Goal: Use online tool/utility: Utilize a website feature to perform a specific function

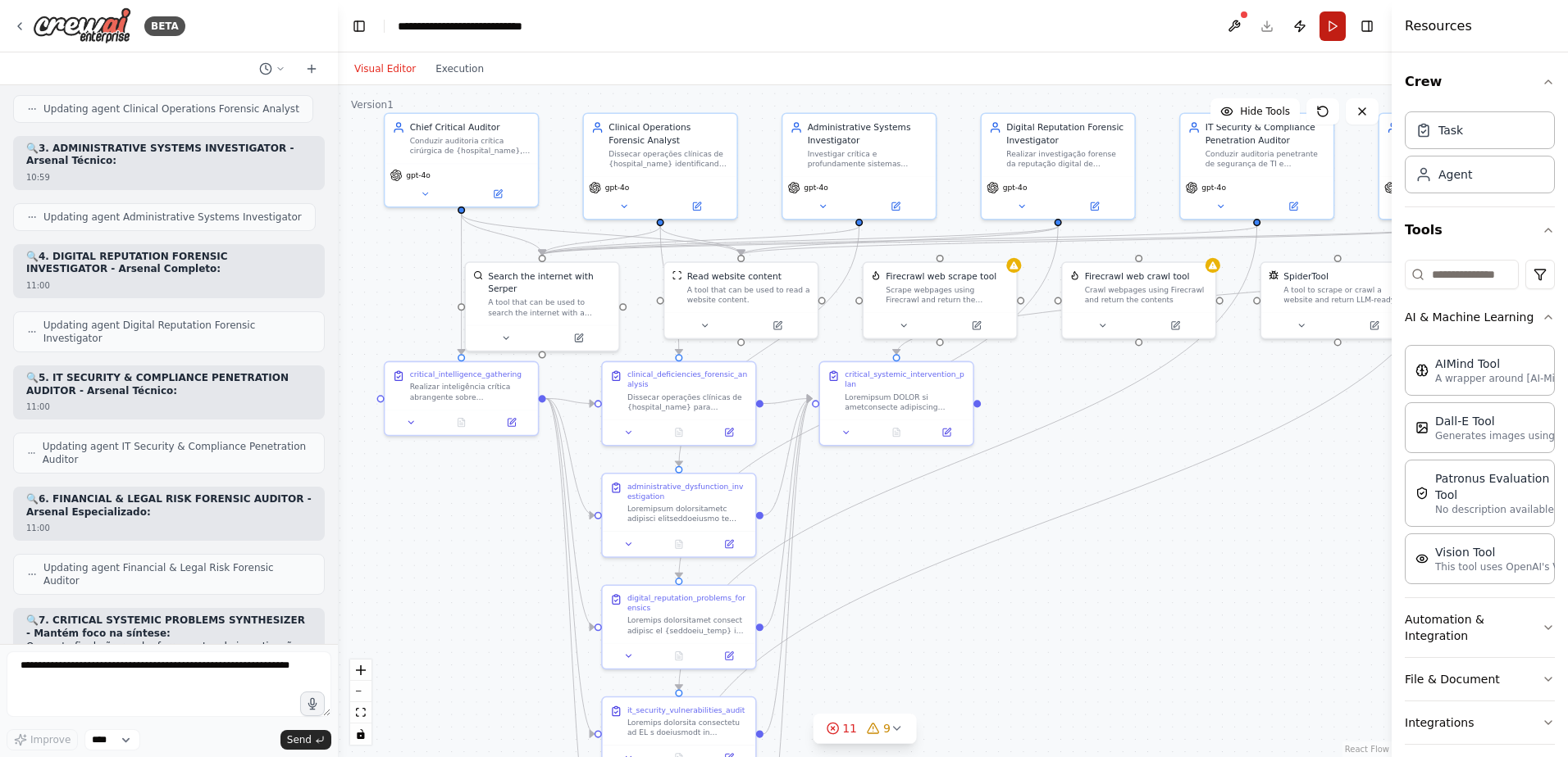
click at [1331, 23] on button "Run" at bounding box center [1332, 26] width 27 height 30
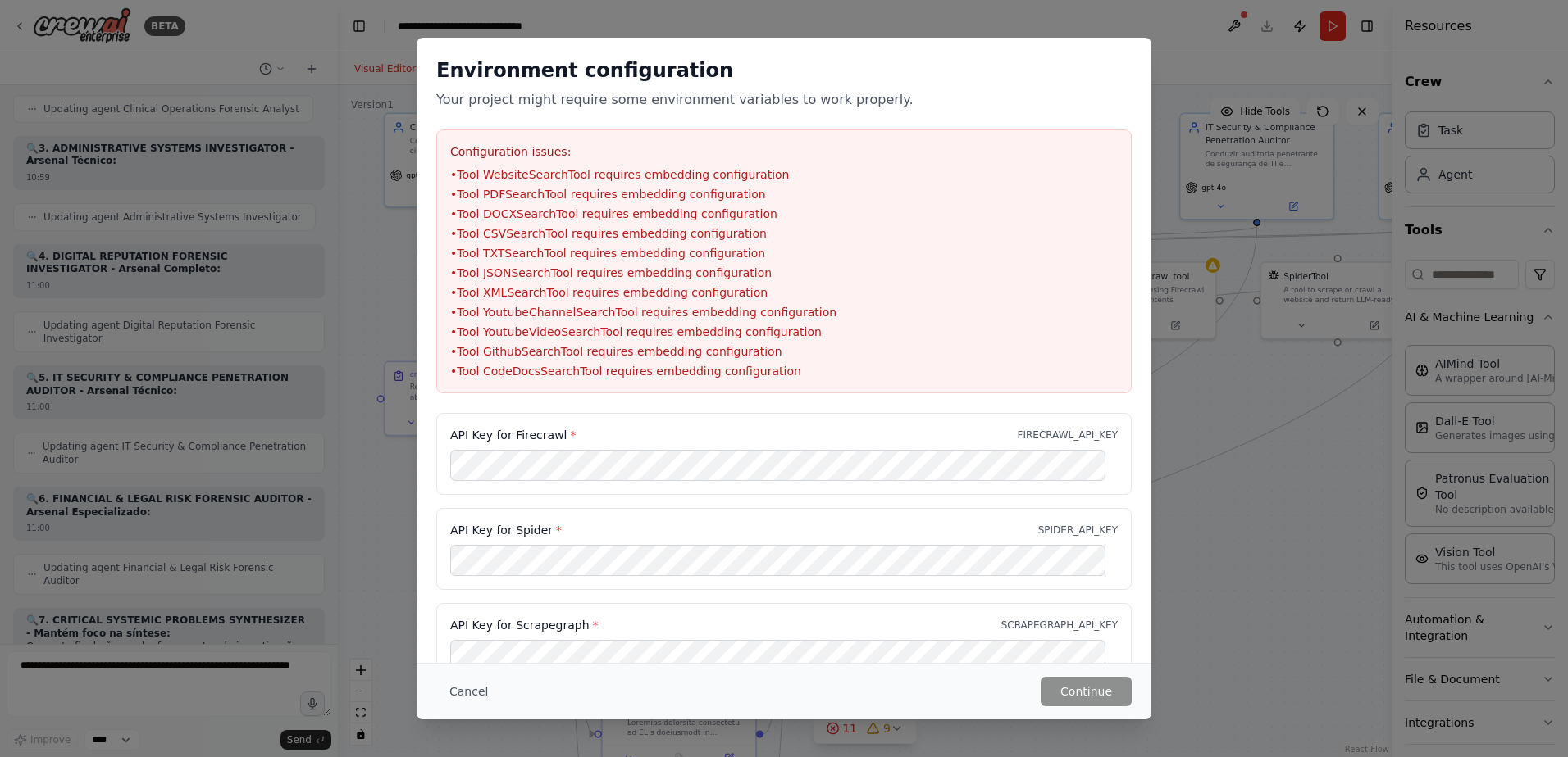
click at [422, 483] on div "API Key for Firecrawl * FIRECRAWL_API_KEY API Key for Spider * SPIDER_API_KEY A…" at bounding box center [783, 701] width 734 height 577
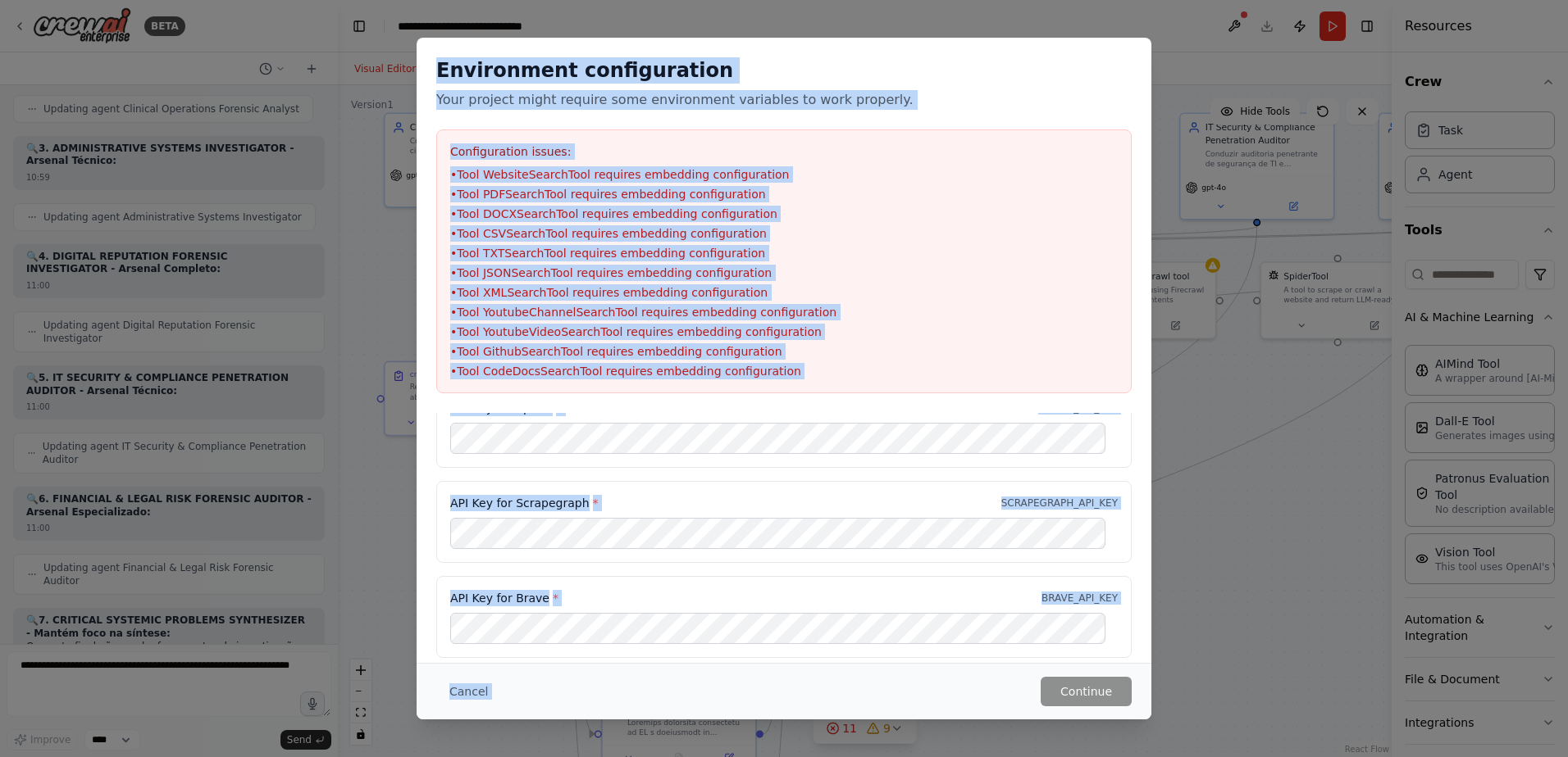
drag, startPoint x: 439, startPoint y: 70, endPoint x: 771, endPoint y: 748, distance: 754.9
click at [771, 748] on div "Environment configuration Your project might require some environment variables…" at bounding box center [784, 378] width 1568 height 757
copy div "Environment configuration Your project might require some environment variables…"
click at [854, 410] on div "Environment configuration Your project might require some environment variables…" at bounding box center [783, 225] width 734 height 375
drag, startPoint x: 439, startPoint y: 67, endPoint x: 815, endPoint y: 365, distance: 479.8
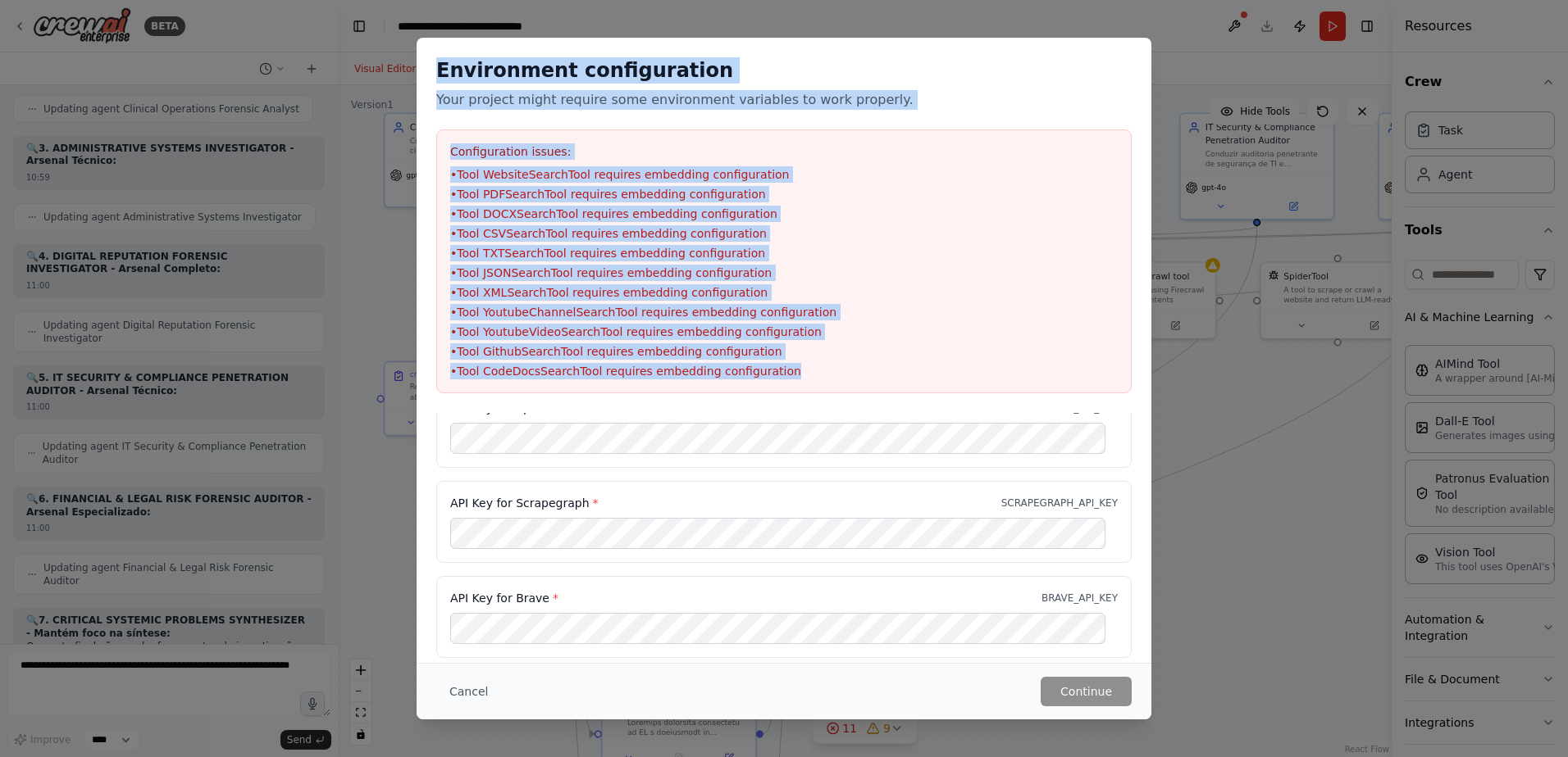
click at [815, 365] on div "Environment configuration Your project might require some environment variables…" at bounding box center [783, 225] width 734 height 375
copy div "Environment configuration Your project might require some environment variables…"
click at [463, 690] on button "Cancel" at bounding box center [469, 691] width 65 height 30
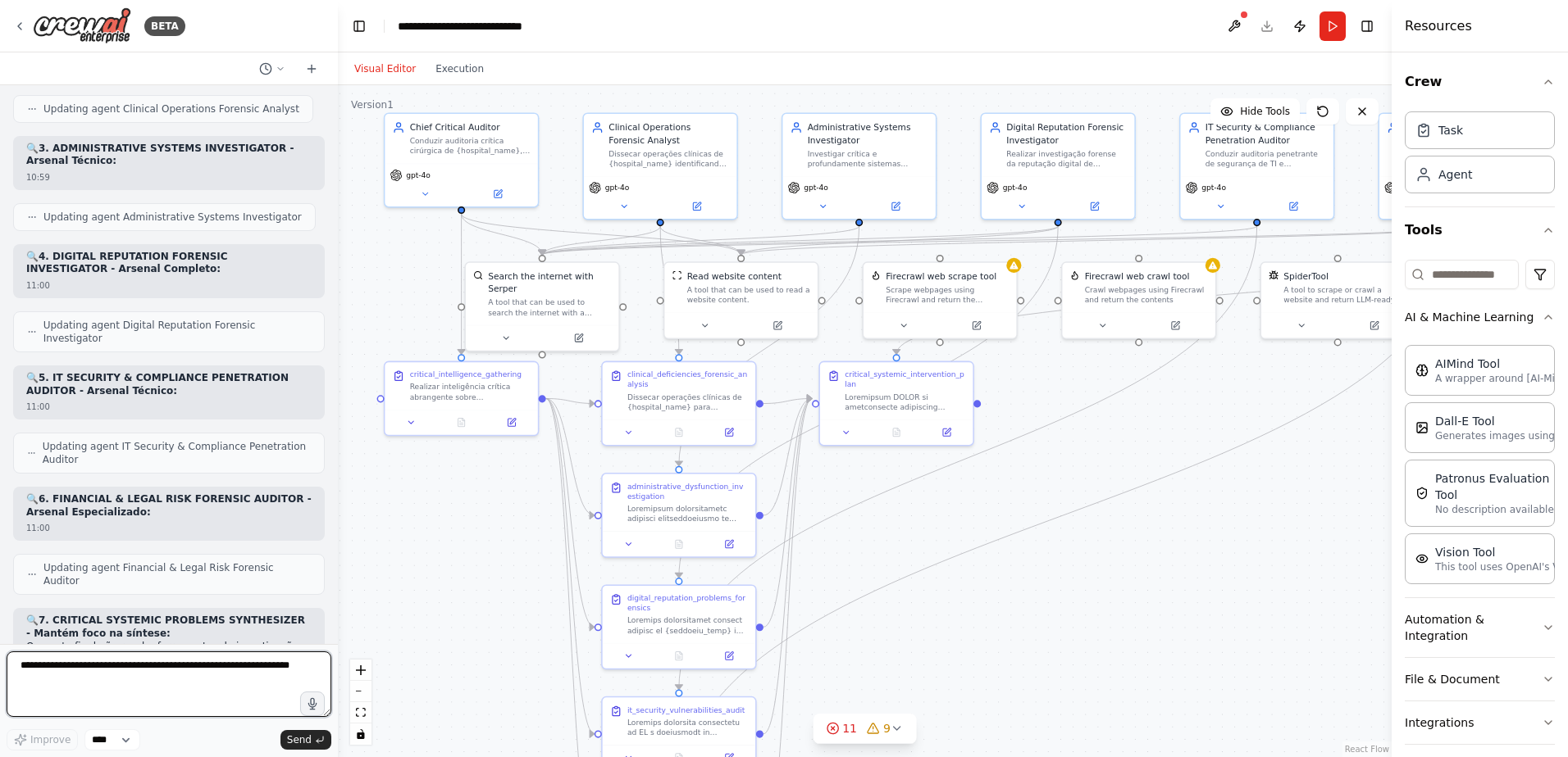
click at [25, 665] on textarea at bounding box center [169, 684] width 325 height 66
paste textarea "**********"
type textarea "**********"
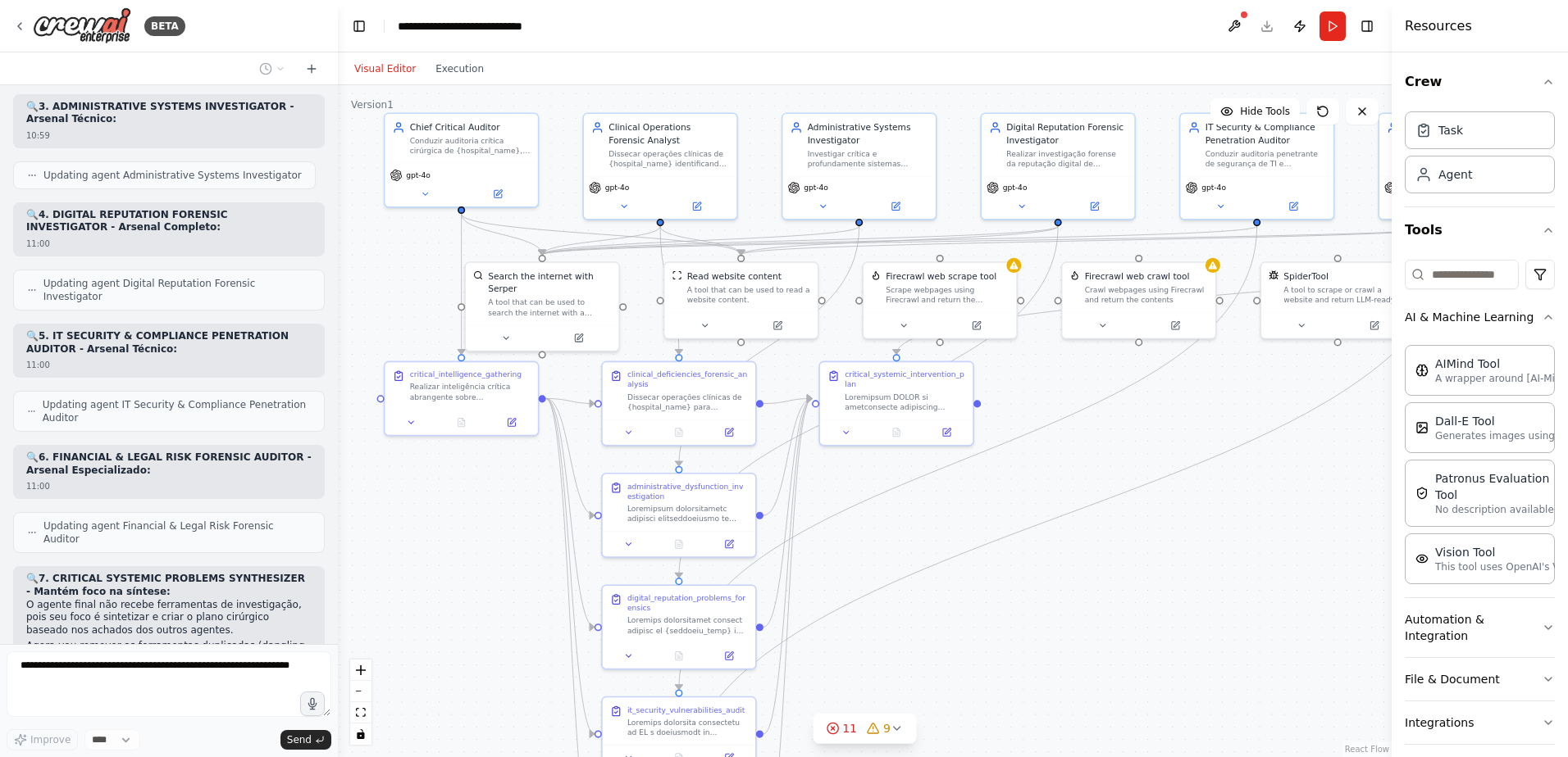
scroll to position [18907, 0]
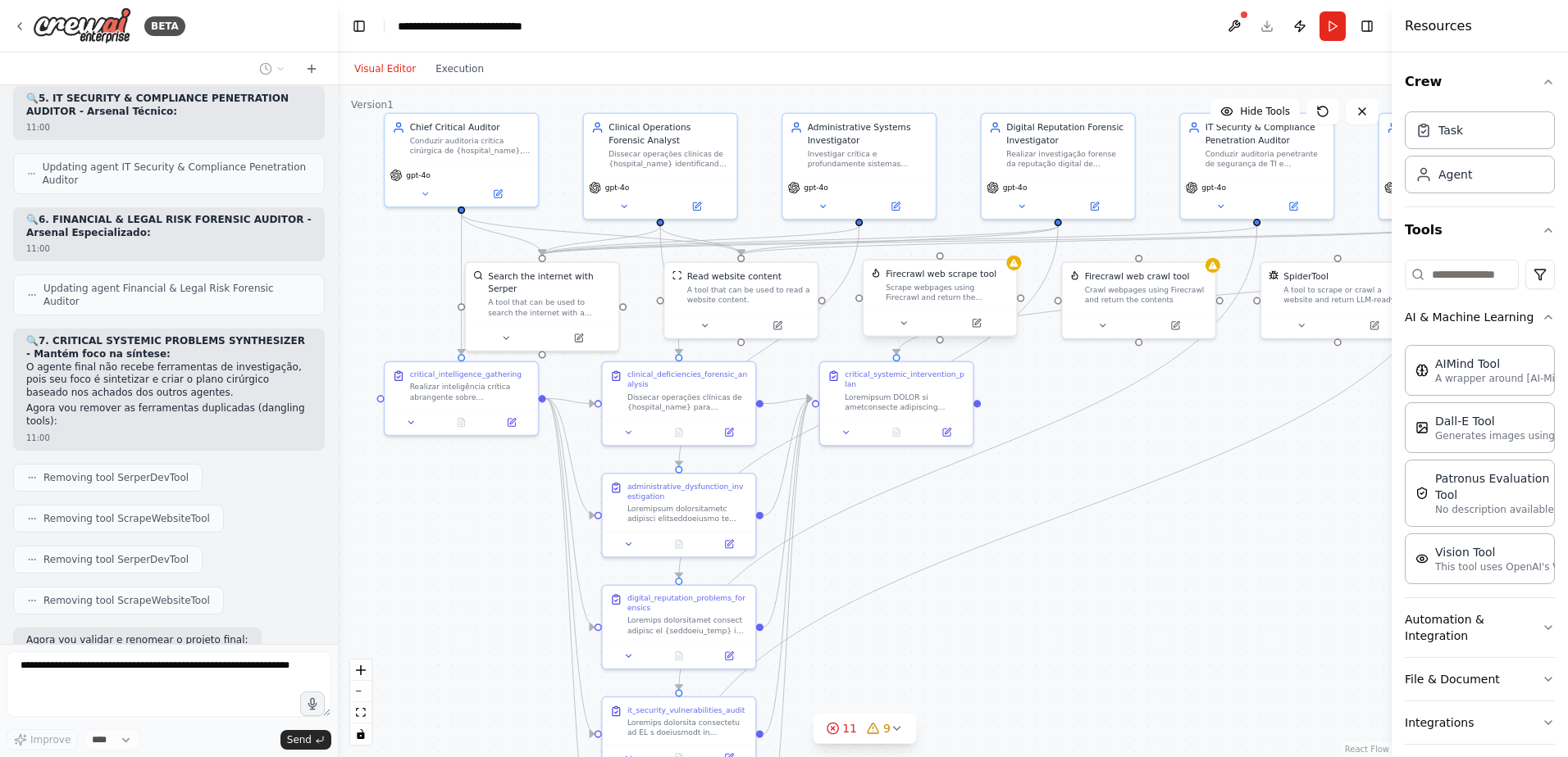
click at [936, 297] on div "Scrape webpages using Firecrawl and return the contents" at bounding box center [947, 292] width 123 height 20
click at [907, 321] on icon at bounding box center [904, 323] width 10 height 10
click at [896, 428] on button "Advanced Options" at bounding box center [986, 434] width 227 height 12
click at [393, 515] on div ".deletable-edge-delete-btn { width: 20px; height: 20px; border: 0px solid #ffff…" at bounding box center [864, 421] width 1053 height 672
click at [1042, 543] on button "Cancel" at bounding box center [1035, 552] width 44 height 17
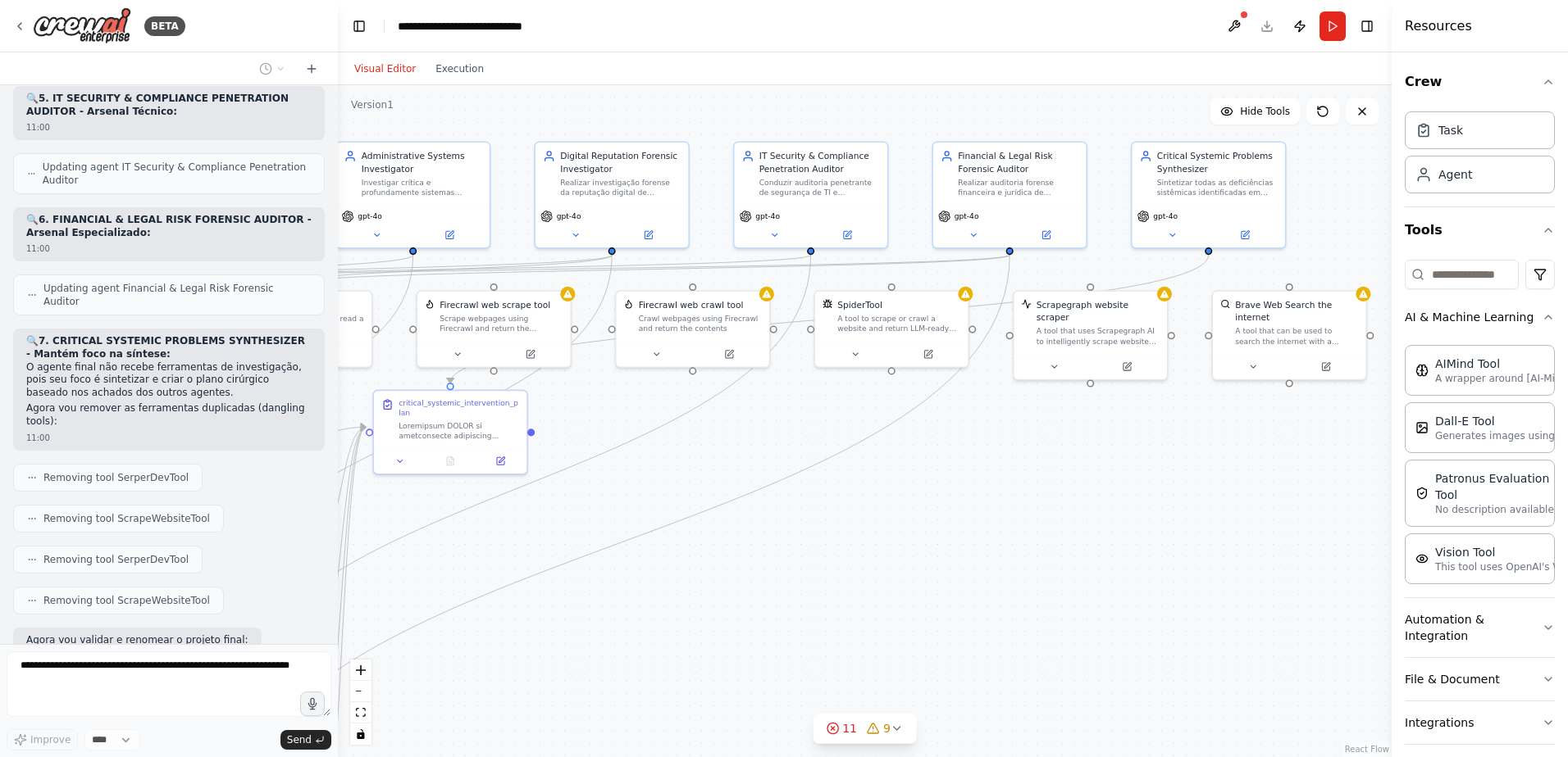
drag, startPoint x: 1128, startPoint y: 450, endPoint x: 681, endPoint y: 478, distance: 447.9
click at [681, 478] on div ".deletable-edge-delete-btn { width: 20px; height: 20px; border: 0px solid #ffff…" at bounding box center [864, 421] width 1053 height 672
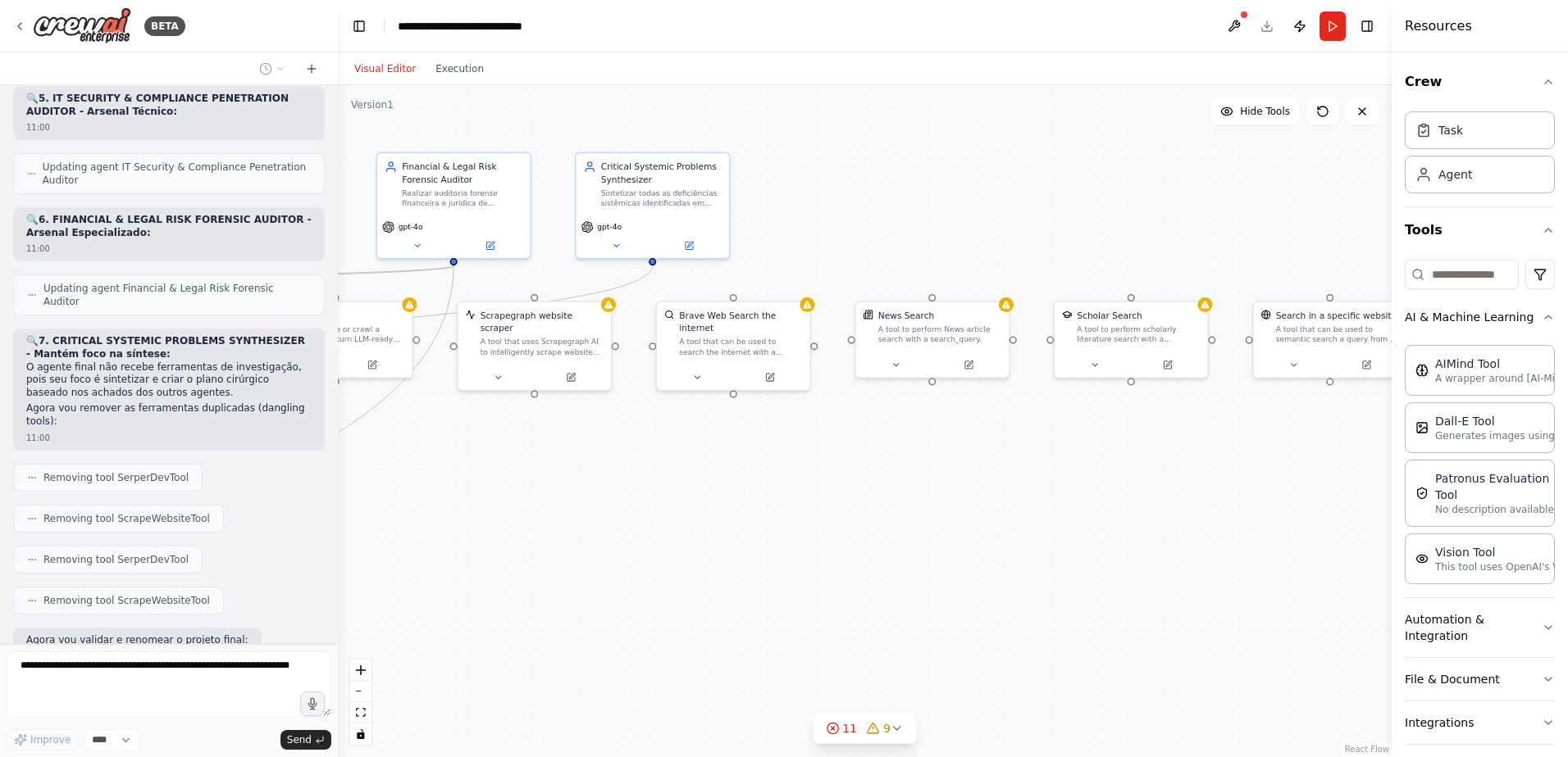
drag, startPoint x: 1200, startPoint y: 473, endPoint x: 661, endPoint y: 481, distance: 539.1
click at [661, 481] on div ".deletable-edge-delete-btn { width: 20px; height: 20px; border: 0px solid #ffff…" at bounding box center [864, 421] width 1053 height 672
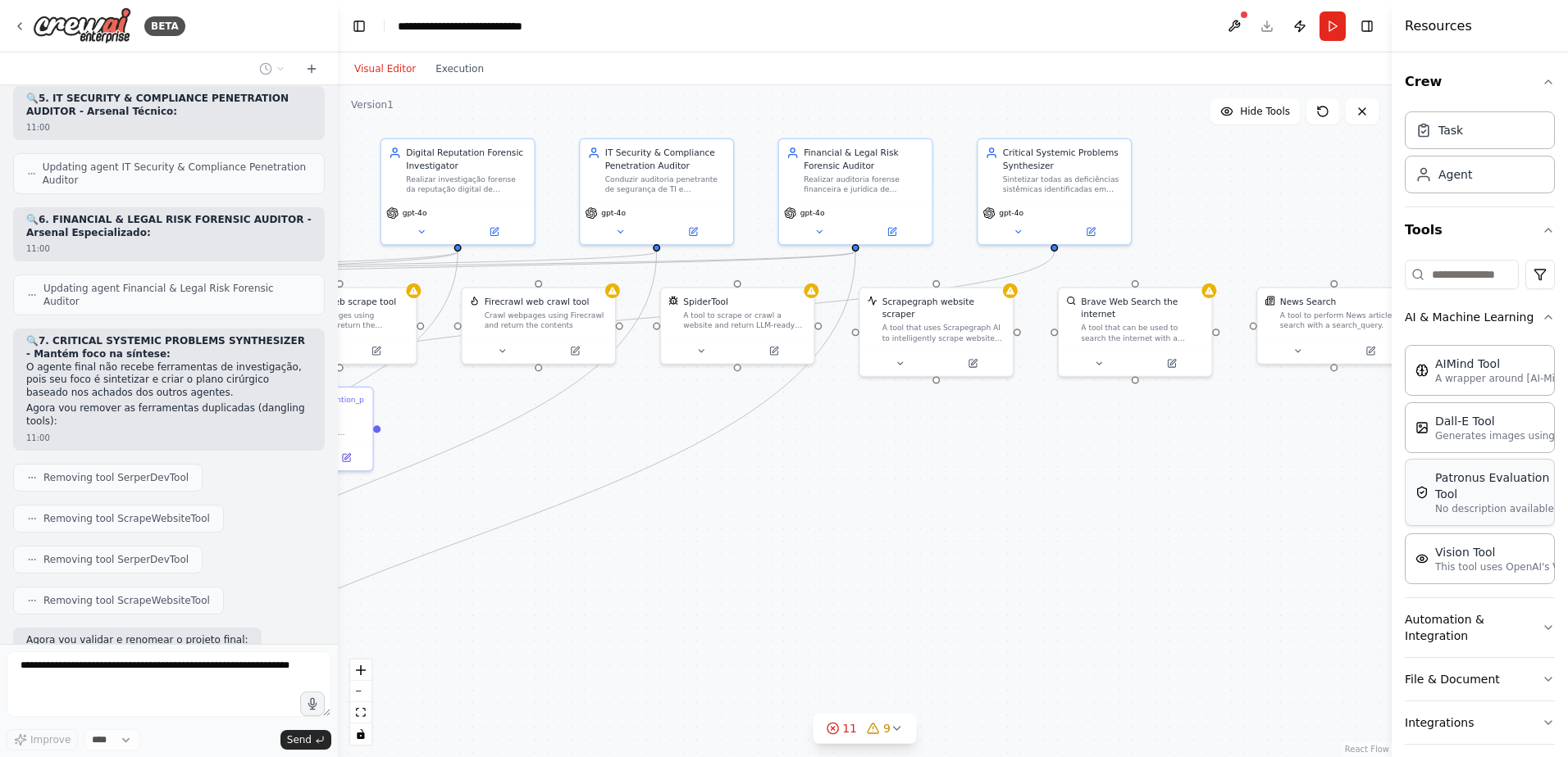
drag, startPoint x: 1115, startPoint y: 494, endPoint x: 1517, endPoint y: 480, distance: 402.2
click at [1517, 480] on div "BETA Hello! I'm the CrewAI assistant. What kind of automation do you want to bu…" at bounding box center [784, 378] width 1568 height 757
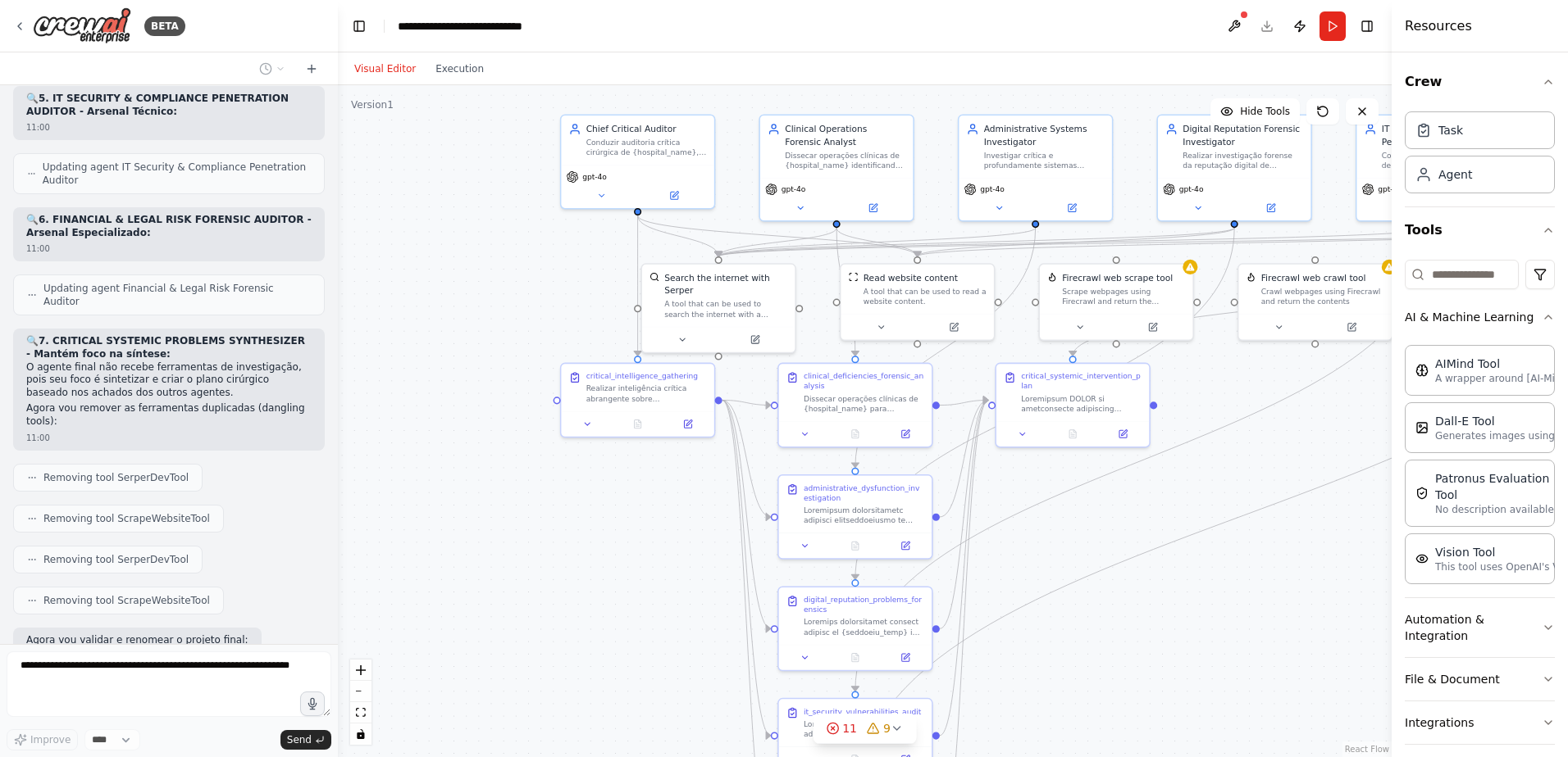
drag, startPoint x: 793, startPoint y: 525, endPoint x: 1571, endPoint y: 502, distance: 778.3
click at [1567, 502] on html "BETA Hello! I'm the CrewAI assistant. What kind of automation do you want to bu…" at bounding box center [784, 378] width 1568 height 757
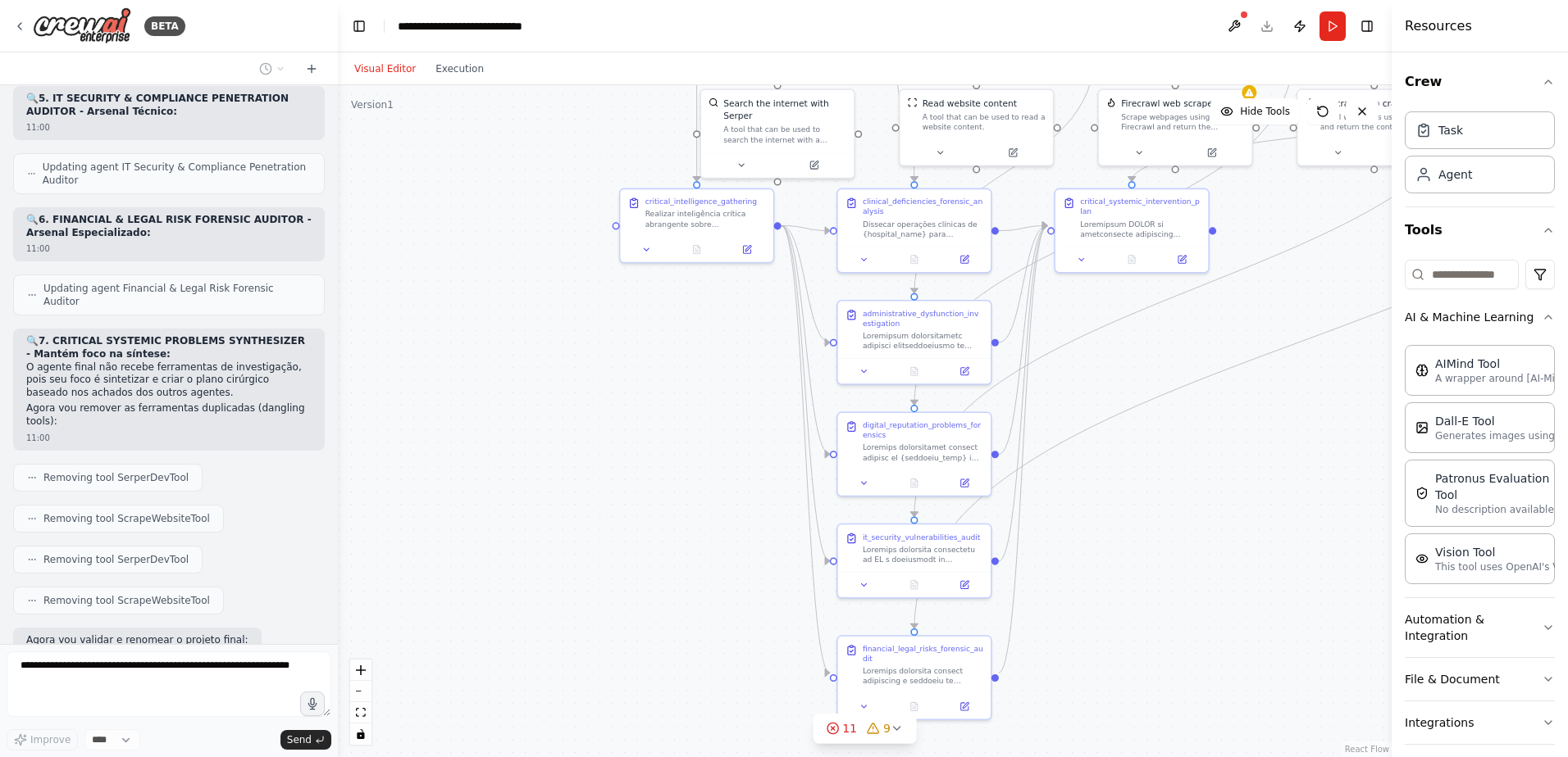
drag, startPoint x: 650, startPoint y: 606, endPoint x: 709, endPoint y: 431, distance: 184.7
click at [709, 431] on div ".deletable-edge-delete-btn { width: 20px; height: 20px; border: 0px solid #ffff…" at bounding box center [864, 421] width 1053 height 672
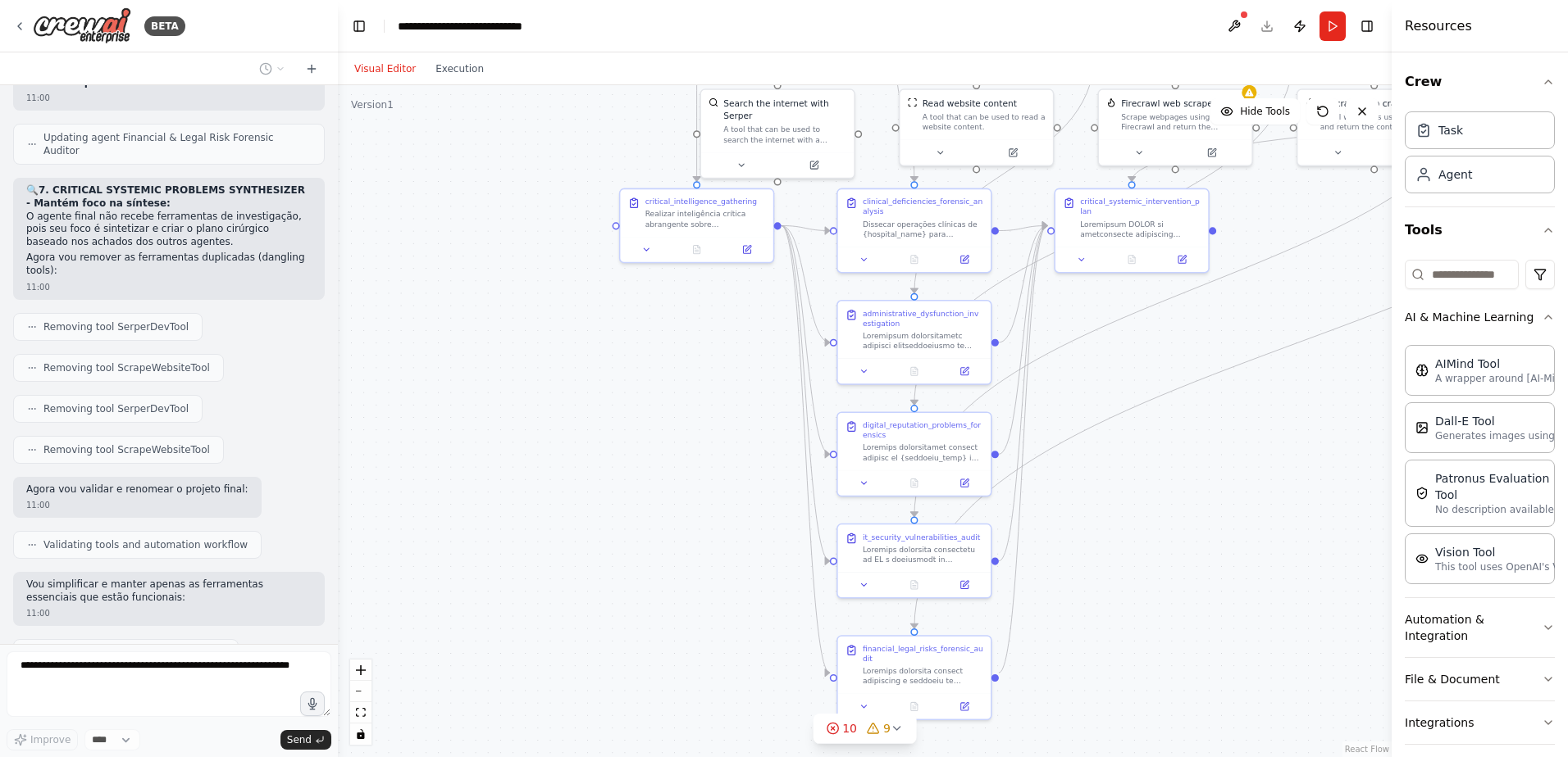
scroll to position [19099, 0]
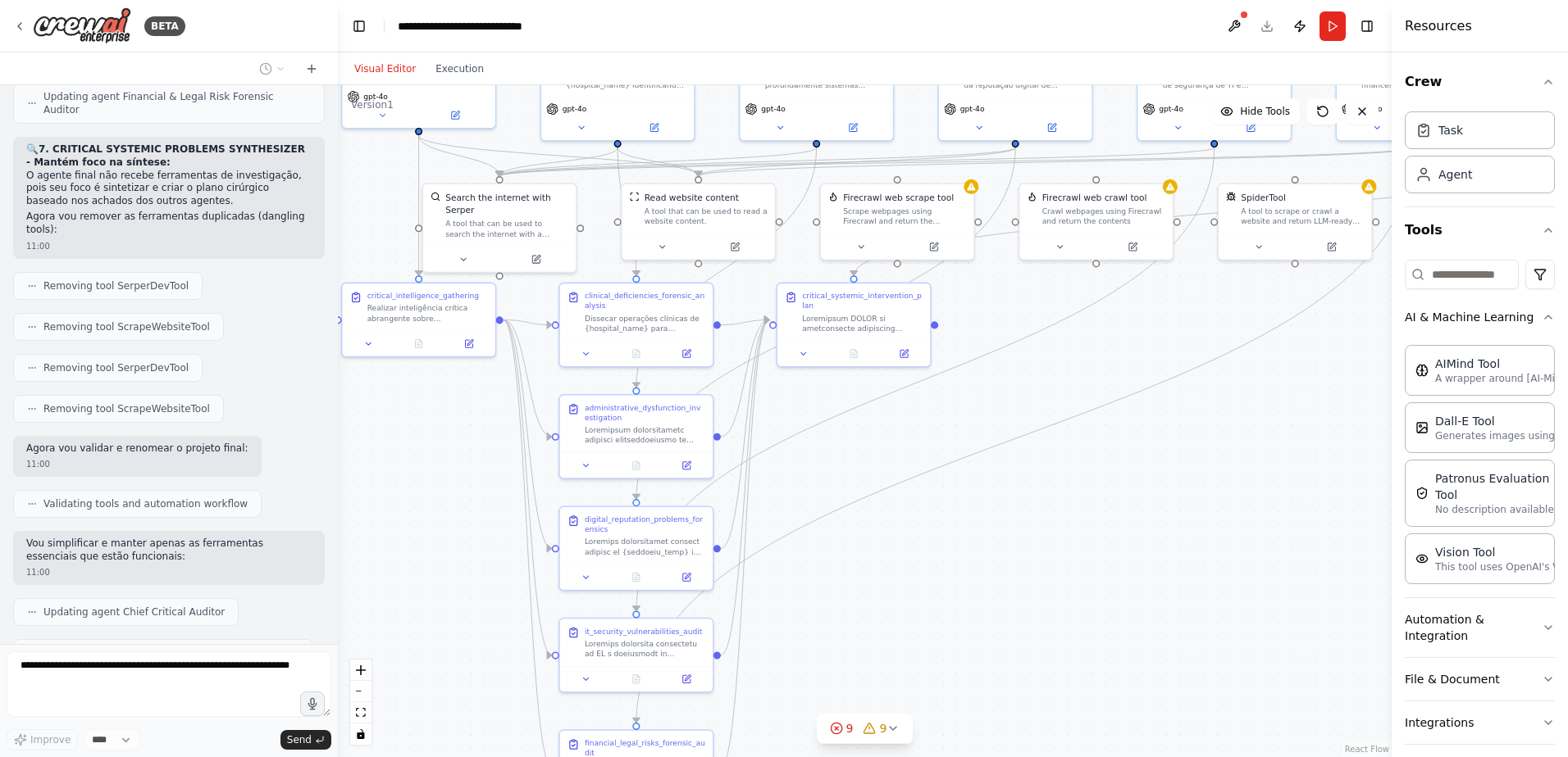
drag, startPoint x: 722, startPoint y: 356, endPoint x: 444, endPoint y: 450, distance: 293.5
click at [444, 450] on div ".deletable-edge-delete-btn { width: 20px; height: 20px; border: 0px solid #ffff…" at bounding box center [864, 421] width 1053 height 672
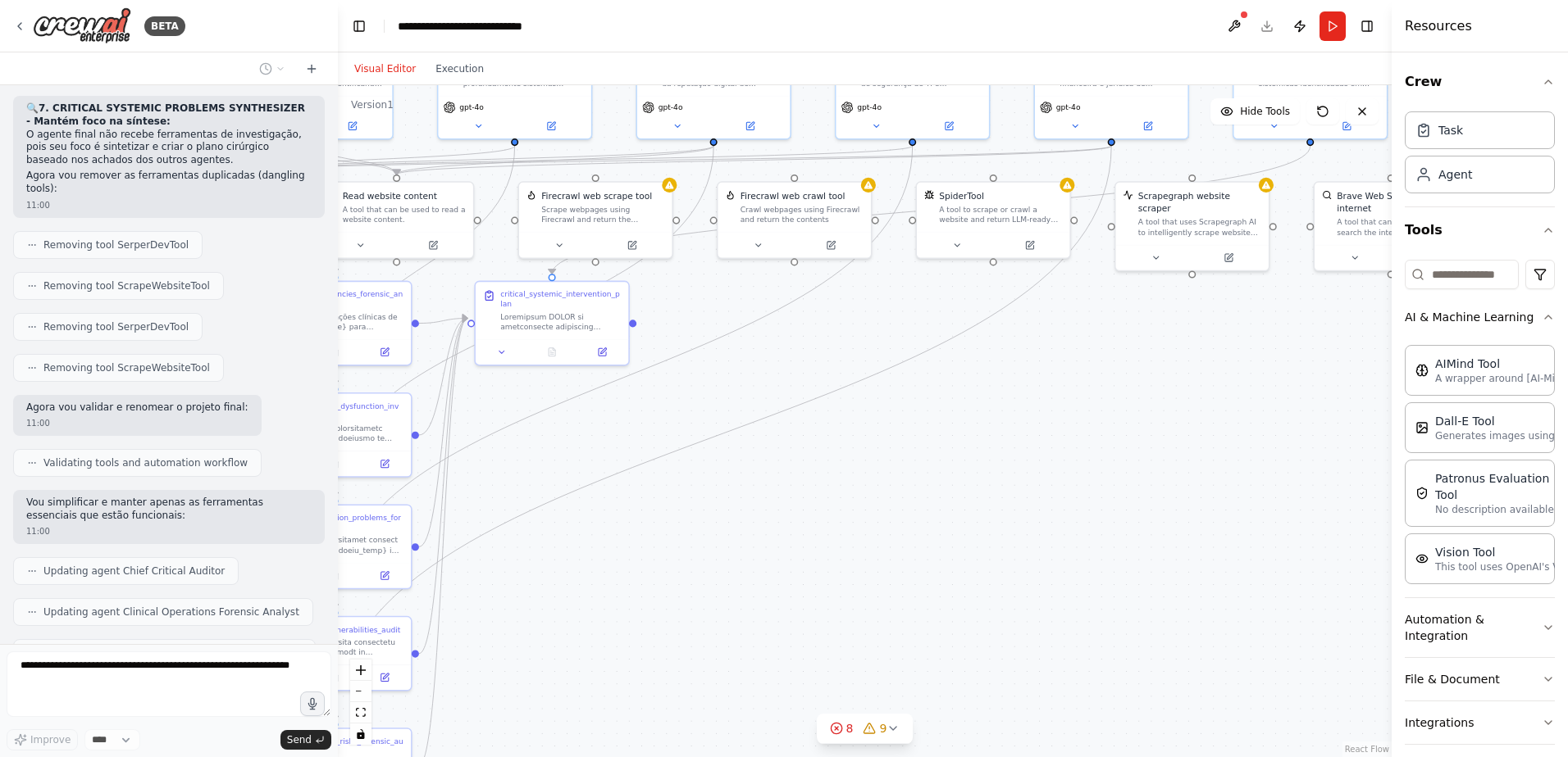
drag, startPoint x: 1138, startPoint y: 433, endPoint x: 836, endPoint y: 431, distance: 302.0
click at [836, 431] on div ".deletable-edge-delete-btn { width: 20px; height: 20px; border: 0px solid #ffff…" at bounding box center [864, 421] width 1053 height 672
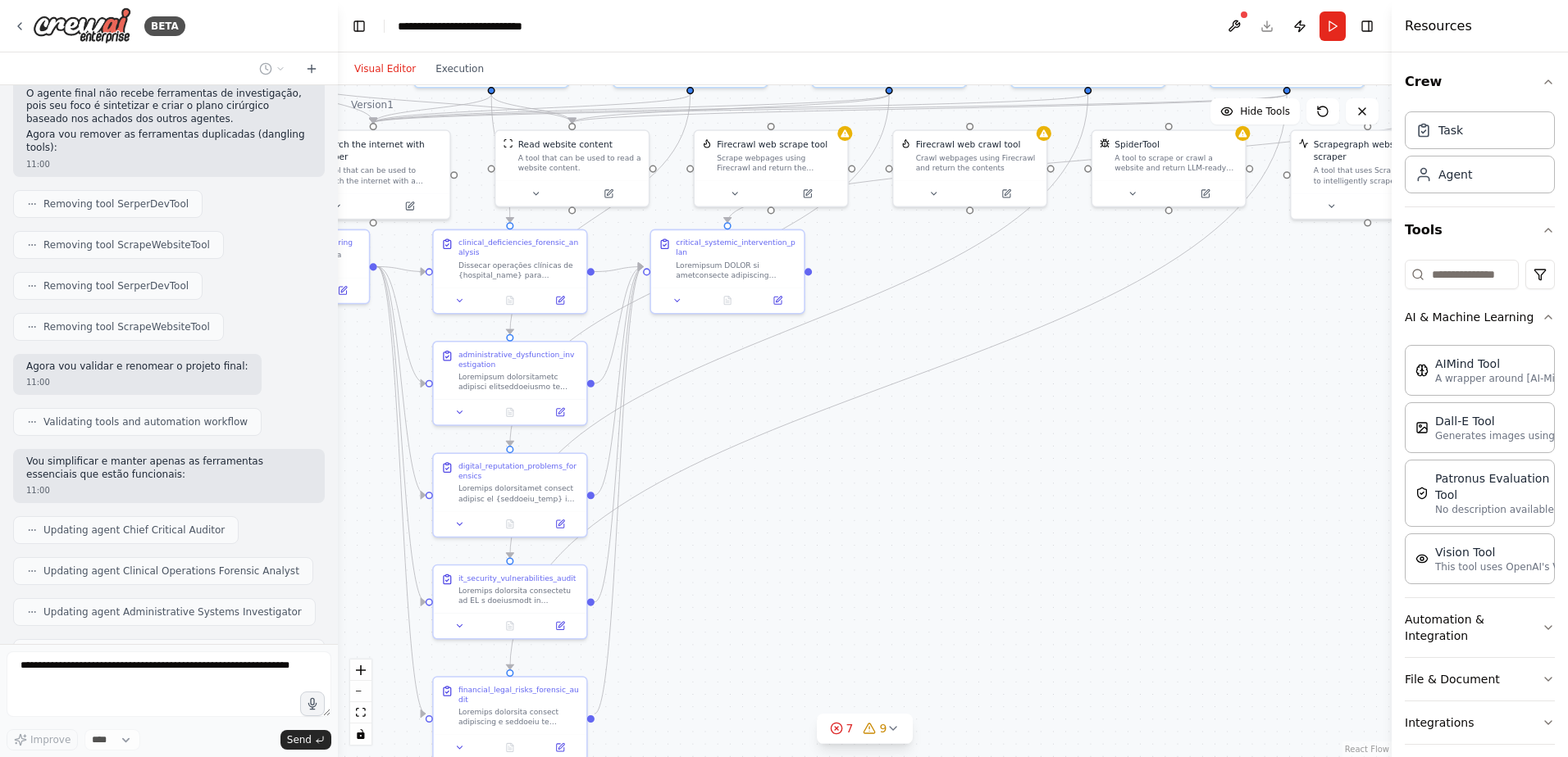
drag, startPoint x: 710, startPoint y: 351, endPoint x: 886, endPoint y: 300, distance: 183.2
click at [886, 300] on div ".deletable-edge-delete-btn { width: 20px; height: 20px; border: 0px solid #ffff…" at bounding box center [864, 421] width 1053 height 672
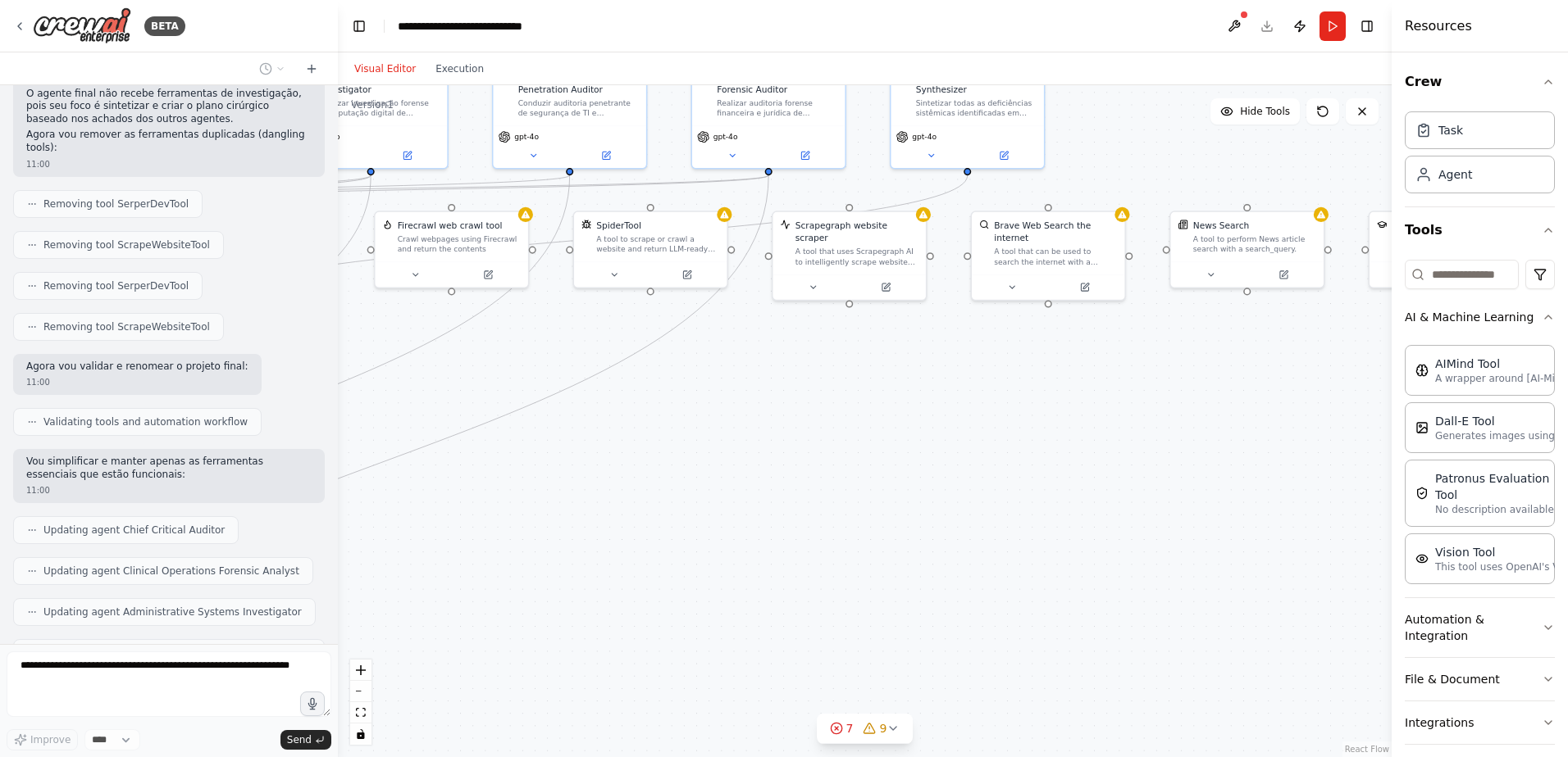
scroll to position [19222, 0]
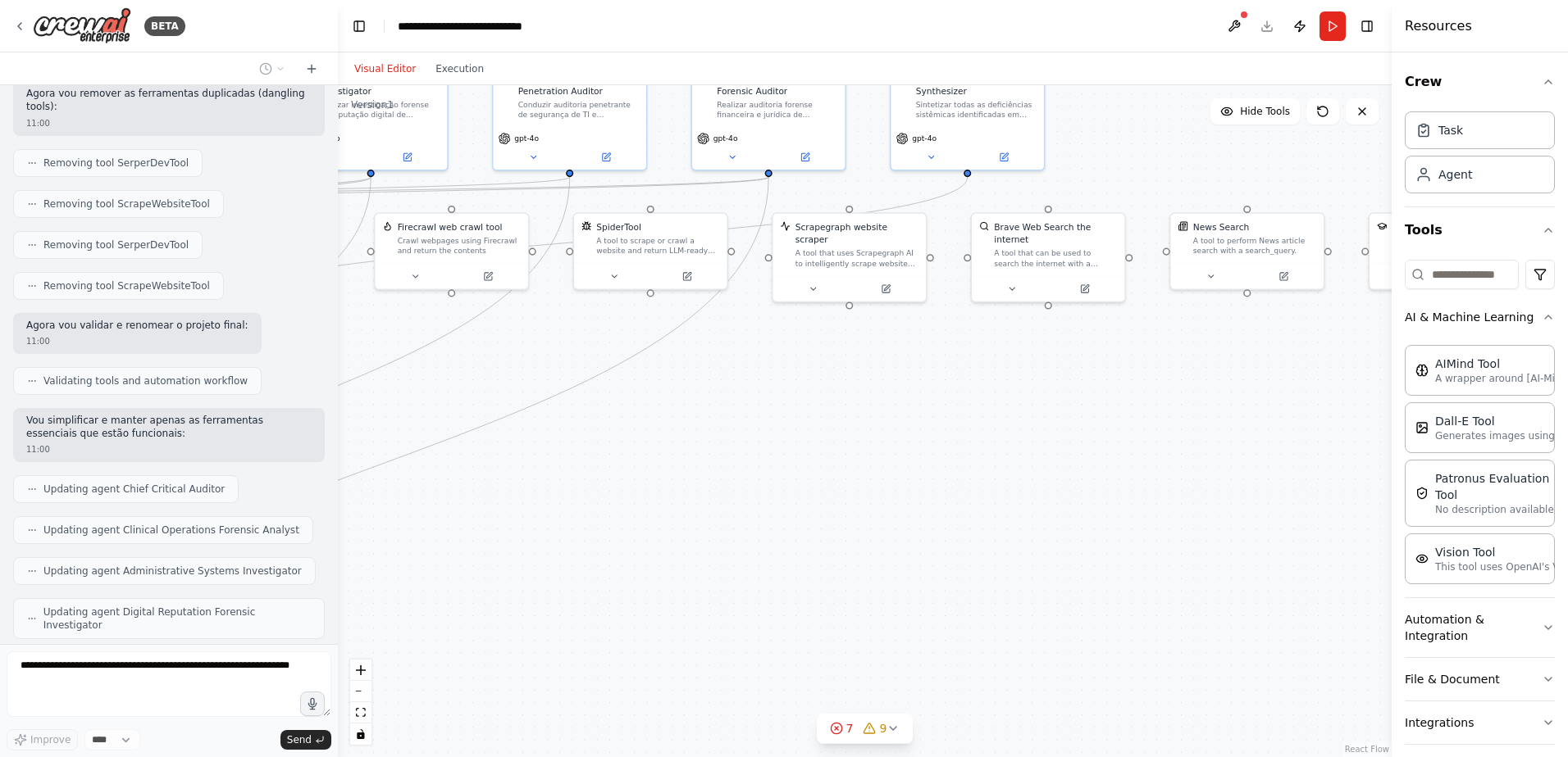
click at [757, 391] on div ".deletable-edge-delete-btn { width: 20px; height: 20px; border: 0px solid #ffff…" at bounding box center [864, 421] width 1053 height 672
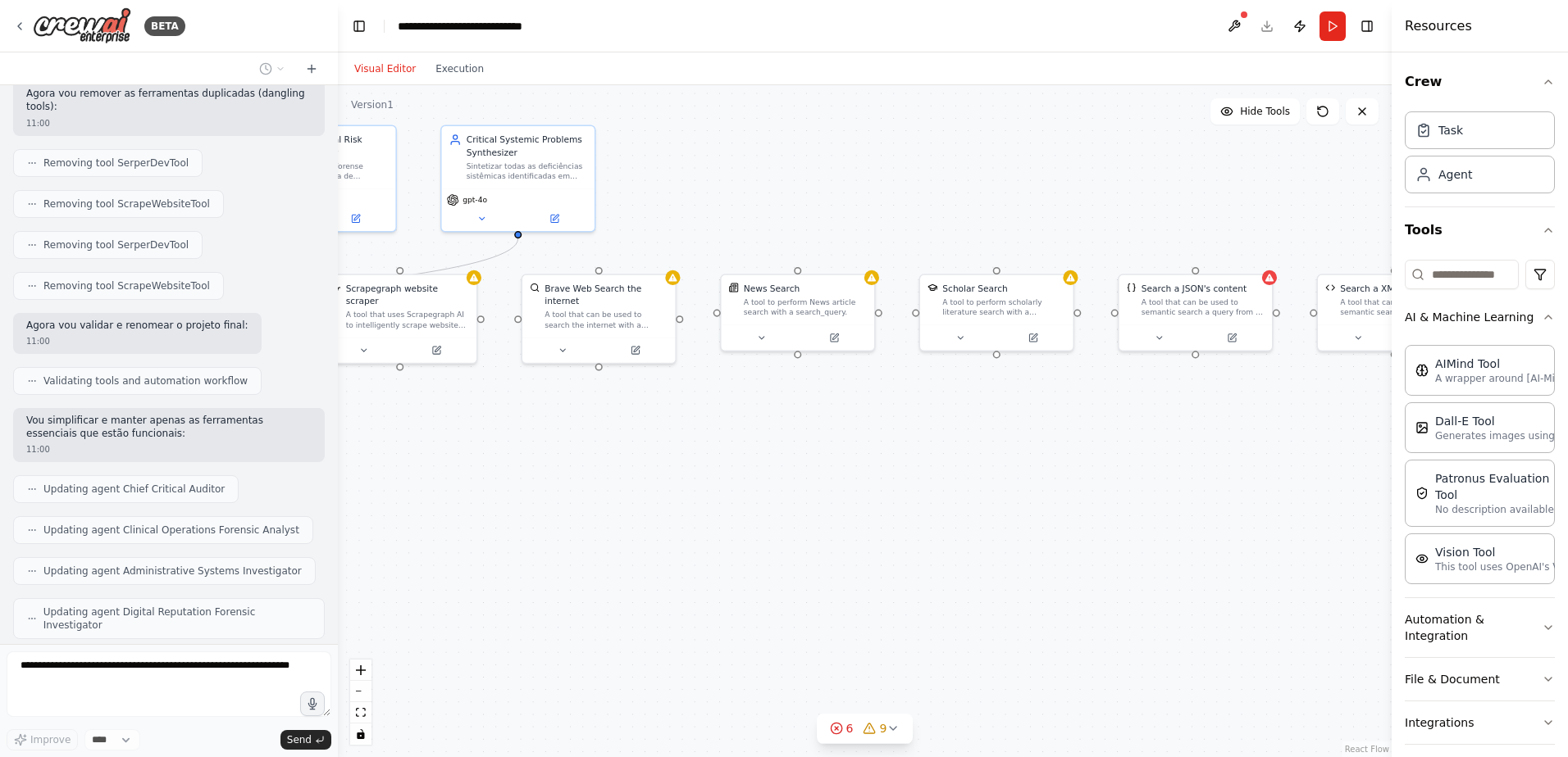
drag, startPoint x: 1136, startPoint y: 426, endPoint x: 689, endPoint y: 488, distance: 451.3
click at [689, 488] on div ".deletable-edge-delete-btn { width: 20px; height: 20px; border: 0px solid #ffff…" at bounding box center [864, 421] width 1053 height 672
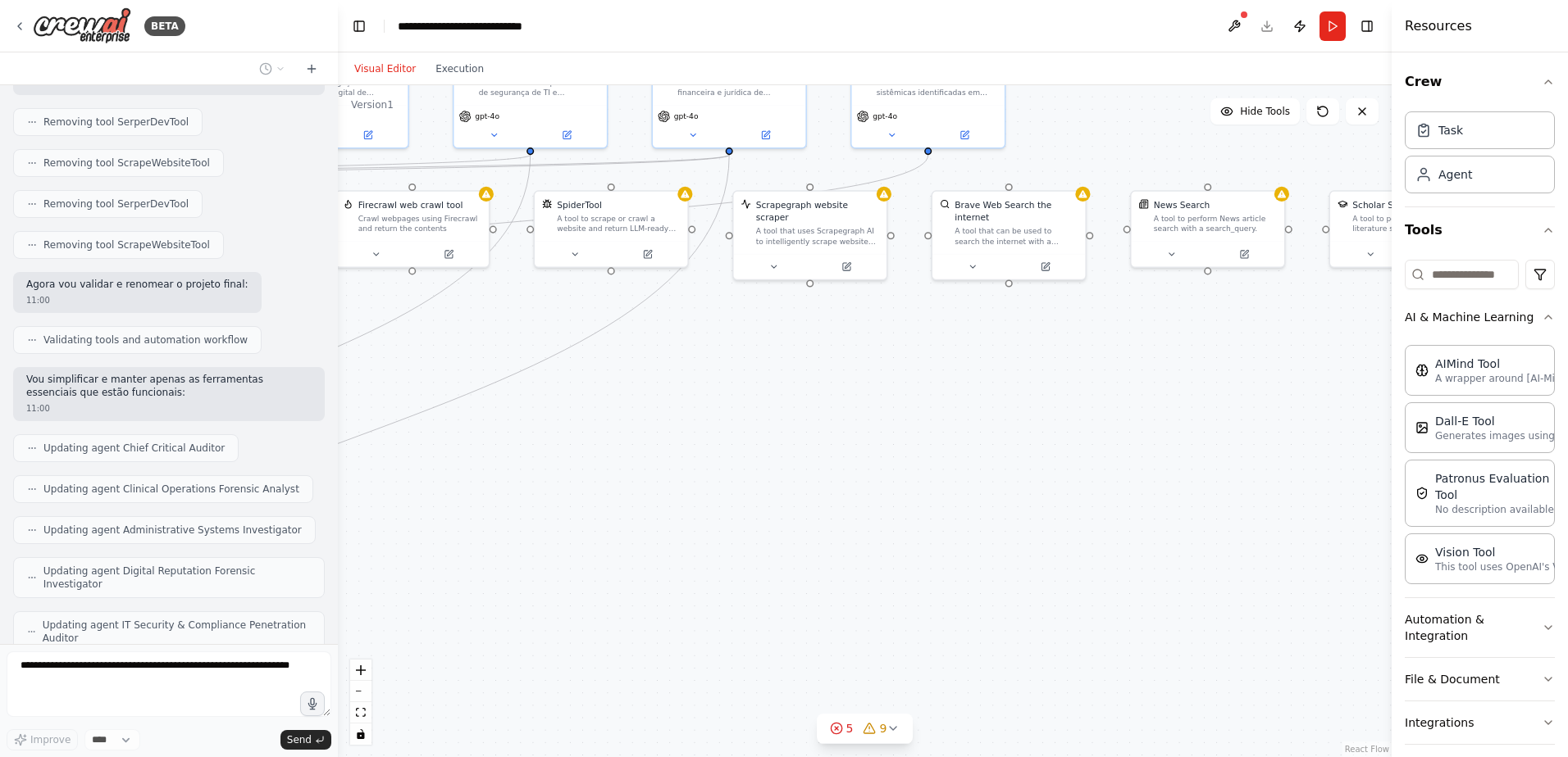
drag, startPoint x: 1152, startPoint y: 461, endPoint x: 1571, endPoint y: 367, distance: 429.4
click at [1567, 367] on html "BETA Hello! I'm the CrewAI assistant. What kind of automation do you want to bu…" at bounding box center [784, 378] width 1568 height 757
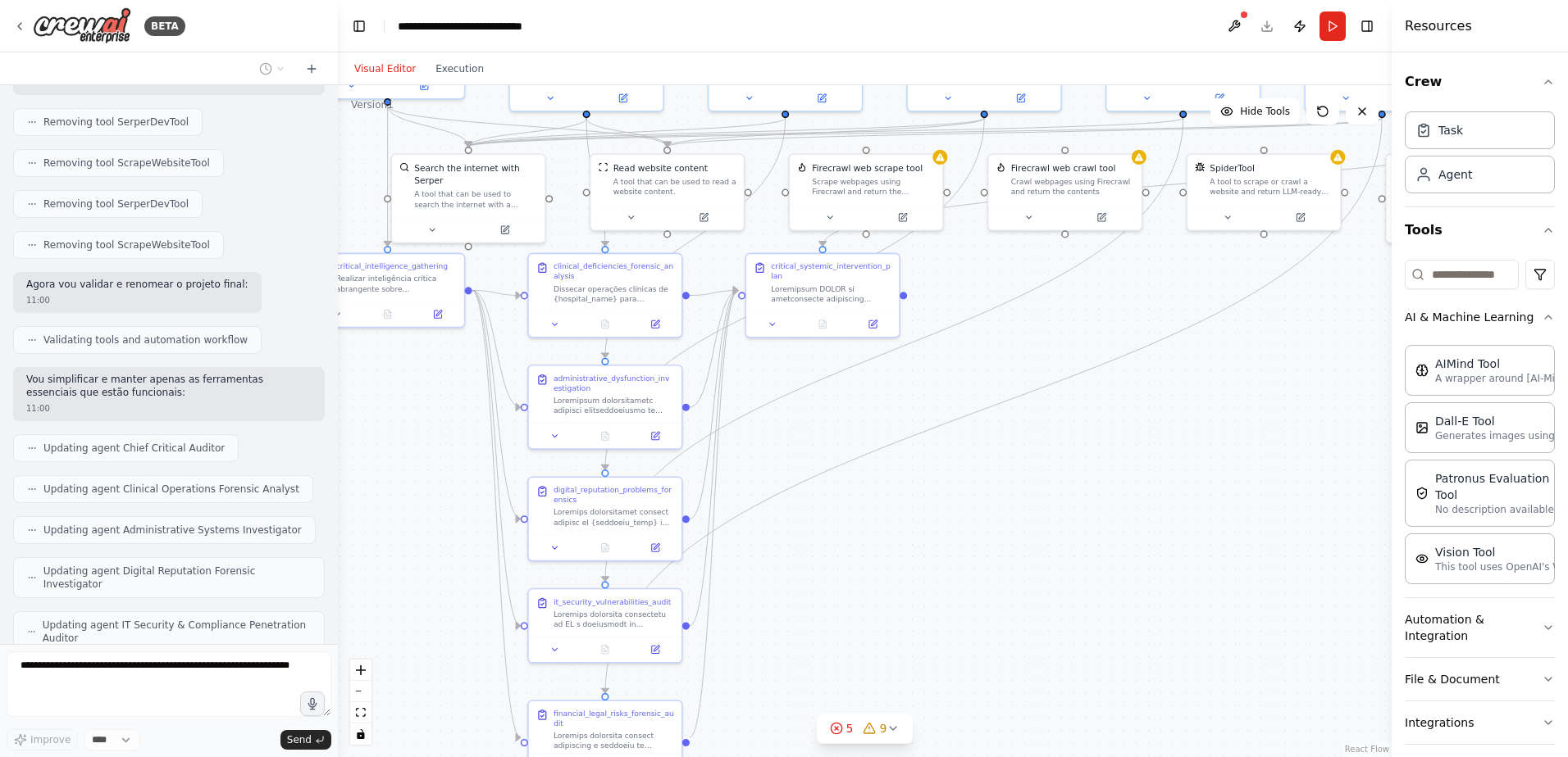
drag, startPoint x: 598, startPoint y: 426, endPoint x: 1242, endPoint y: 401, distance: 644.5
click at [1242, 401] on div ".deletable-edge-delete-btn { width: 20px; height: 20px; border: 0px solid #ffff…" at bounding box center [864, 421] width 1053 height 672
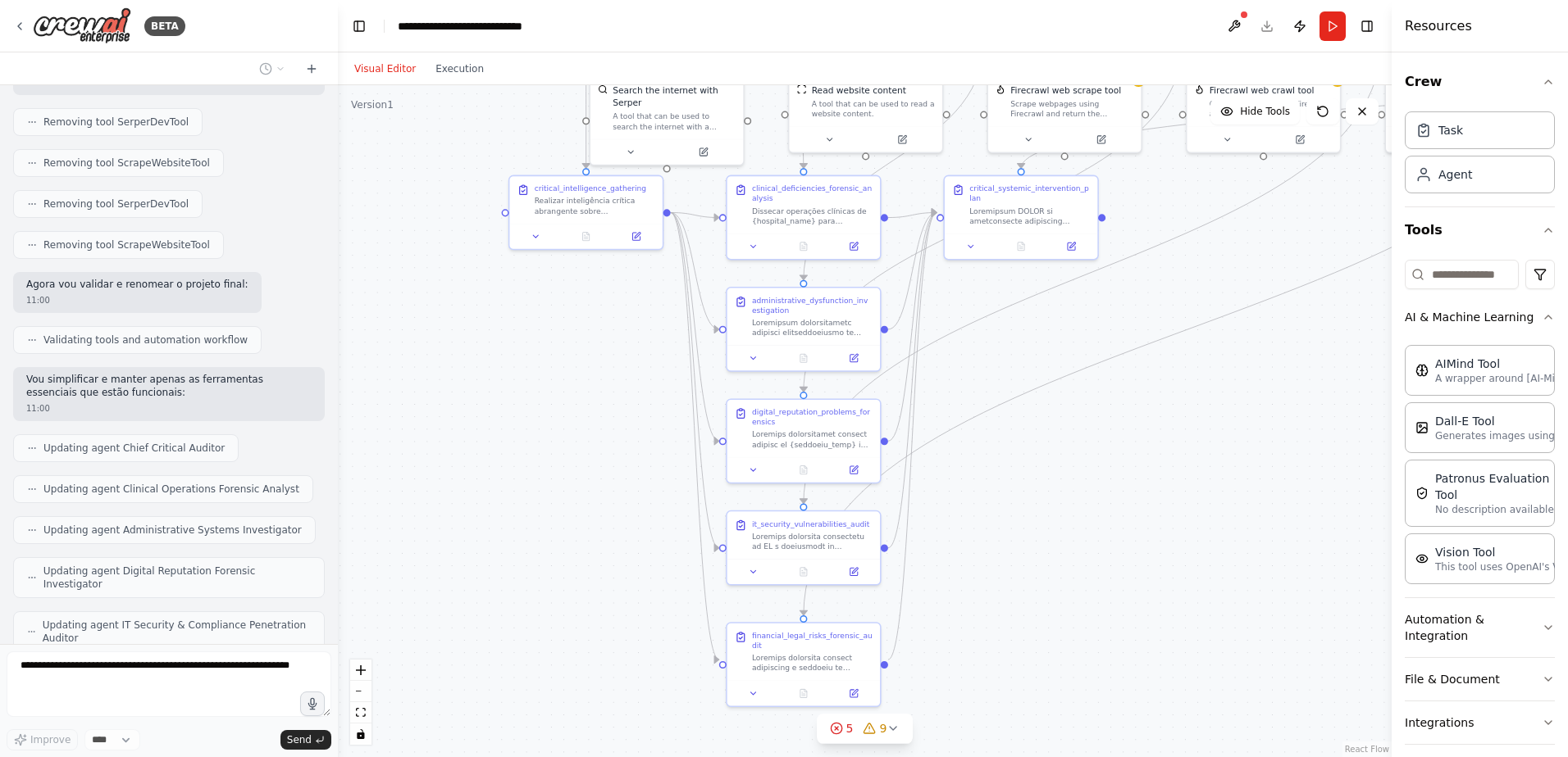
drag, startPoint x: 508, startPoint y: 475, endPoint x: 666, endPoint y: 416, distance: 168.7
click at [666, 416] on div ".deletable-edge-delete-btn { width: 20px; height: 20px; border: 0px solid #ffff…" at bounding box center [864, 421] width 1053 height 672
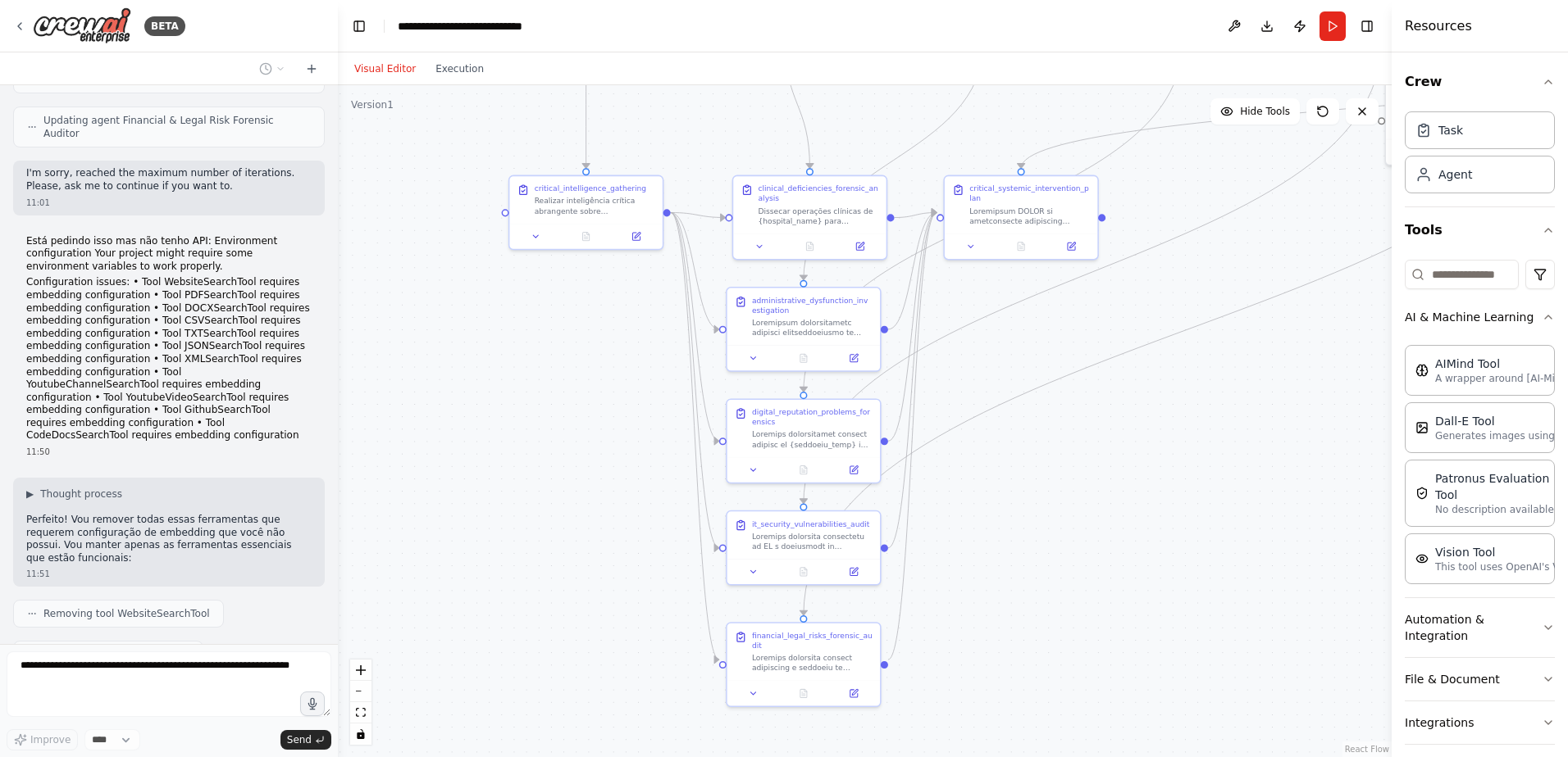
scroll to position [19944, 0]
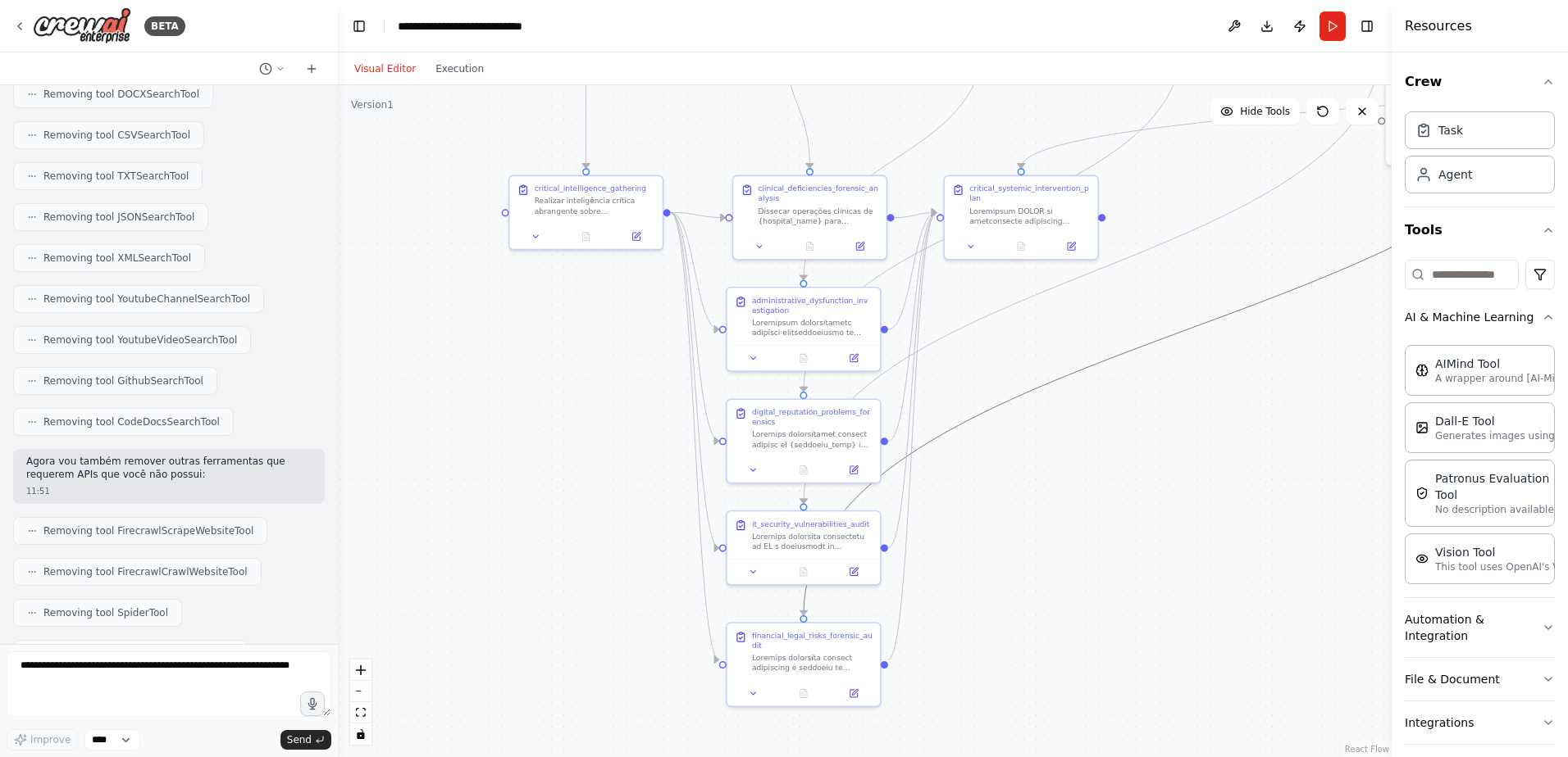
drag, startPoint x: 1188, startPoint y: 326, endPoint x: 668, endPoint y: 554, distance: 567.8
click at [668, 554] on div ".deletable-edge-delete-btn { width: 20px; height: 20px; border: 0px solid #ffff…" at bounding box center [864, 421] width 1053 height 672
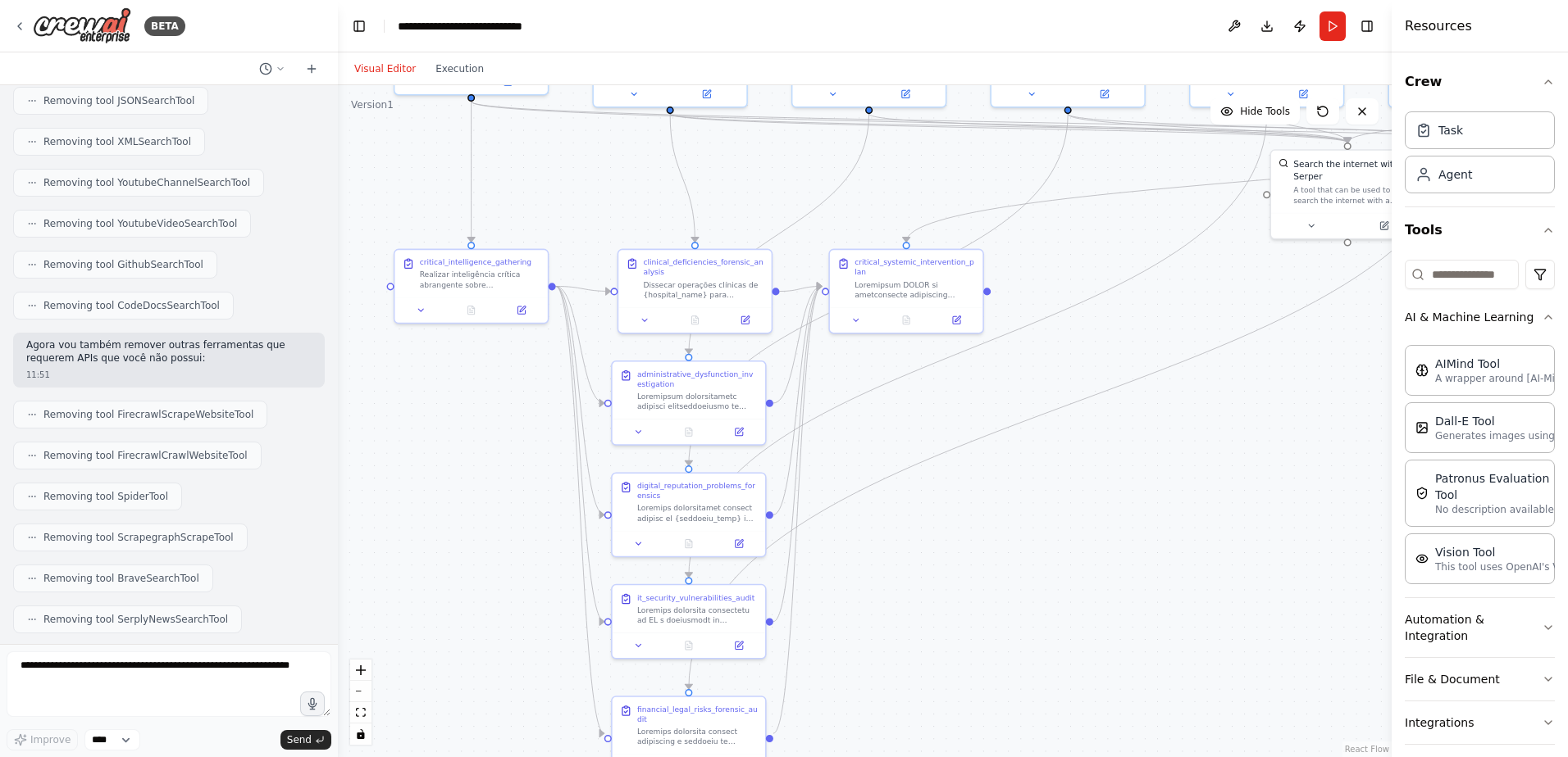
drag, startPoint x: 1121, startPoint y: 322, endPoint x: 1047, endPoint y: 366, distance: 86.1
click at [1047, 366] on div ".deletable-edge-delete-btn { width: 20px; height: 20px; border: 0px solid #ffff…" at bounding box center [864, 421] width 1053 height 672
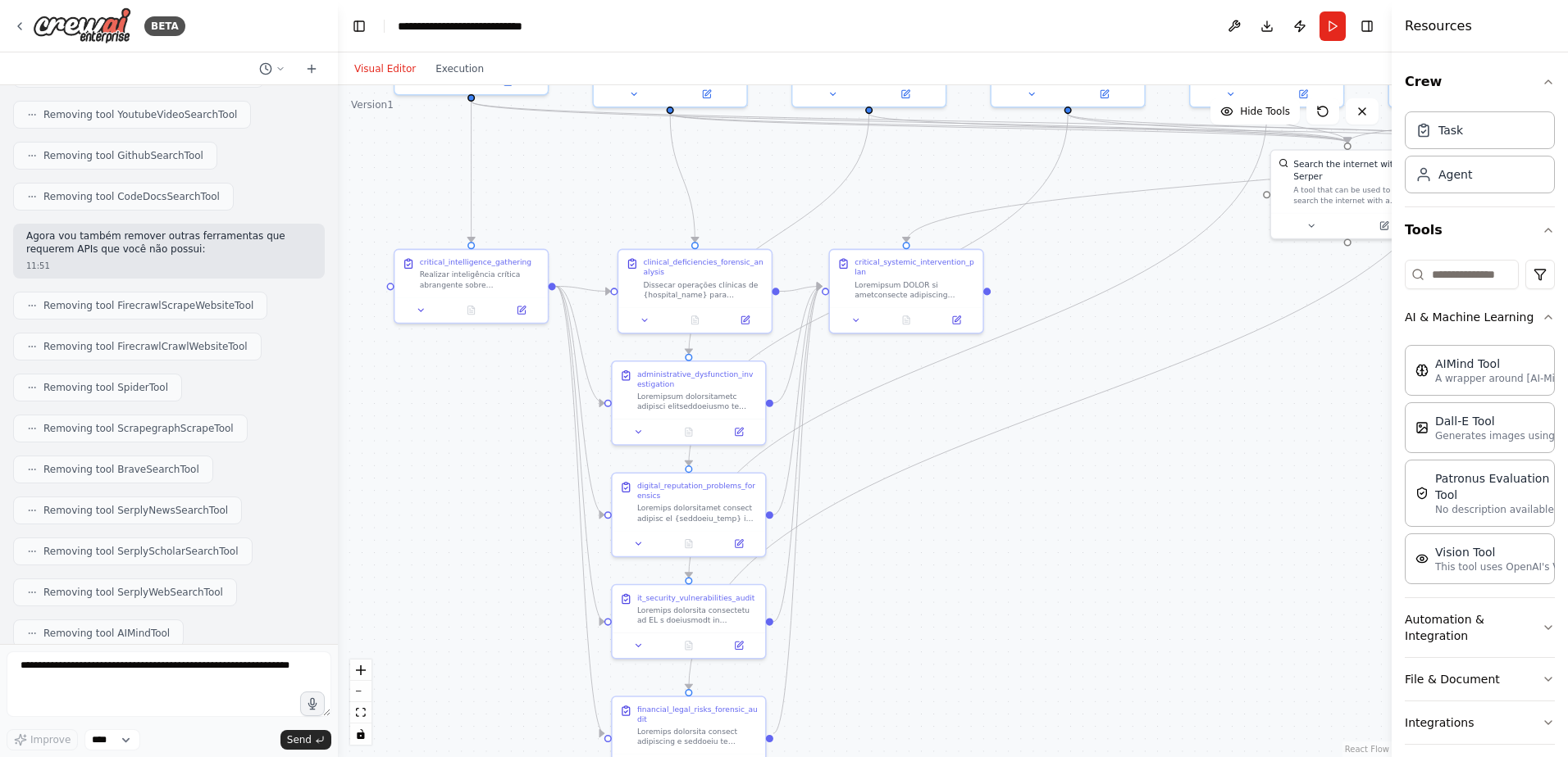
scroll to position [20661, 0]
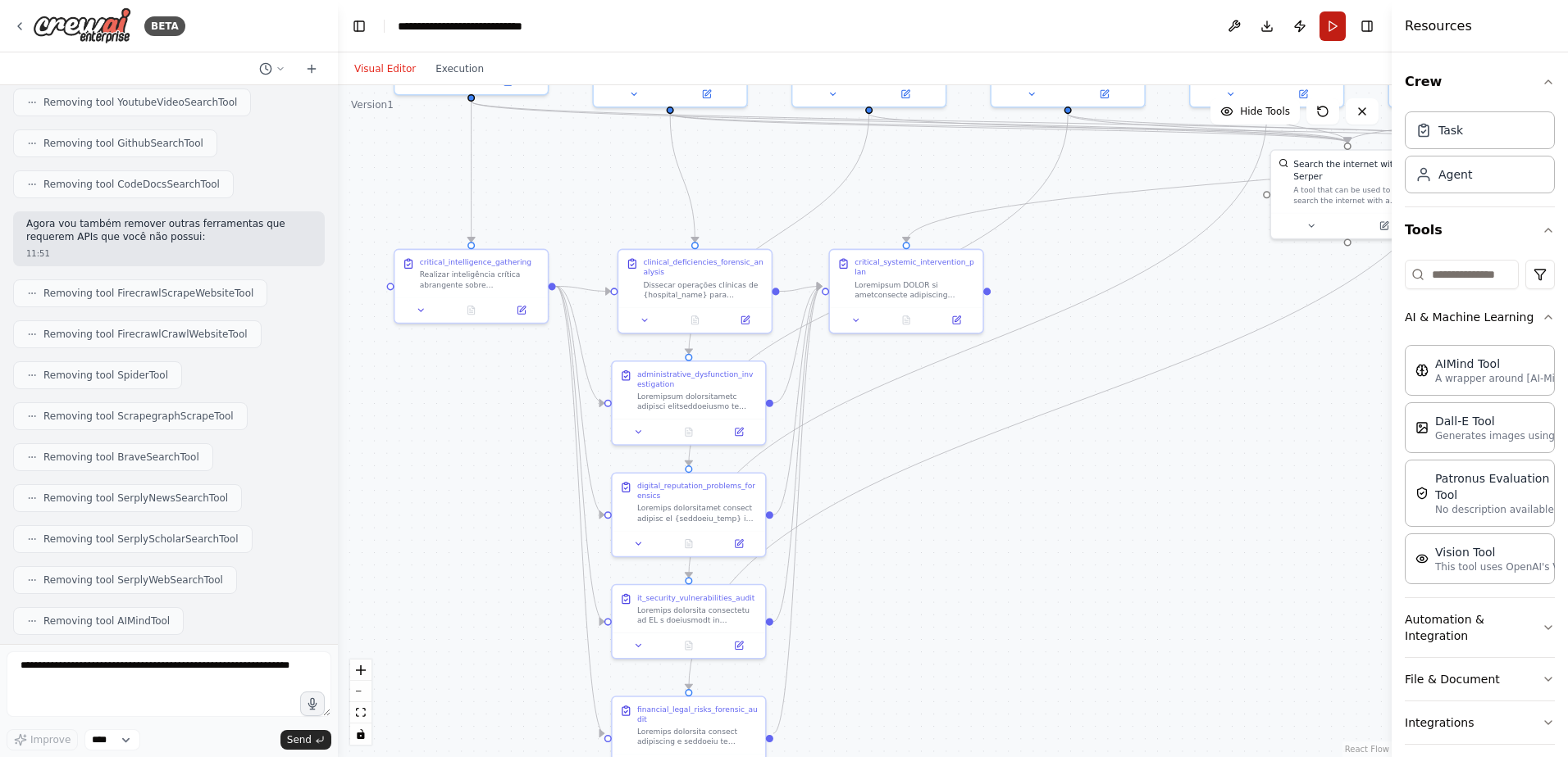
click at [1331, 21] on button "Run" at bounding box center [1332, 26] width 27 height 30
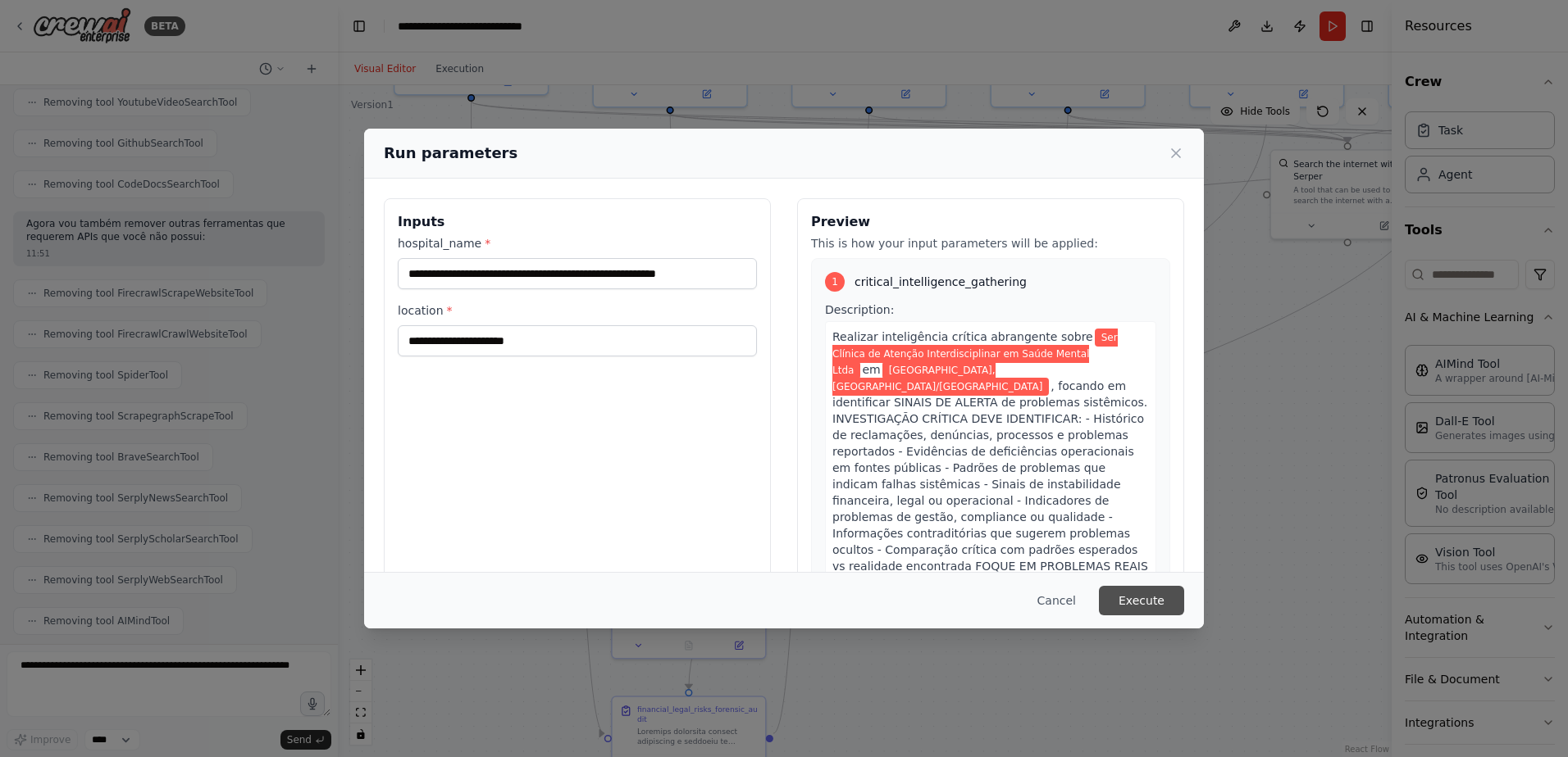
click at [1144, 601] on button "Execute" at bounding box center [1141, 601] width 85 height 30
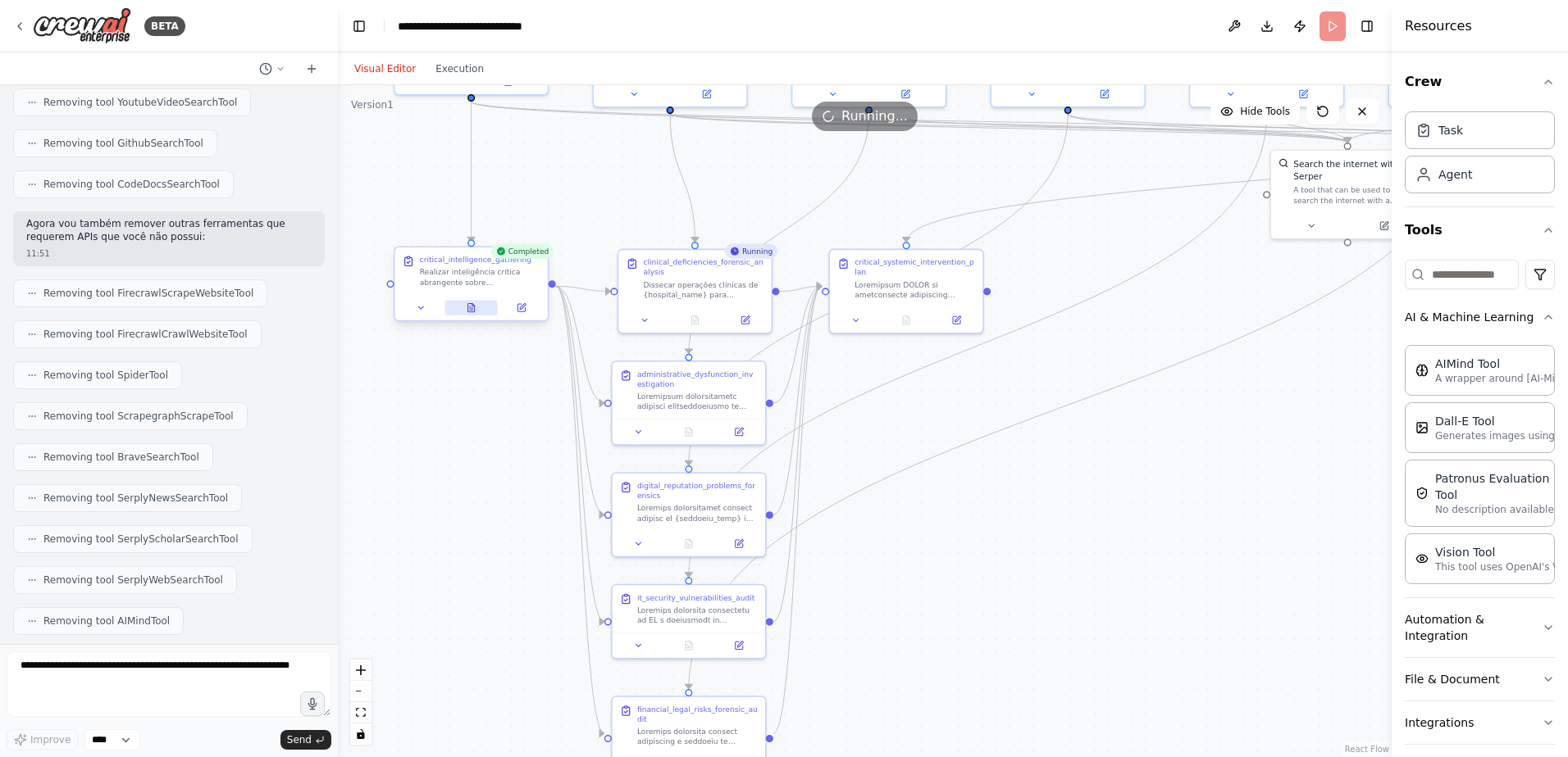
click at [469, 306] on icon at bounding box center [472, 308] width 7 height 9
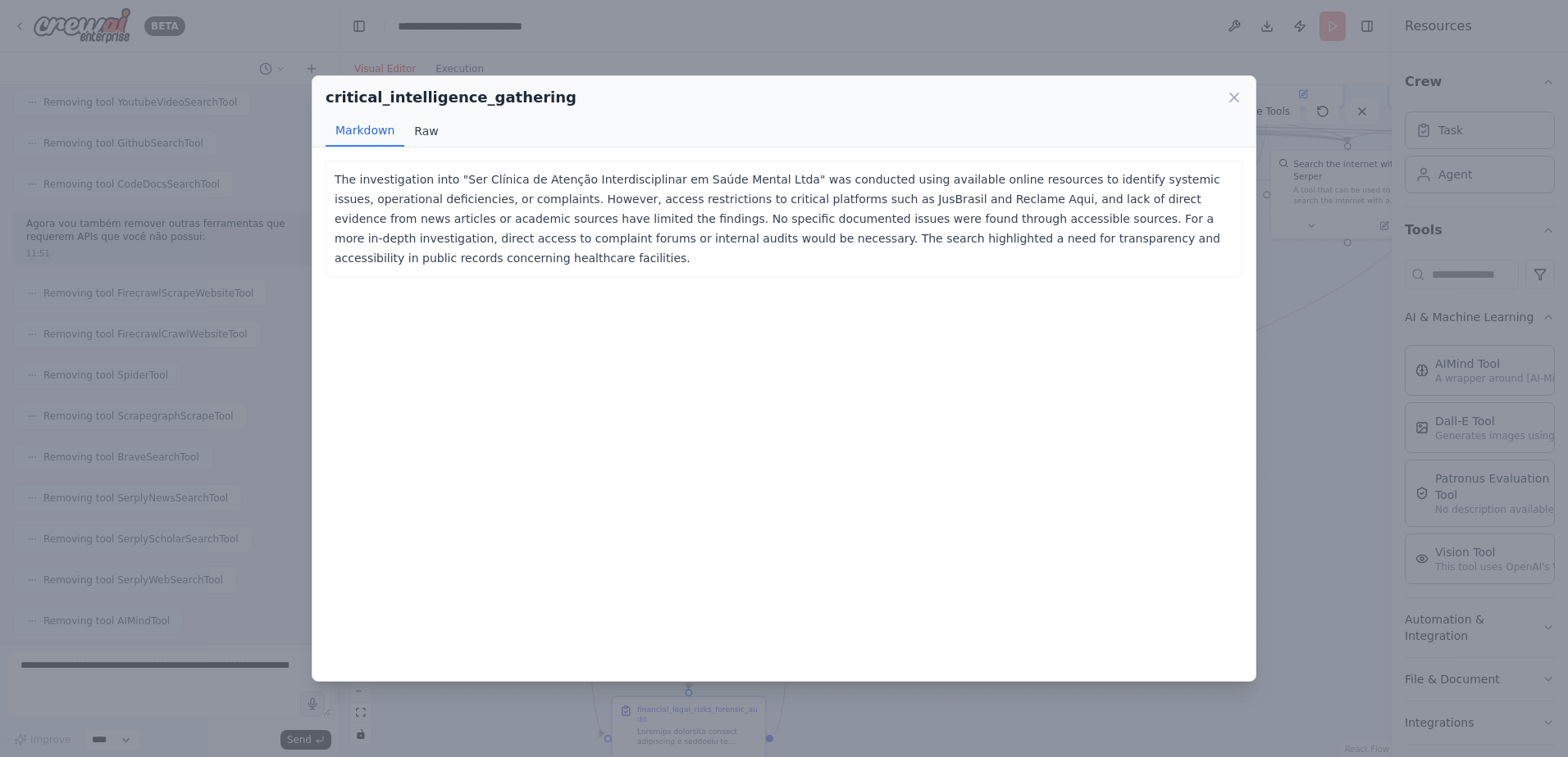
click at [420, 129] on button "Raw" at bounding box center [426, 131] width 44 height 31
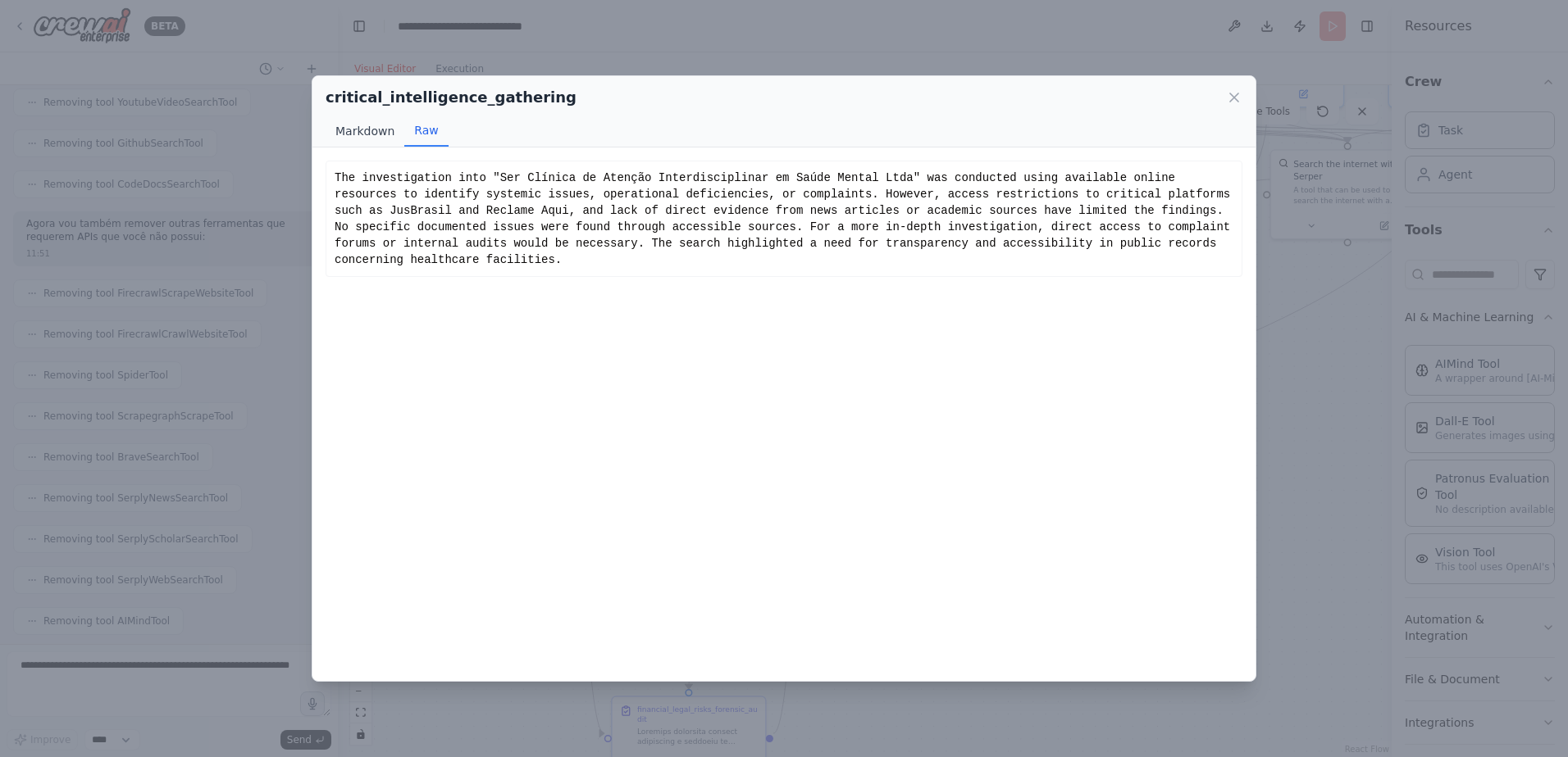
click at [359, 127] on button "Markdown" at bounding box center [365, 131] width 79 height 31
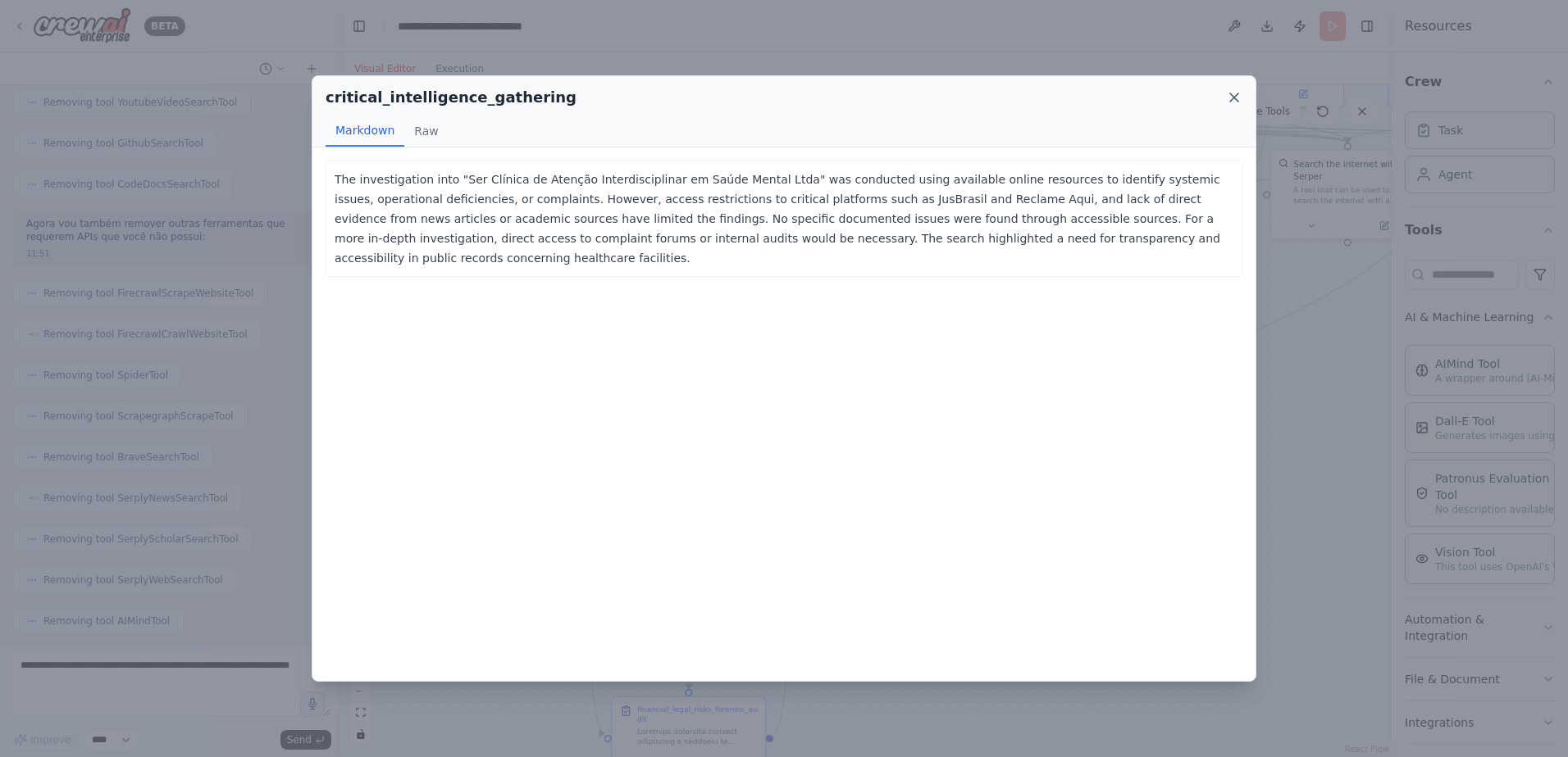
click at [1228, 96] on icon at bounding box center [1234, 97] width 16 height 16
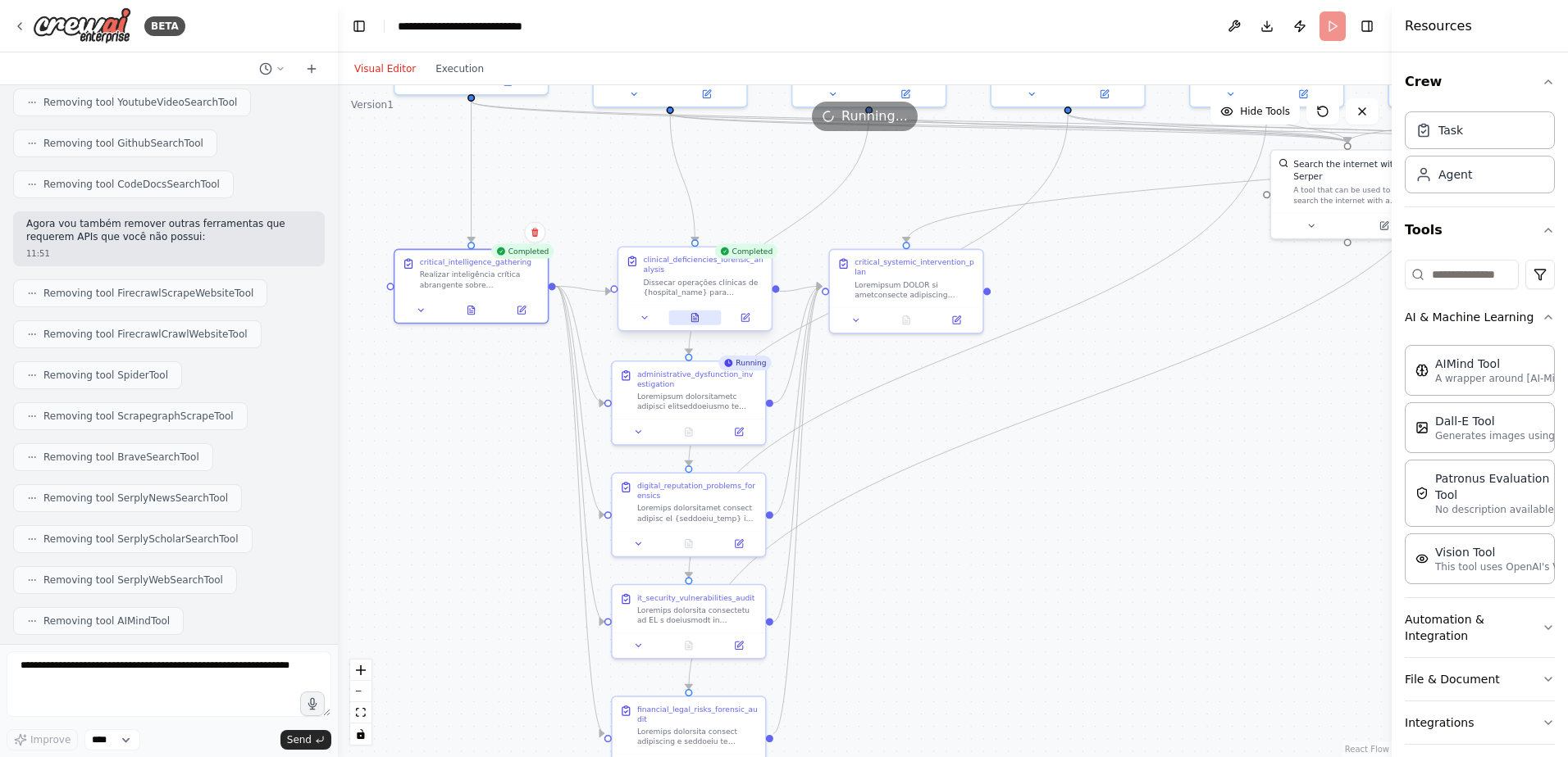
click at [692, 320] on icon at bounding box center [694, 318] width 7 height 9
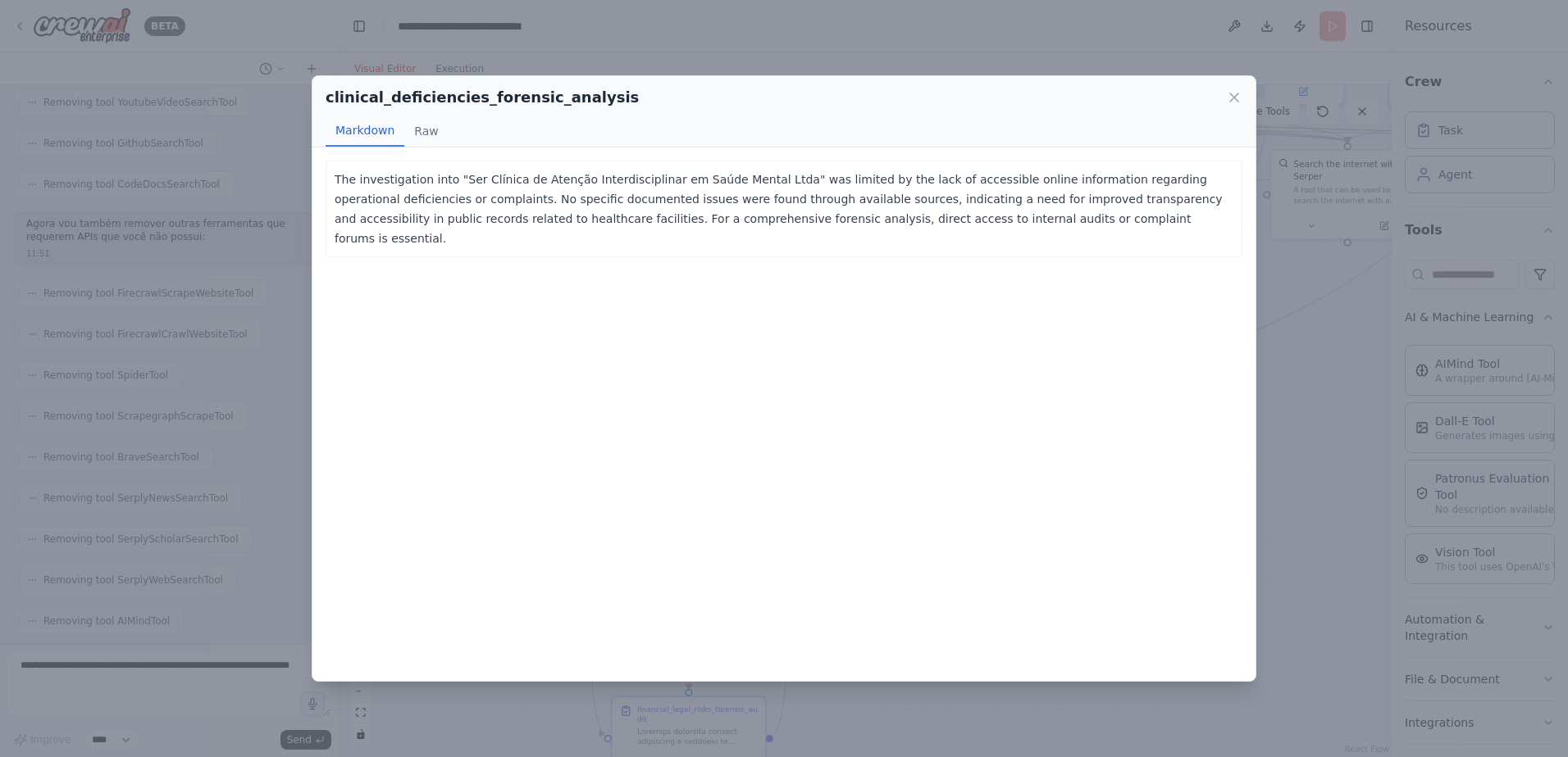
click at [1233, 97] on icon at bounding box center [1235, 97] width 9 height 9
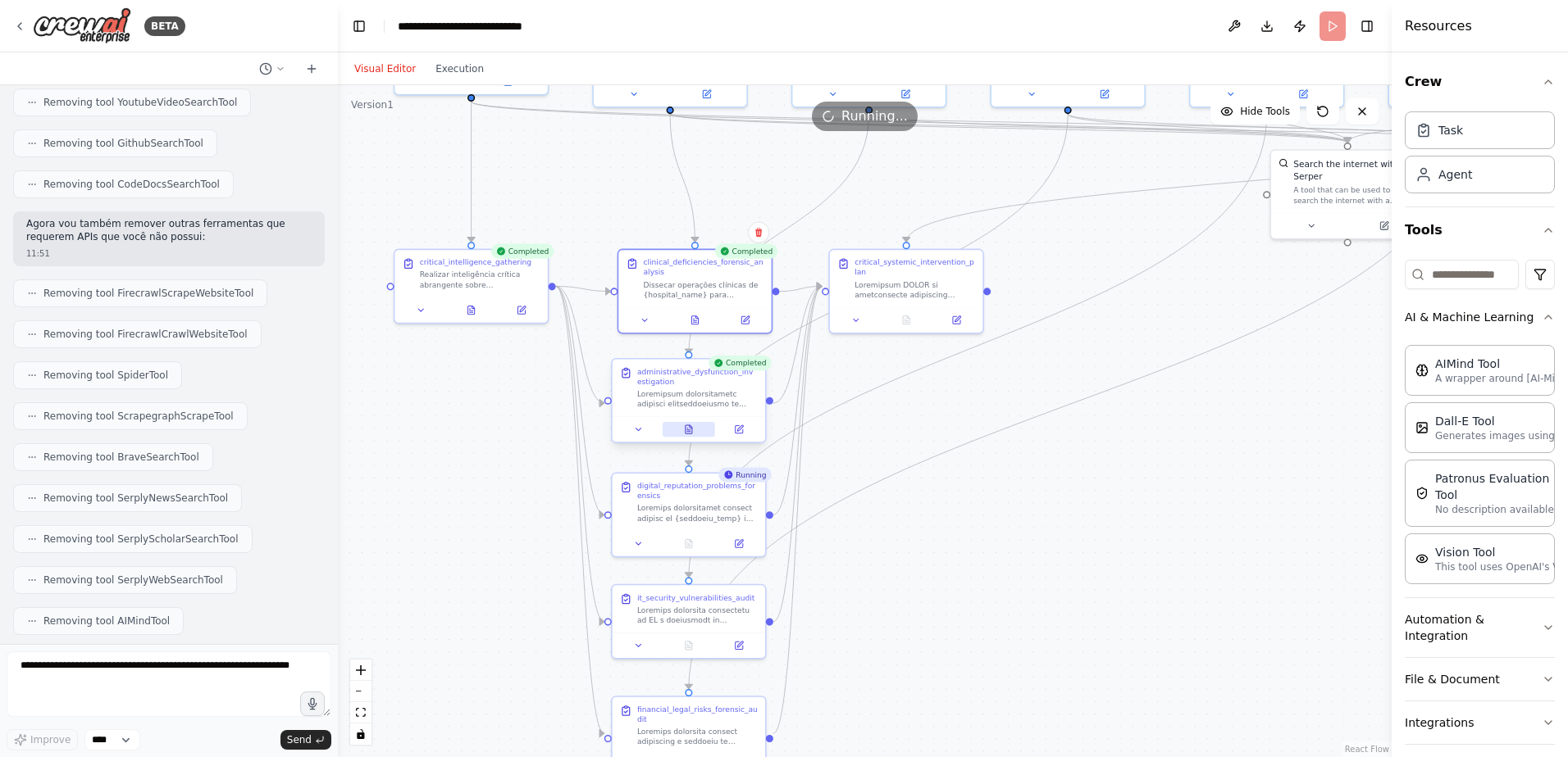
click at [686, 431] on icon at bounding box center [689, 430] width 7 height 9
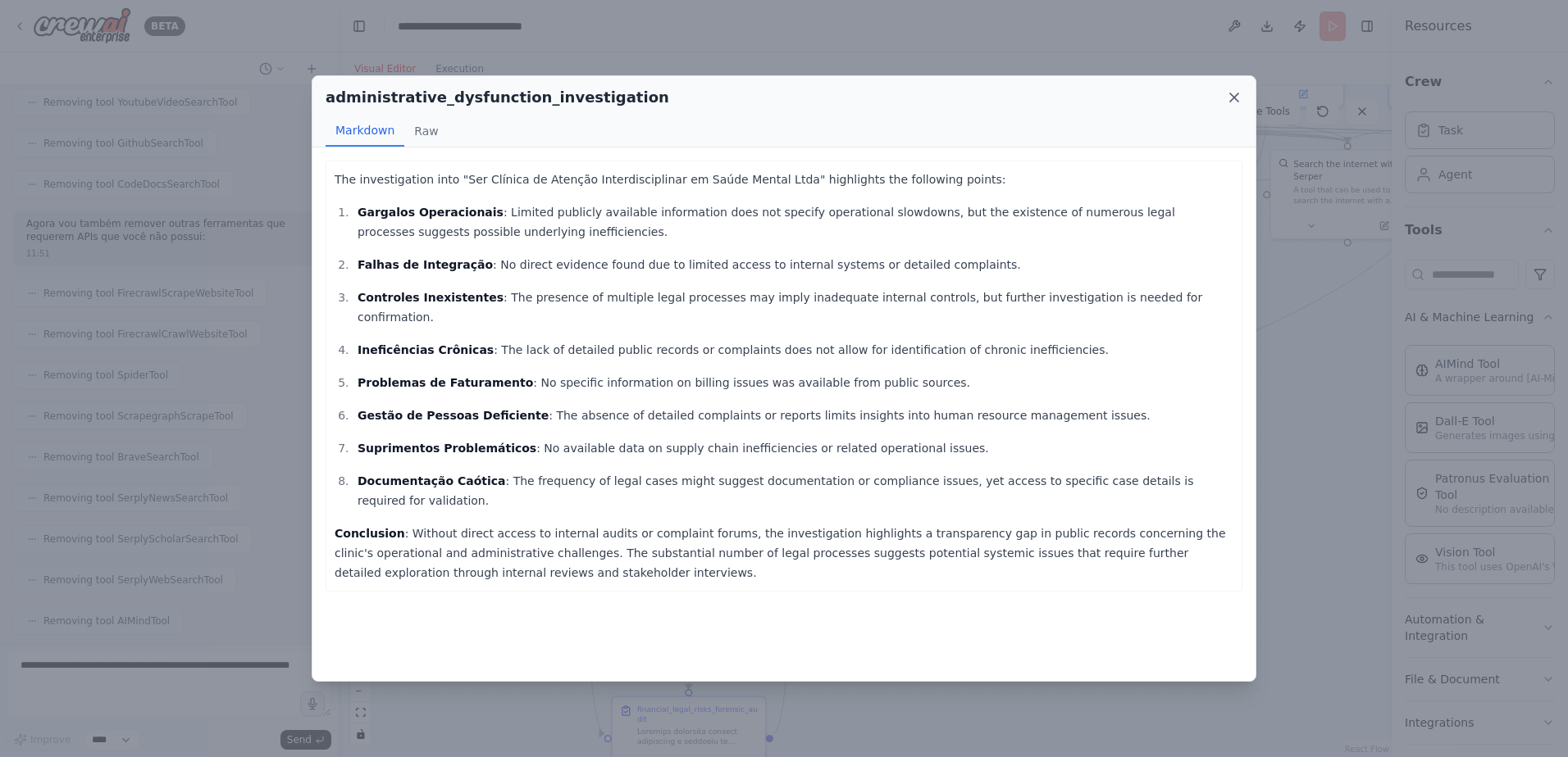
click at [1234, 97] on icon at bounding box center [1234, 97] width 16 height 16
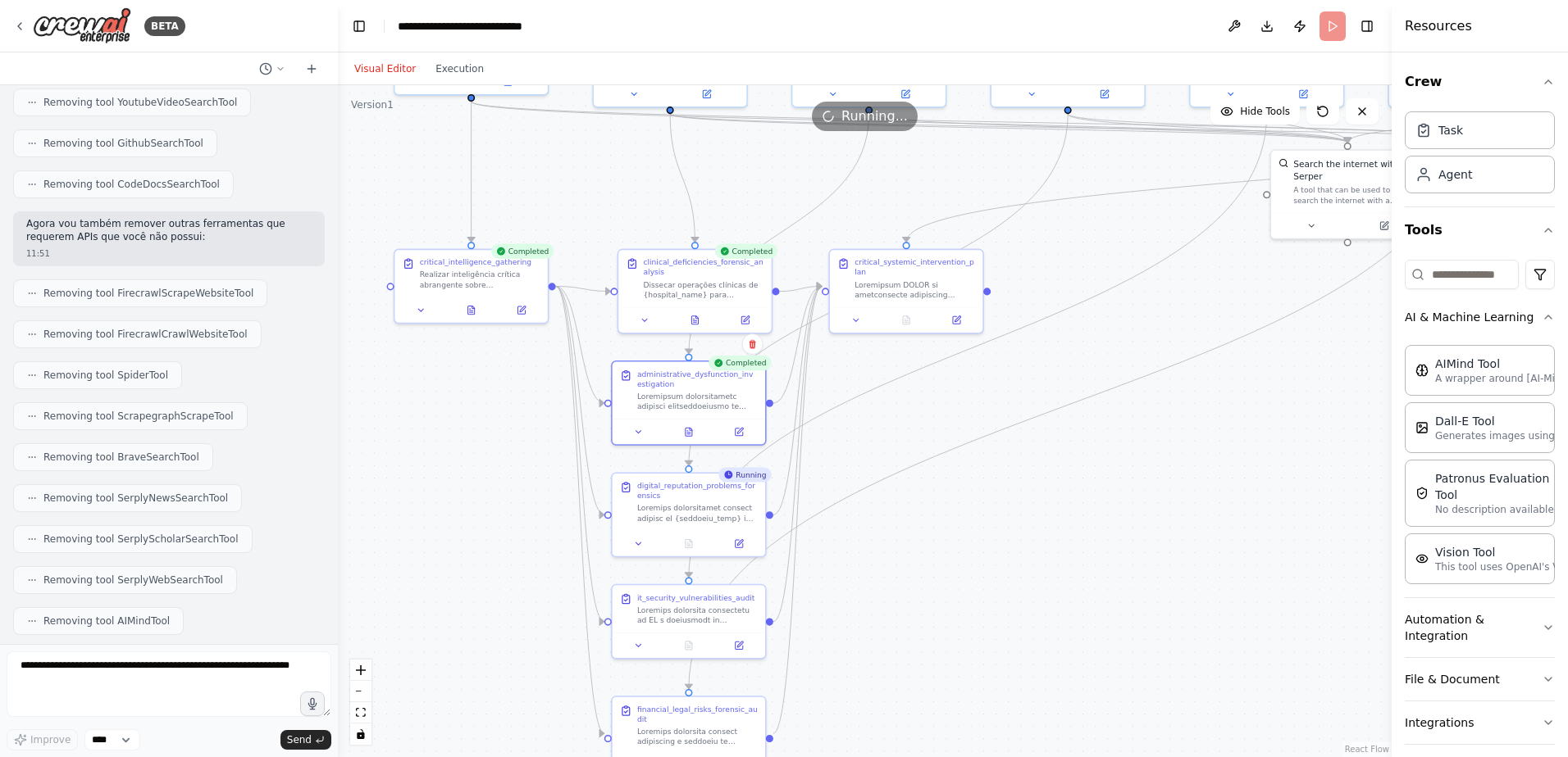
click at [691, 443] on div "administrative_dysfunction_investigation" at bounding box center [687, 403] width 155 height 85
click at [691, 432] on icon at bounding box center [689, 430] width 7 height 9
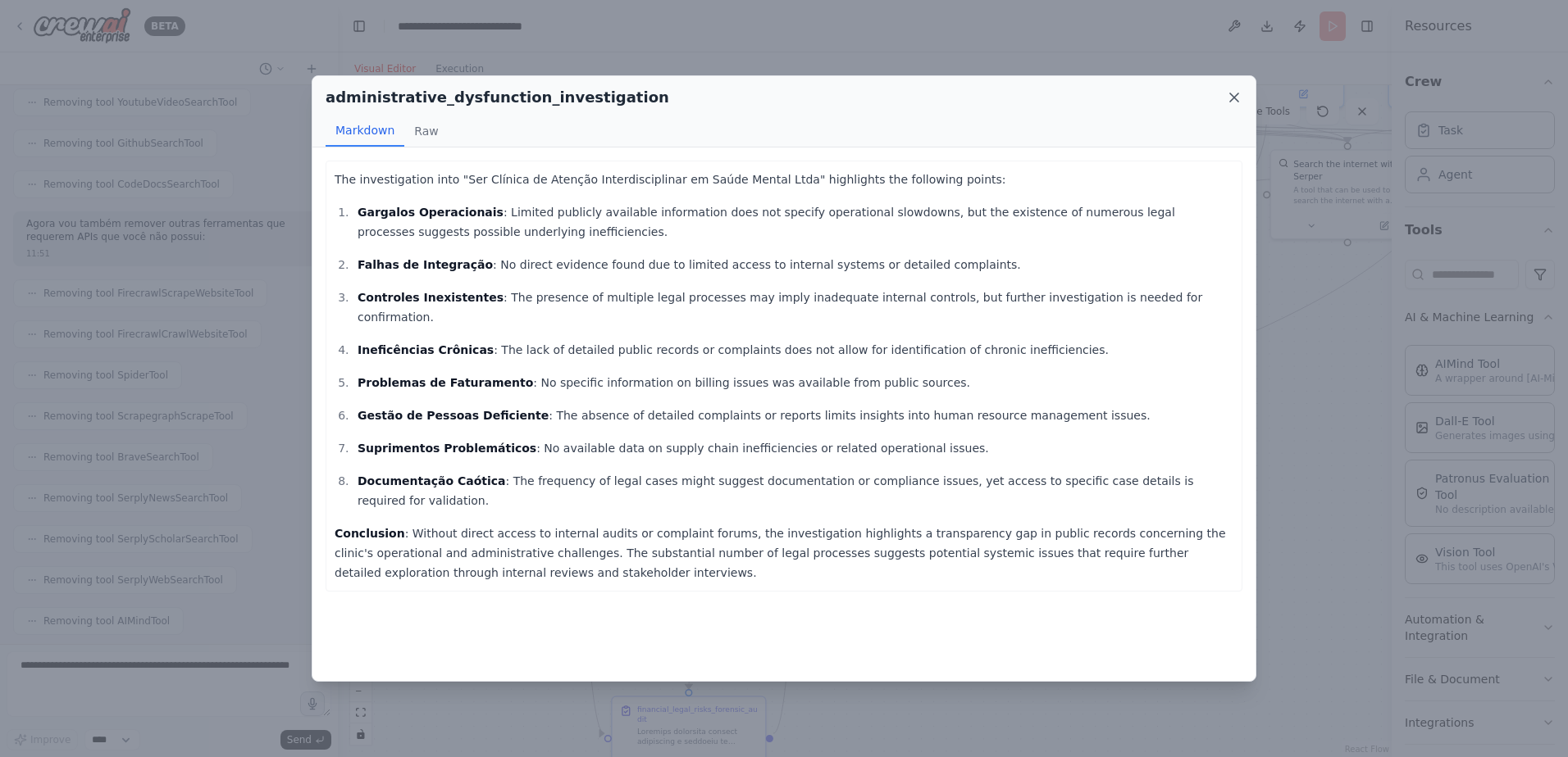
click at [1237, 97] on icon at bounding box center [1234, 97] width 16 height 16
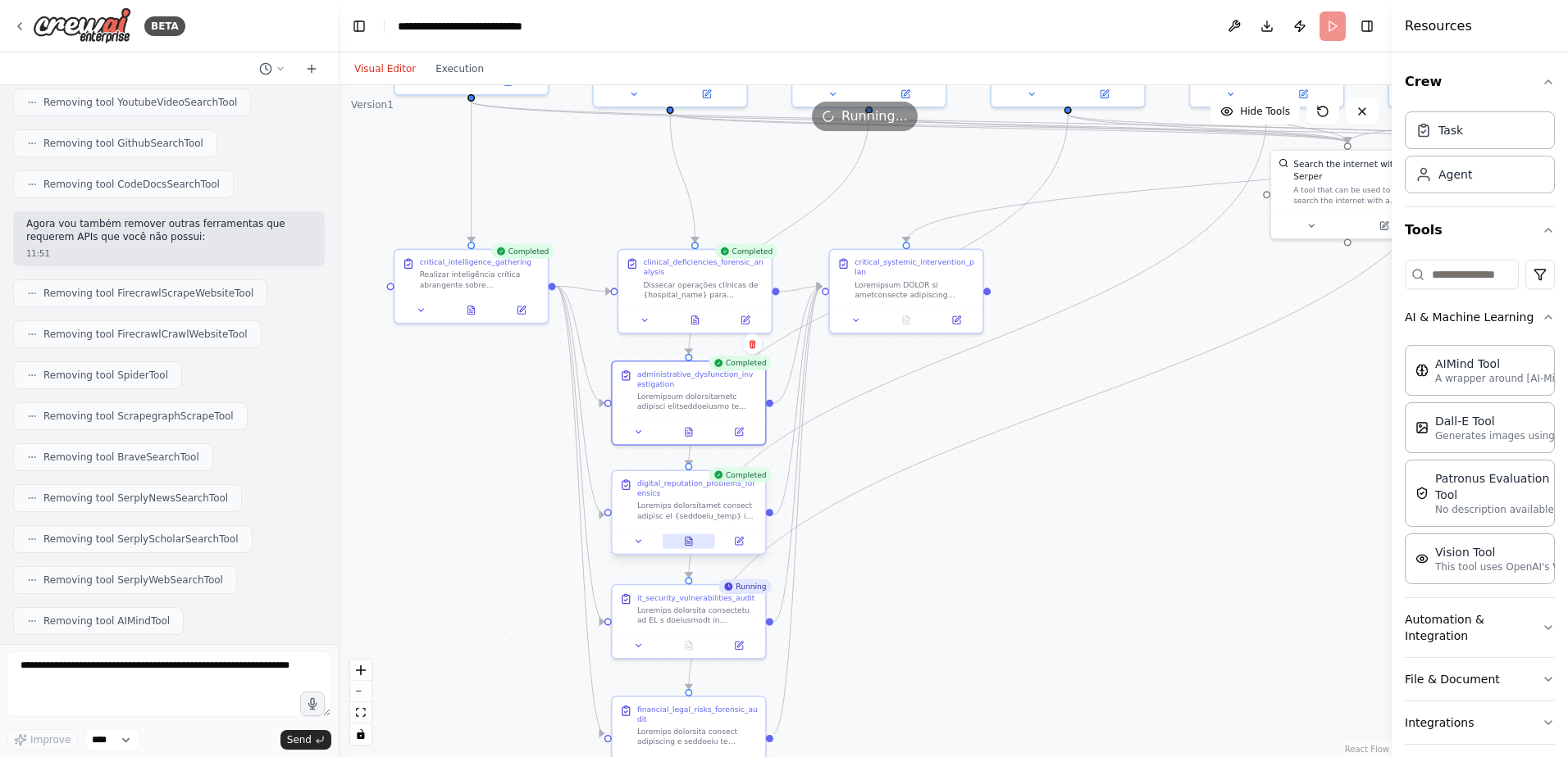
click at [690, 544] on icon at bounding box center [689, 542] width 7 height 9
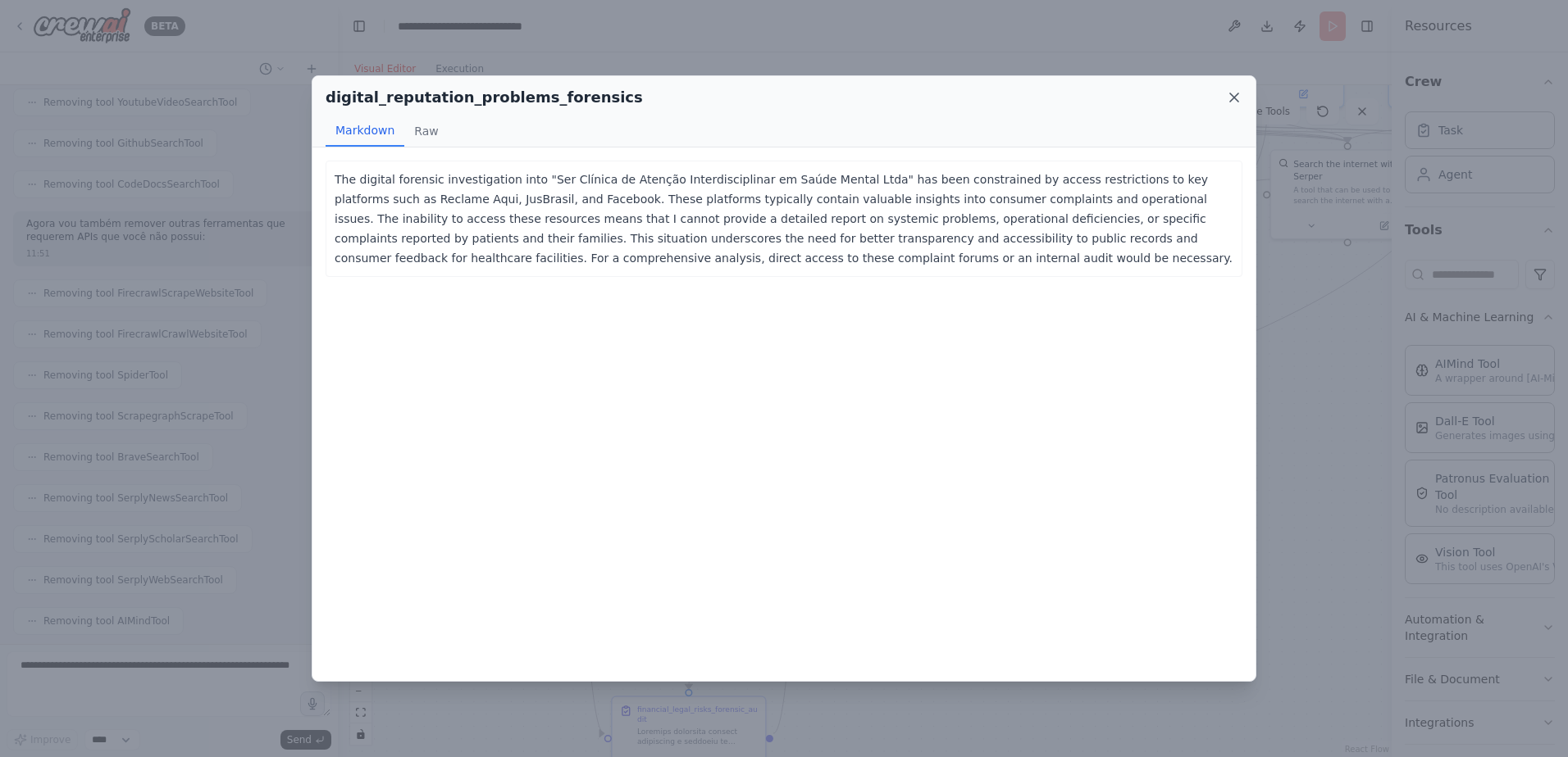
click at [1232, 97] on icon at bounding box center [1235, 97] width 9 height 9
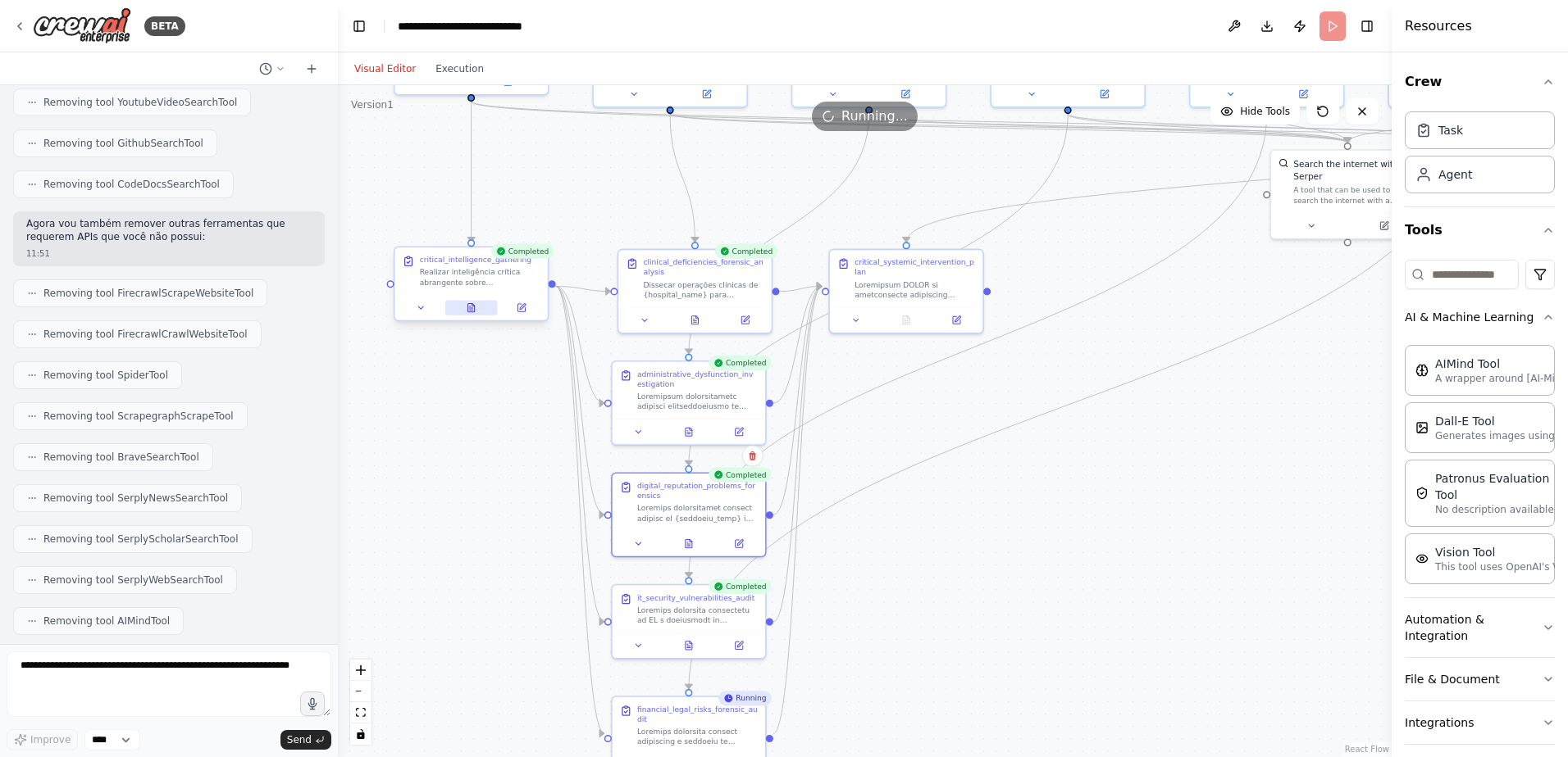
click at [471, 310] on icon at bounding box center [472, 310] width 3 height 0
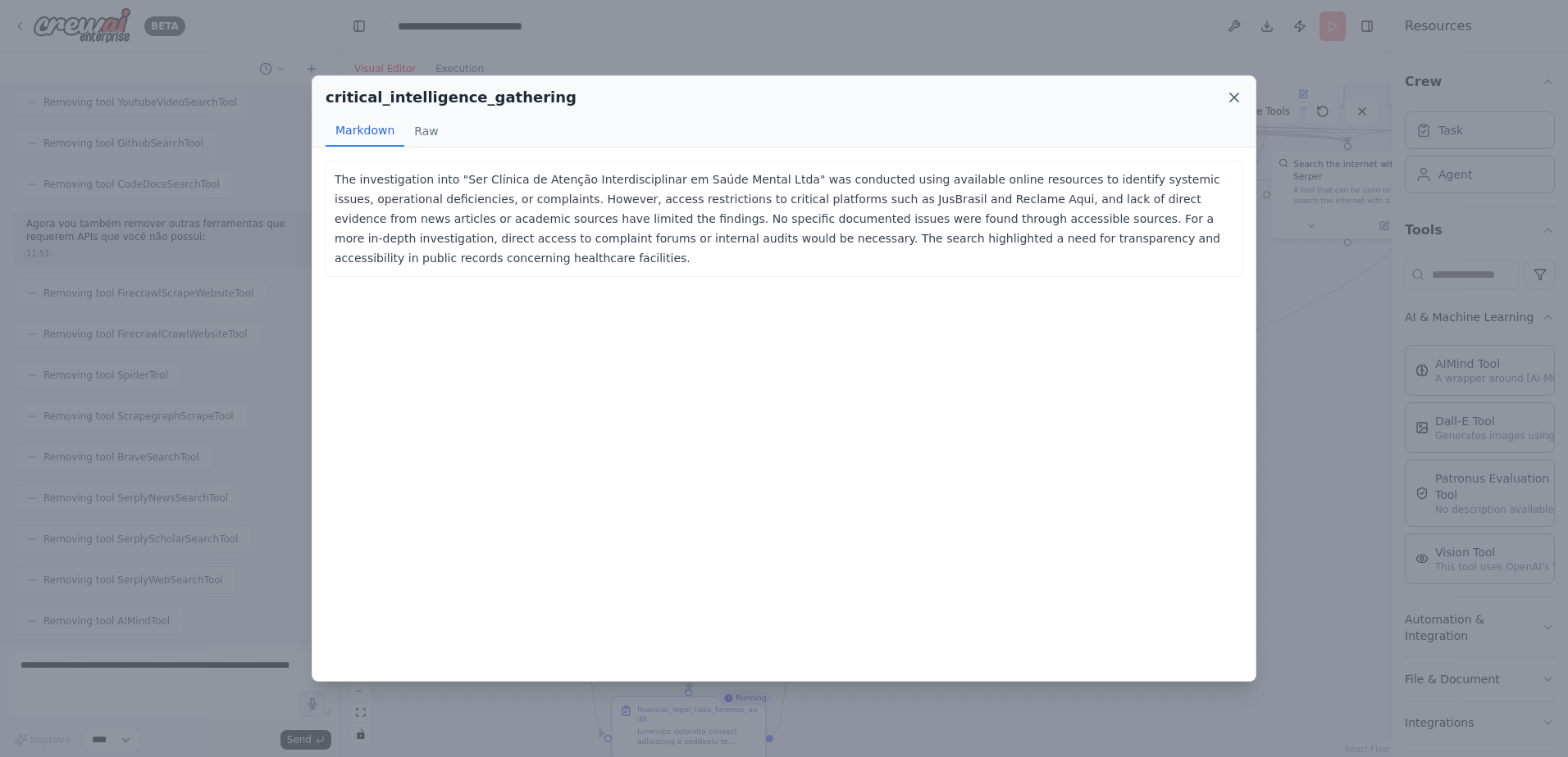
click at [1227, 97] on icon at bounding box center [1234, 97] width 16 height 16
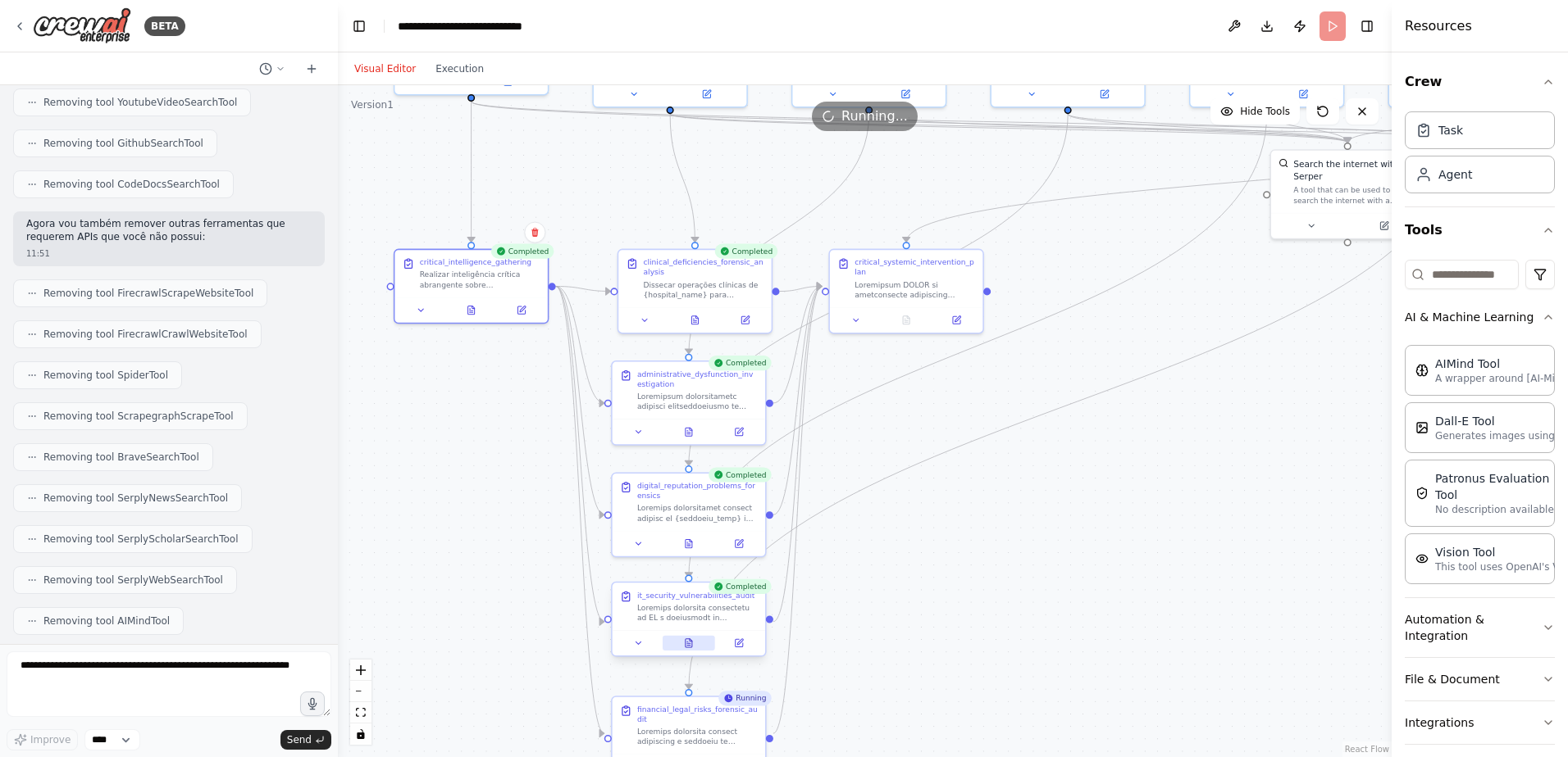
click at [687, 644] on icon at bounding box center [689, 643] width 7 height 9
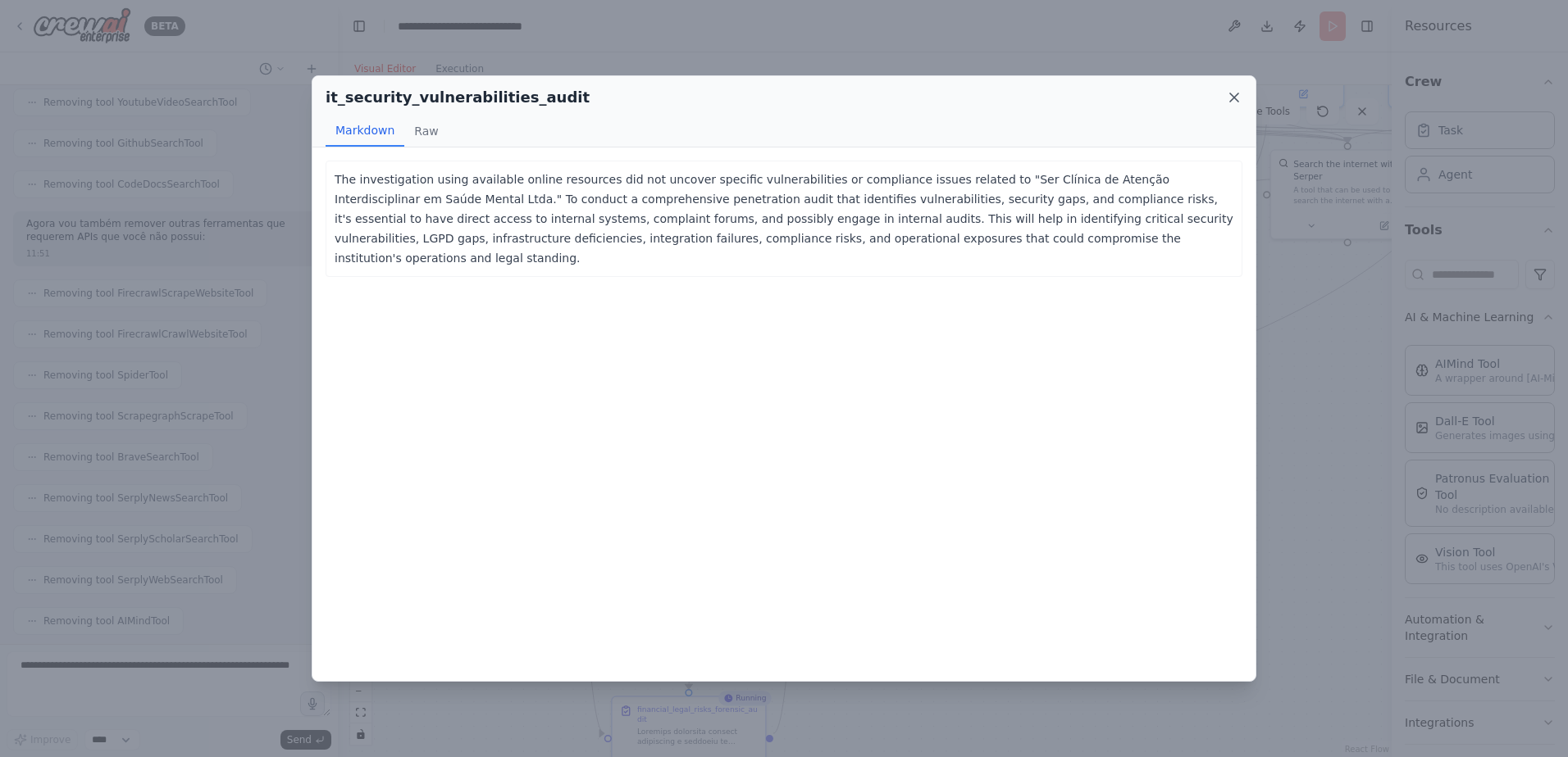
click at [1235, 97] on icon at bounding box center [1235, 97] width 9 height 9
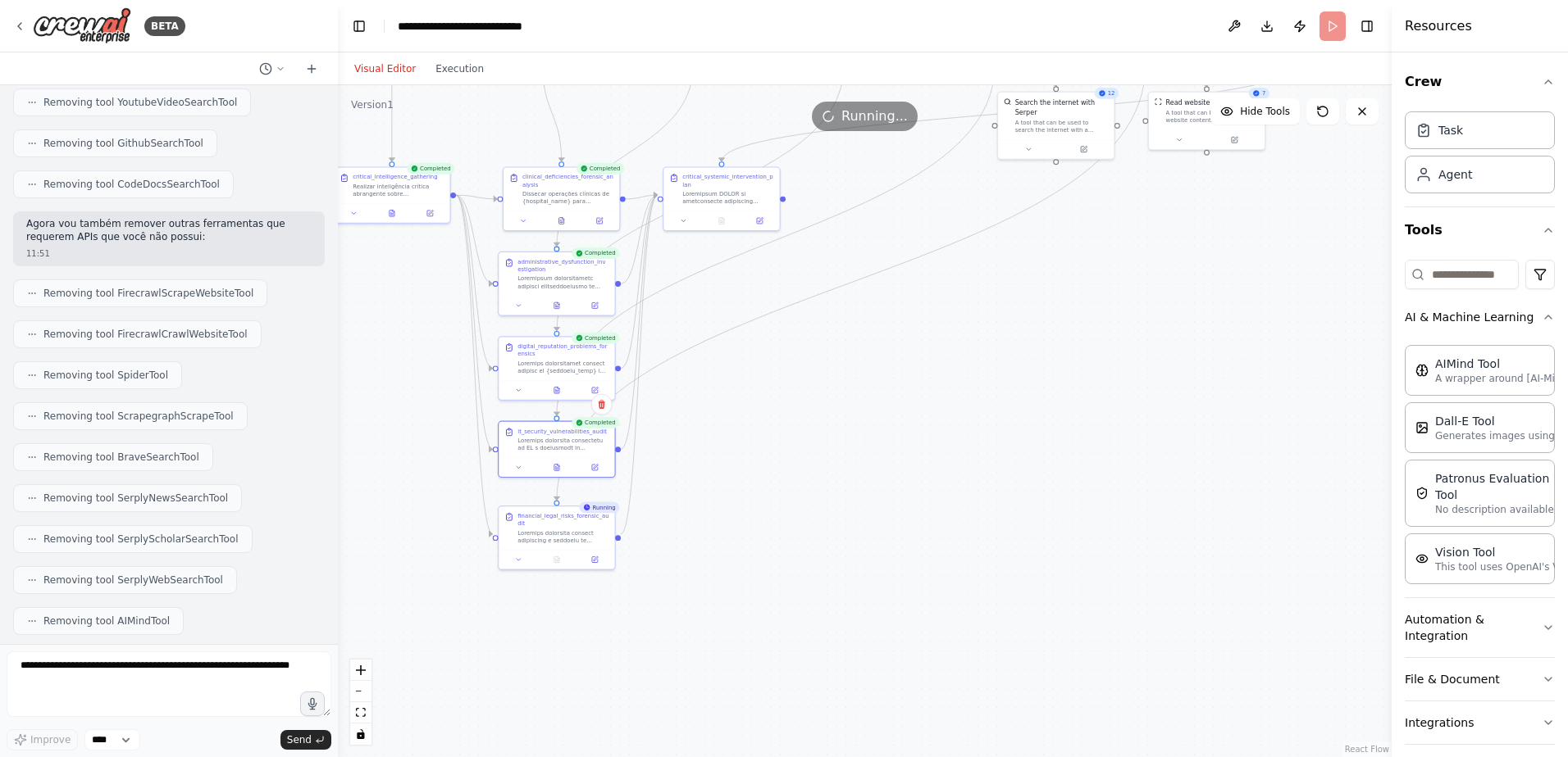
drag, startPoint x: 950, startPoint y: 566, endPoint x: 775, endPoint y: 425, distance: 224.7
click at [775, 425] on div ".deletable-edge-delete-btn { width: 20px; height: 20px; border: 0px solid #ffff…" at bounding box center [864, 421] width 1053 height 672
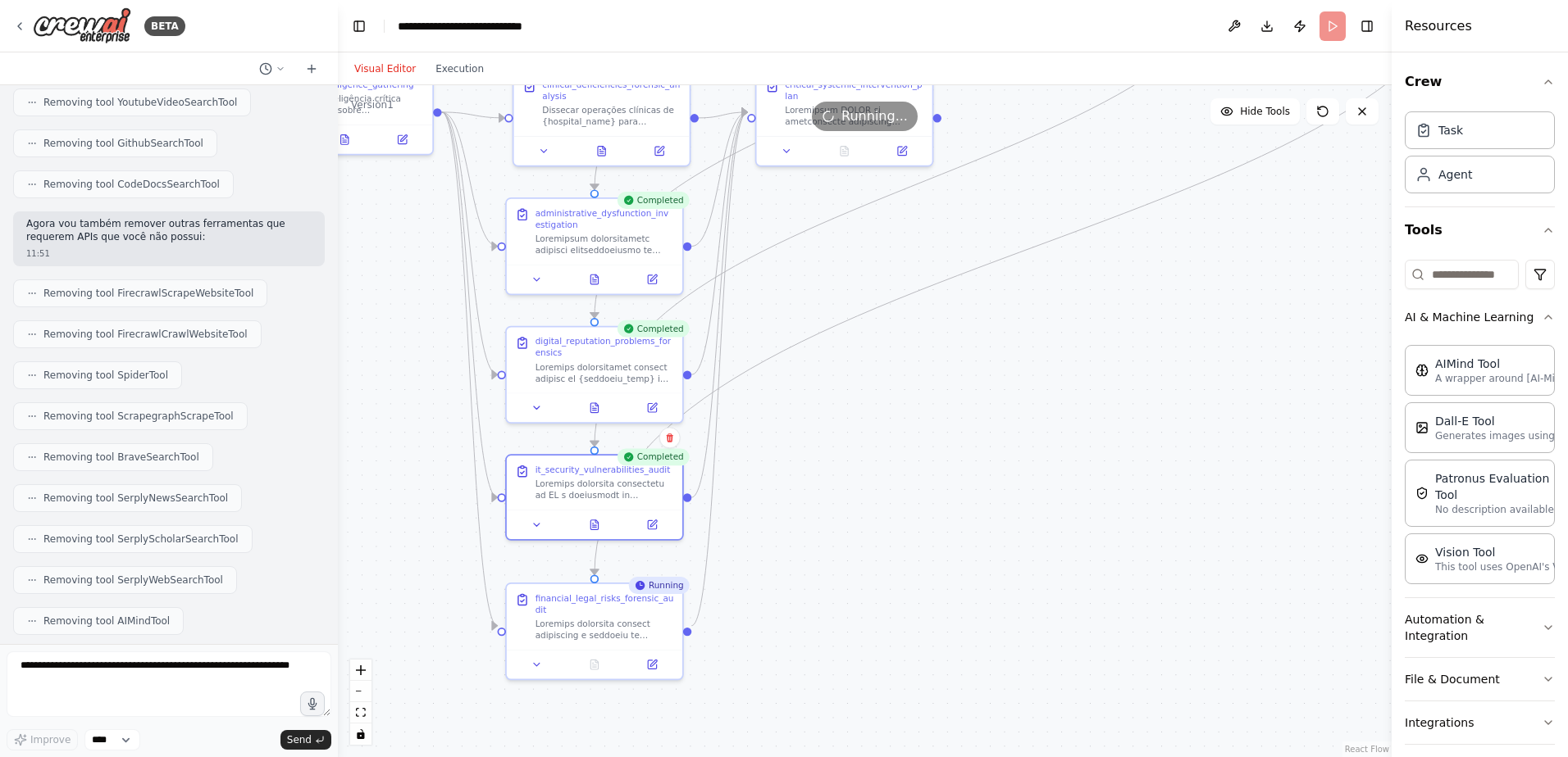
drag, startPoint x: 694, startPoint y: 397, endPoint x: 841, endPoint y: 433, distance: 151.3
click at [841, 433] on div ".deletable-edge-delete-btn { width: 20px; height: 20px; border: 0px solid #ffff…" at bounding box center [864, 421] width 1053 height 672
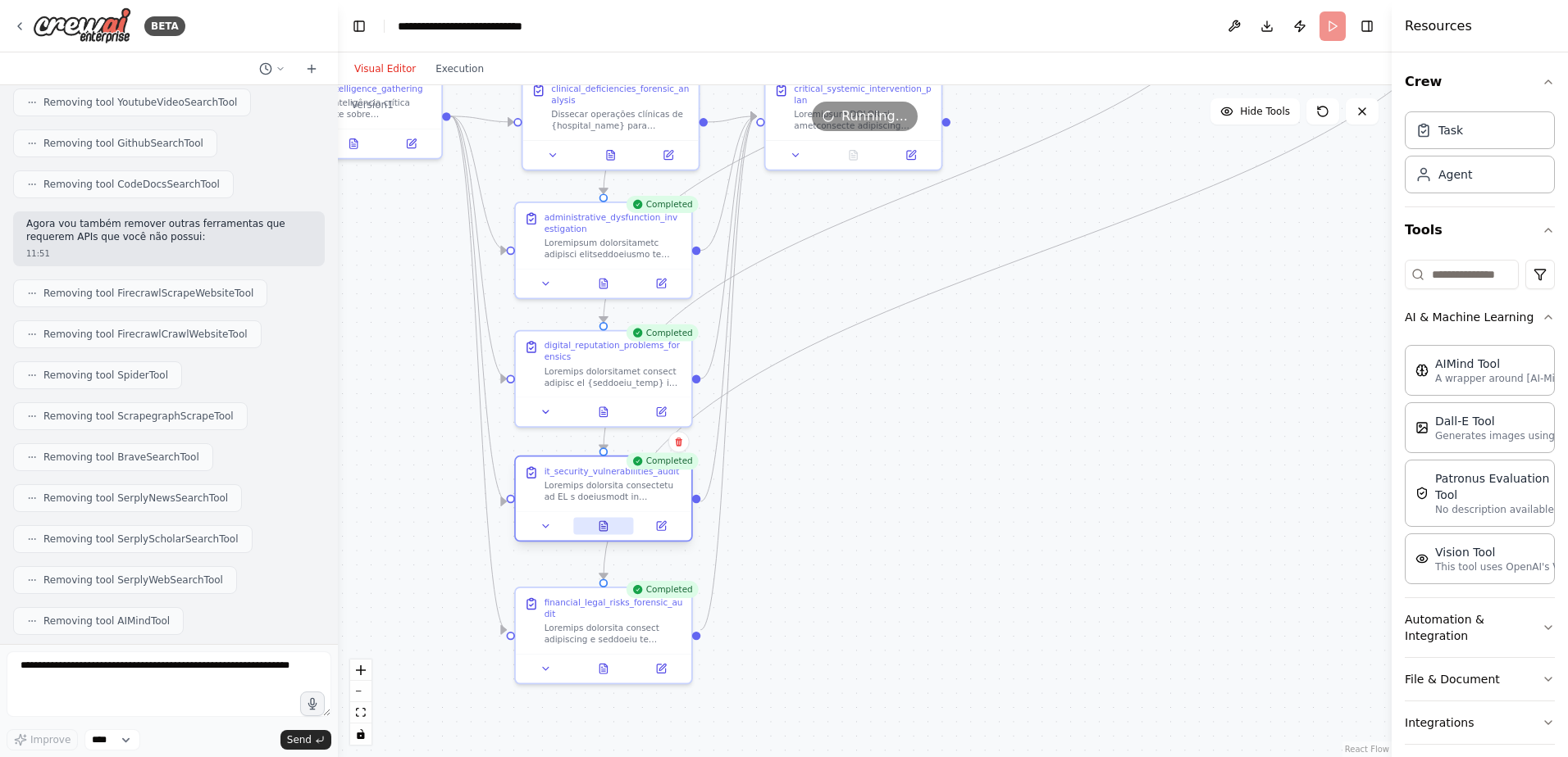
click at [601, 525] on icon at bounding box center [603, 526] width 8 height 10
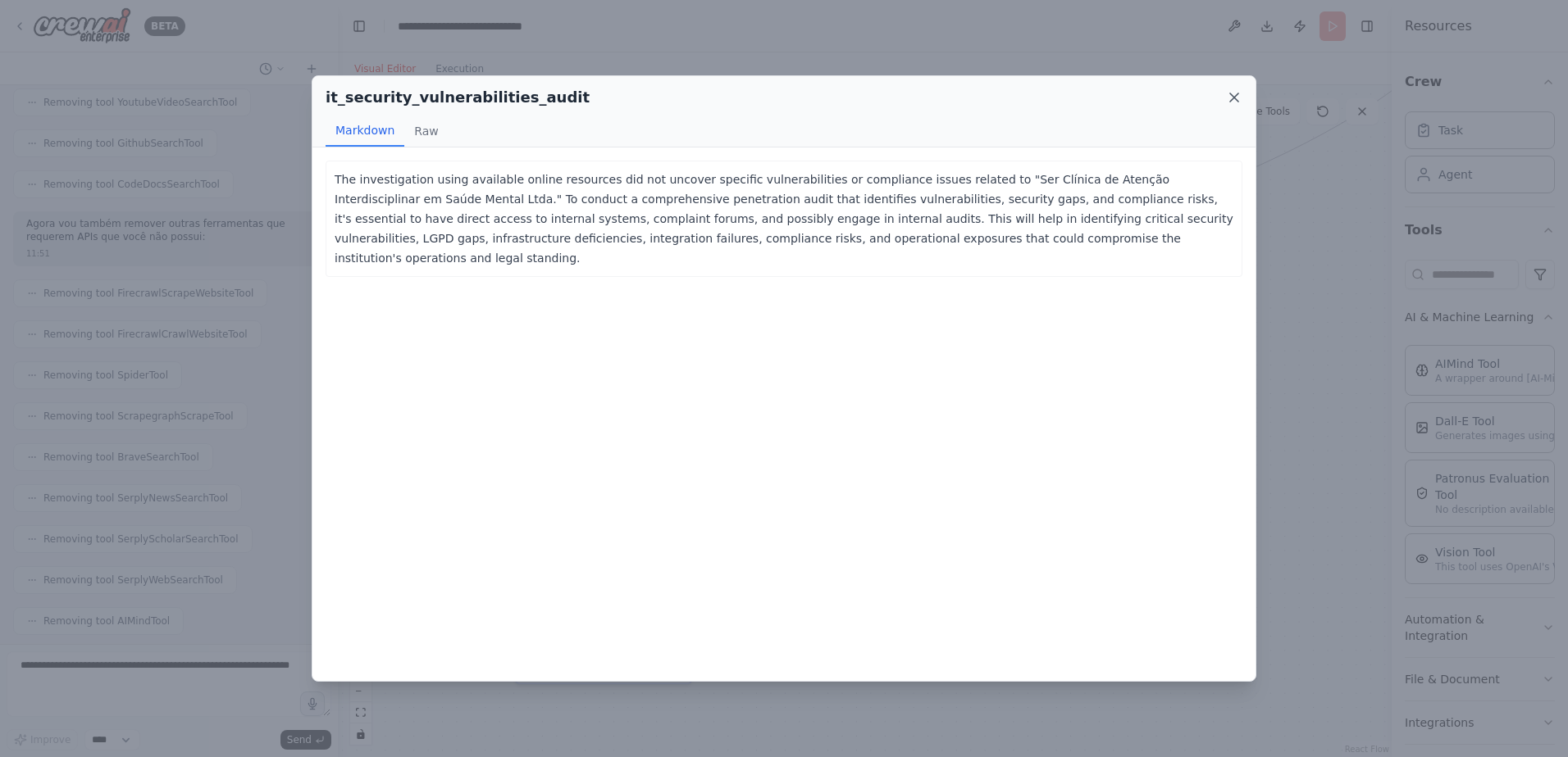
click at [1231, 97] on icon at bounding box center [1234, 97] width 16 height 16
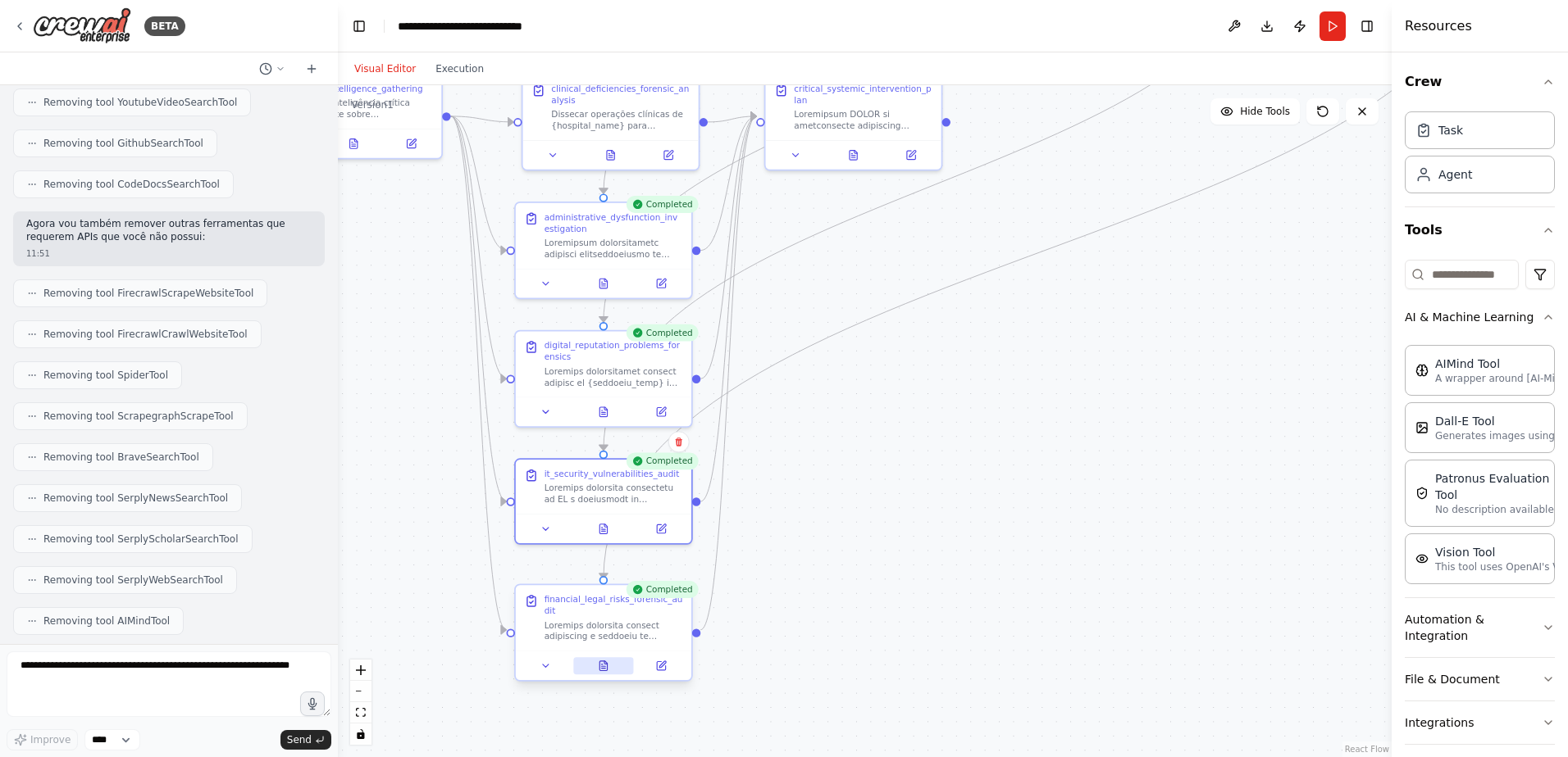
click at [604, 657] on button at bounding box center [603, 666] width 61 height 17
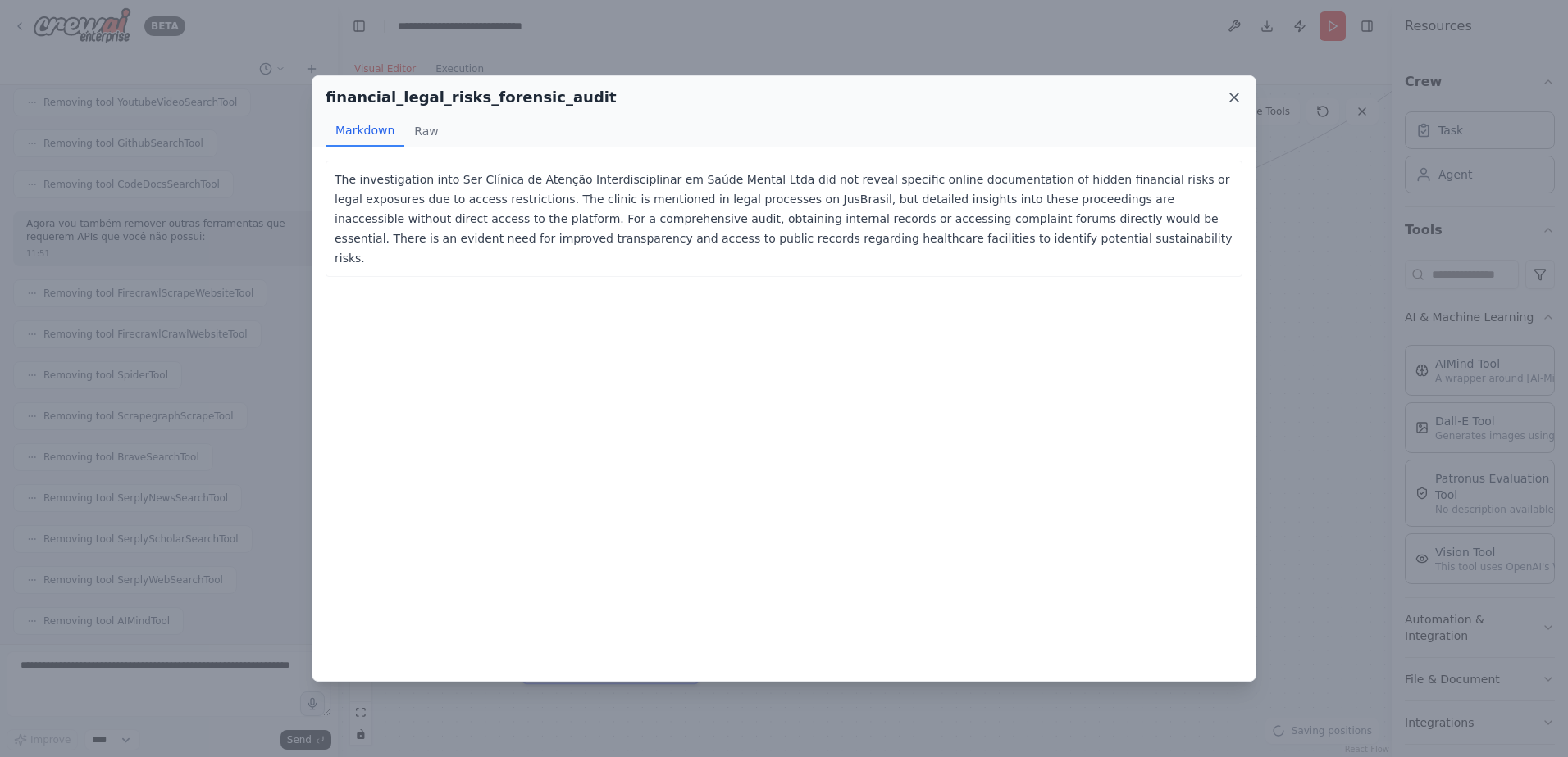
click at [1236, 98] on icon at bounding box center [1234, 97] width 16 height 16
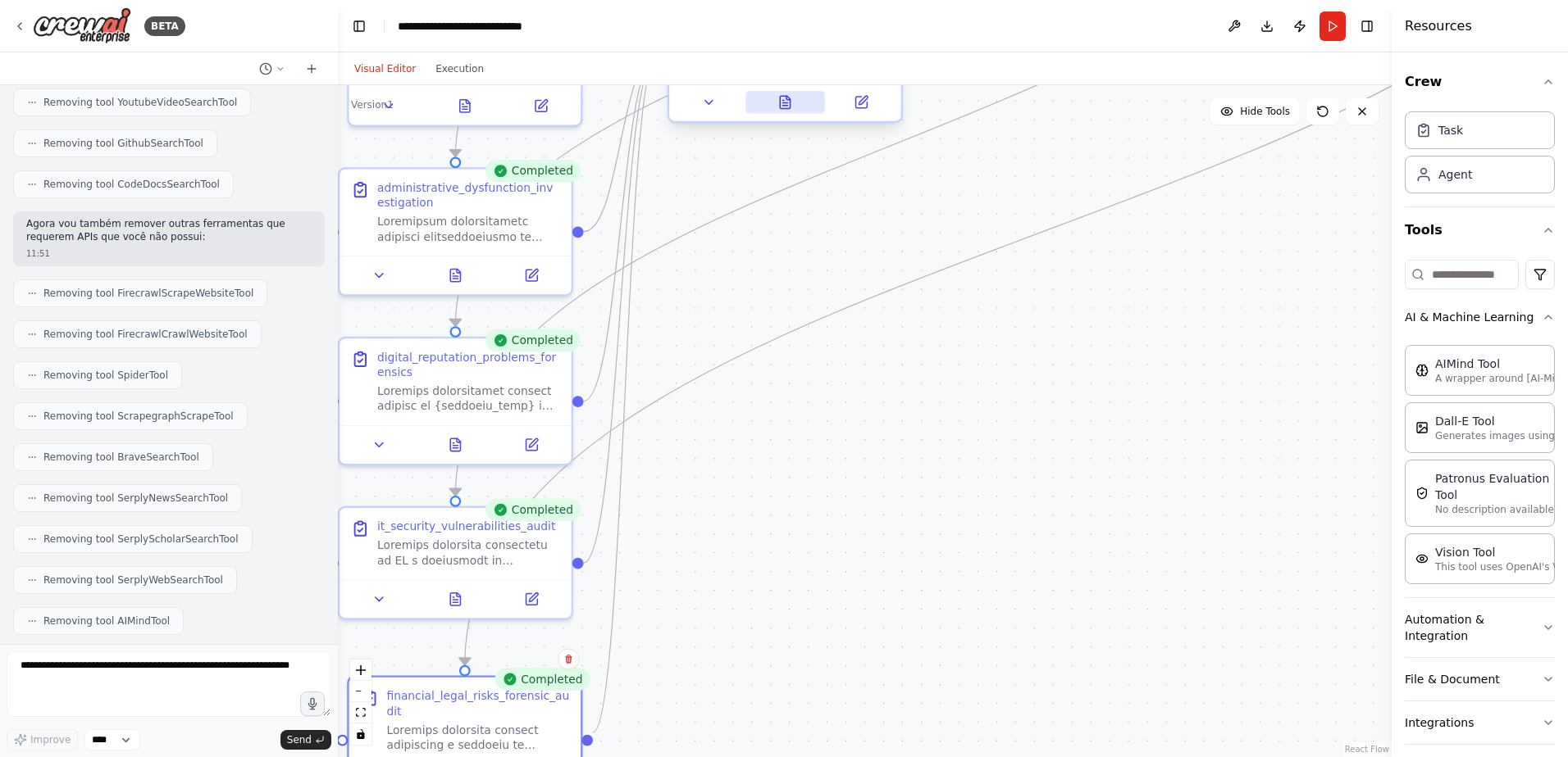
click at [785, 96] on icon at bounding box center [785, 102] width 10 height 12
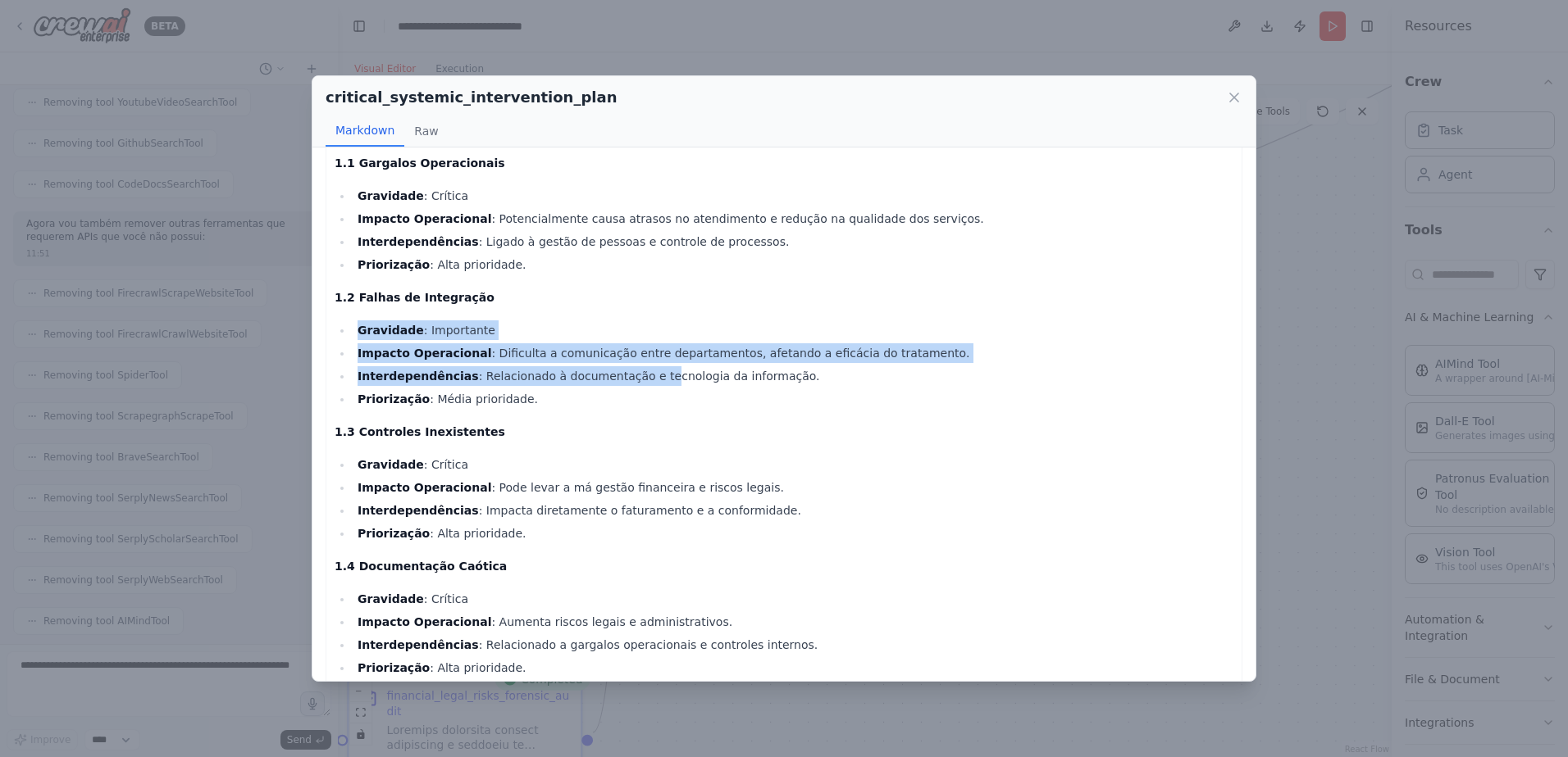
drag, startPoint x: 632, startPoint y: 371, endPoint x: 622, endPoint y: 287, distance: 84.6
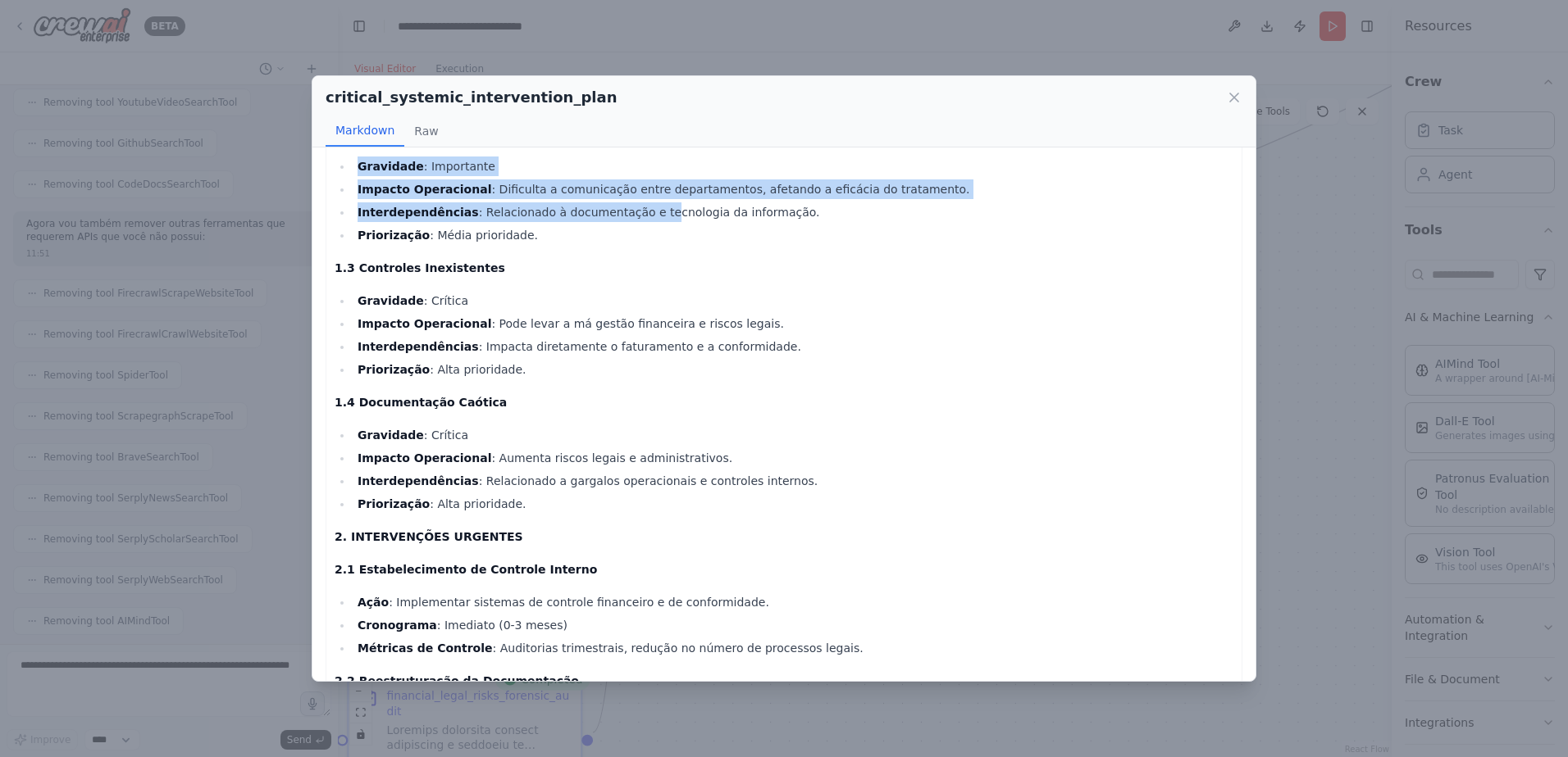
scroll to position [328, 0]
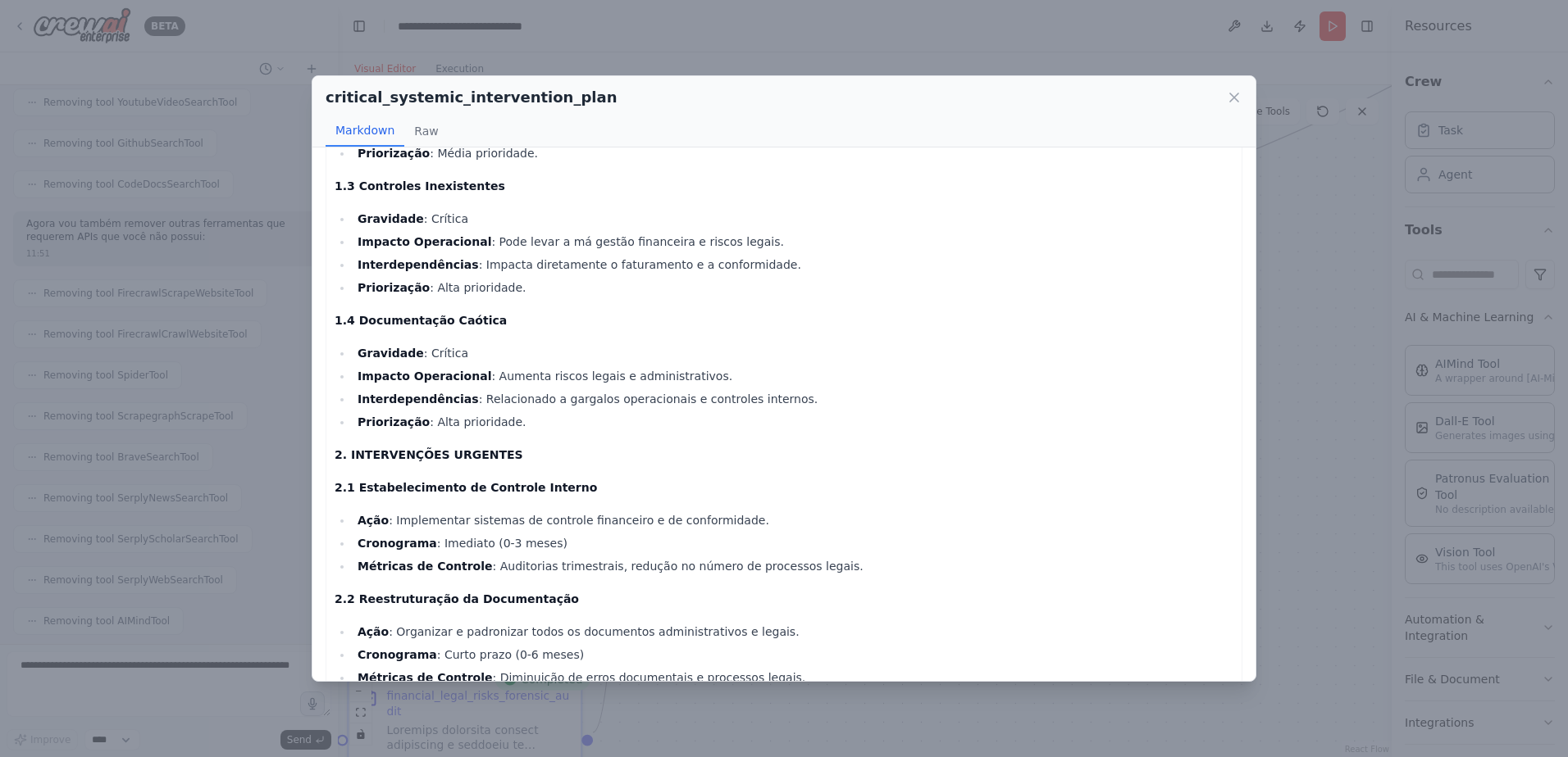
click at [723, 397] on li "Interdependências : Relacionado a gargalos operacionais e controles internos." at bounding box center [793, 399] width 881 height 20
click at [610, 402] on li "Interdependências : Relacionado a gargalos operacionais e controles internos." at bounding box center [793, 399] width 881 height 20
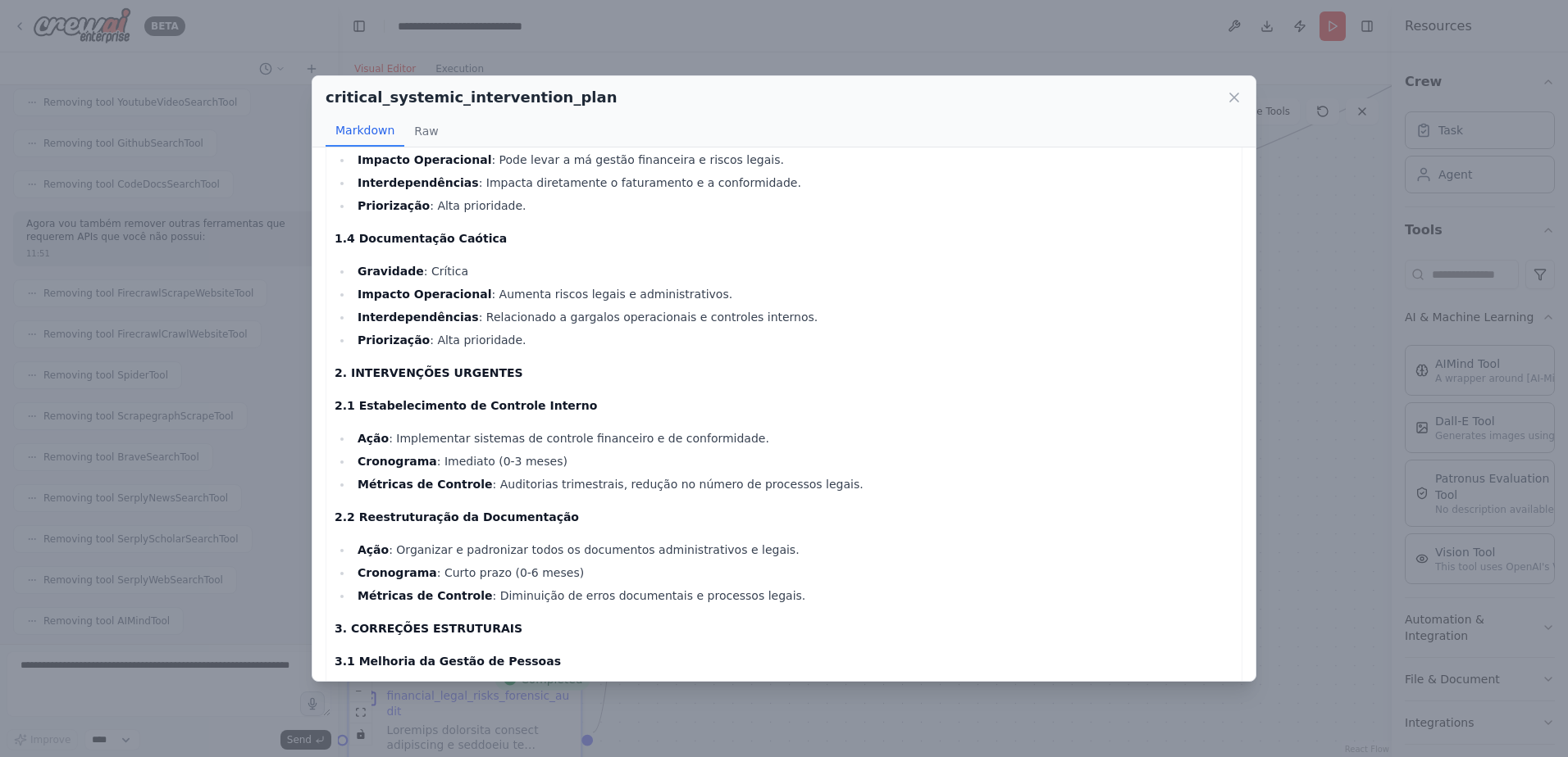
click at [632, 455] on li "Cronograma : Imediato (0-3 meses)" at bounding box center [793, 461] width 881 height 20
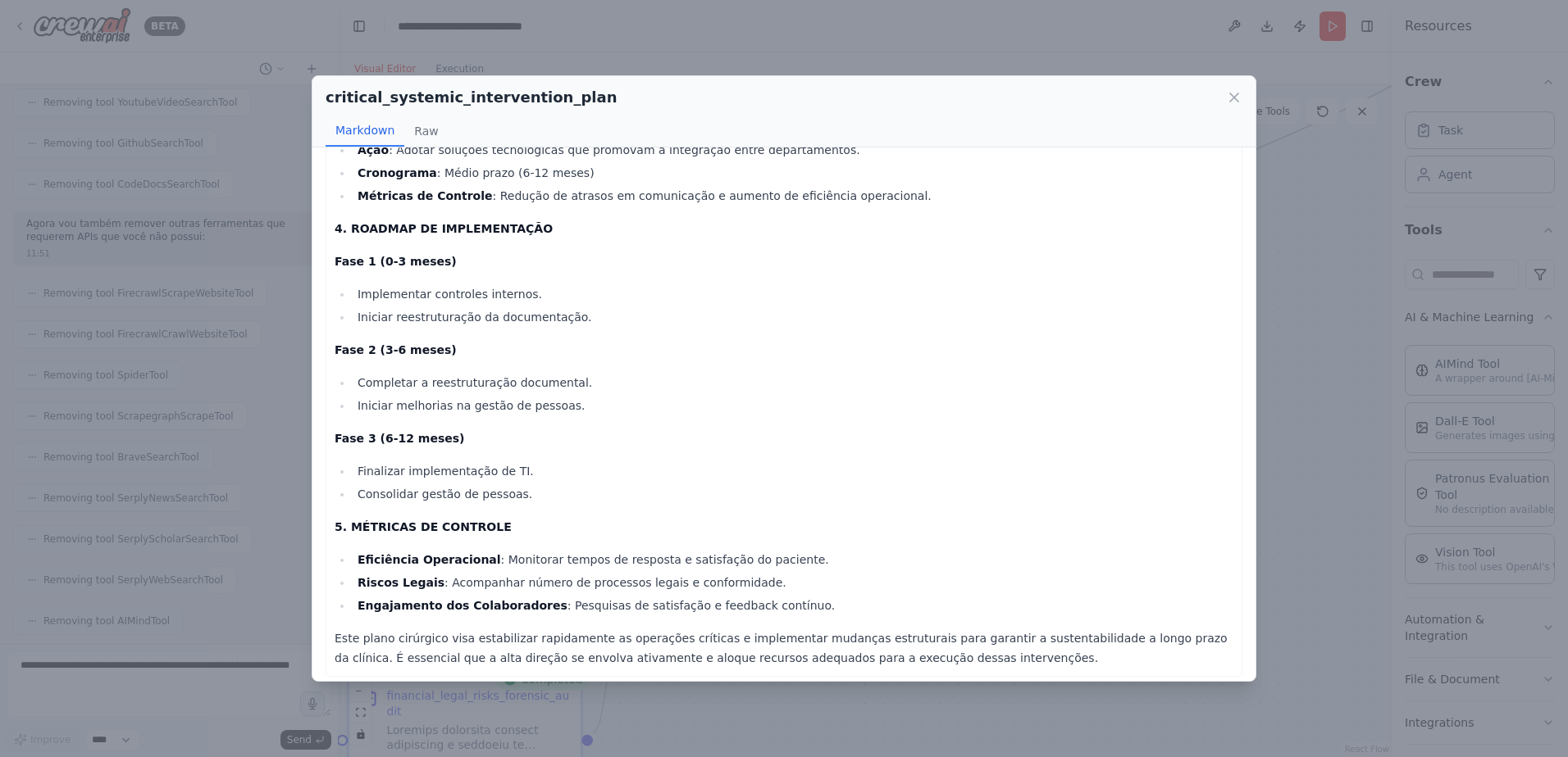
scroll to position [1074, 0]
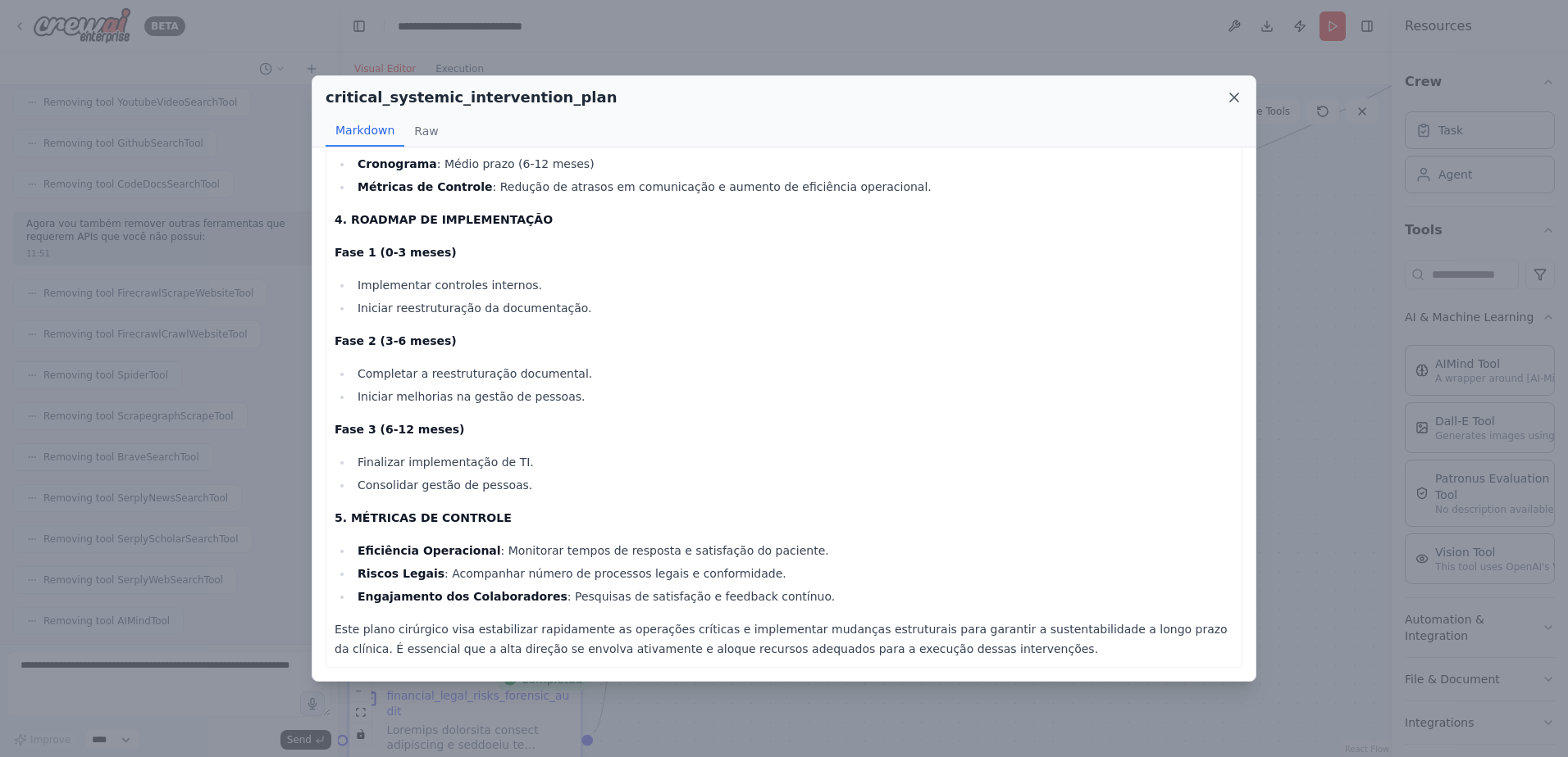
click at [1235, 99] on icon at bounding box center [1234, 97] width 16 height 16
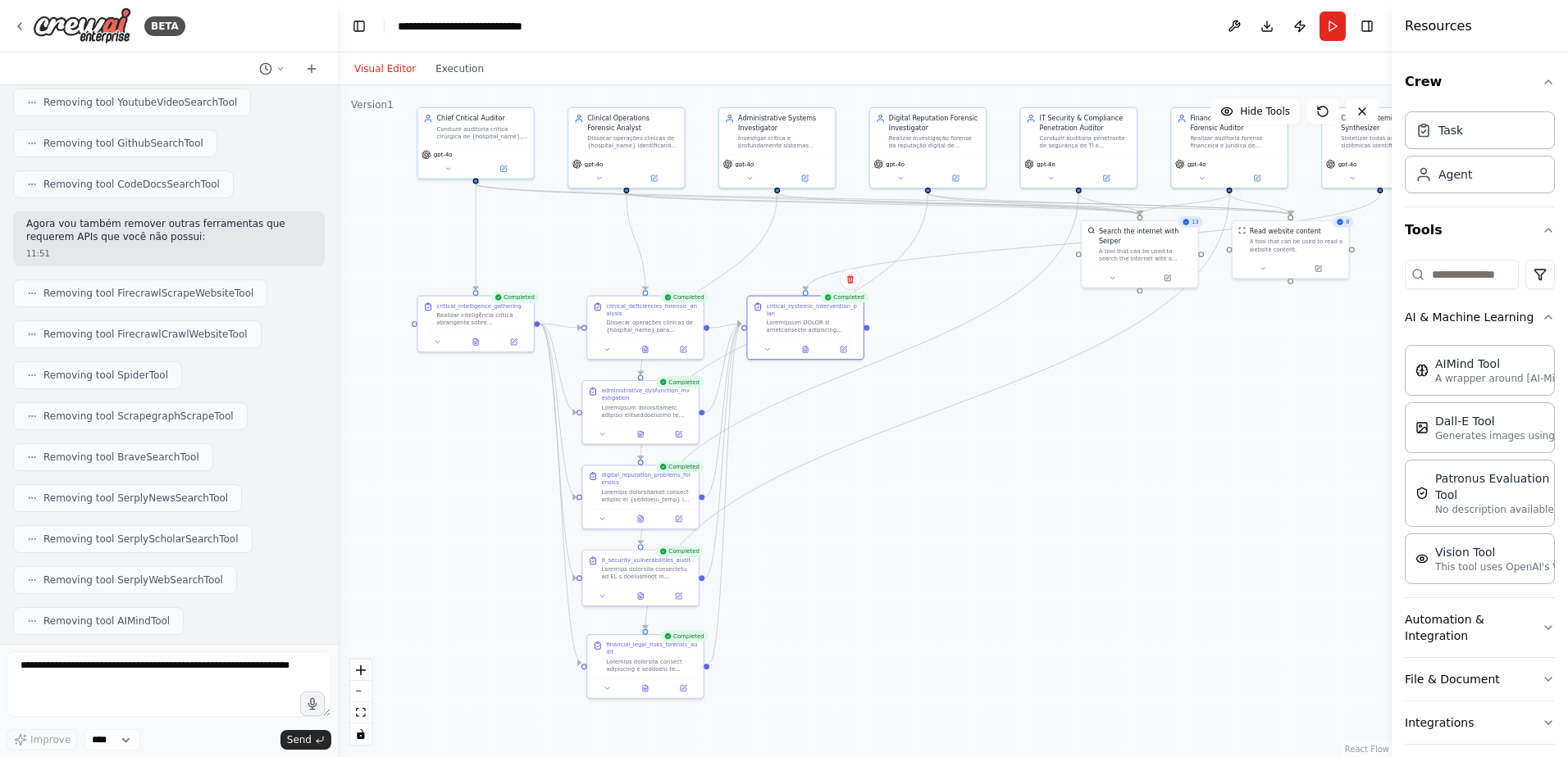
drag, startPoint x: 478, startPoint y: 310, endPoint x: 457, endPoint y: 460, distance: 151.5
click at [457, 460] on div ".deletable-edge-delete-btn { width: 20px; height: 20px; border: 0px solid #ffff…" at bounding box center [864, 421] width 1053 height 672
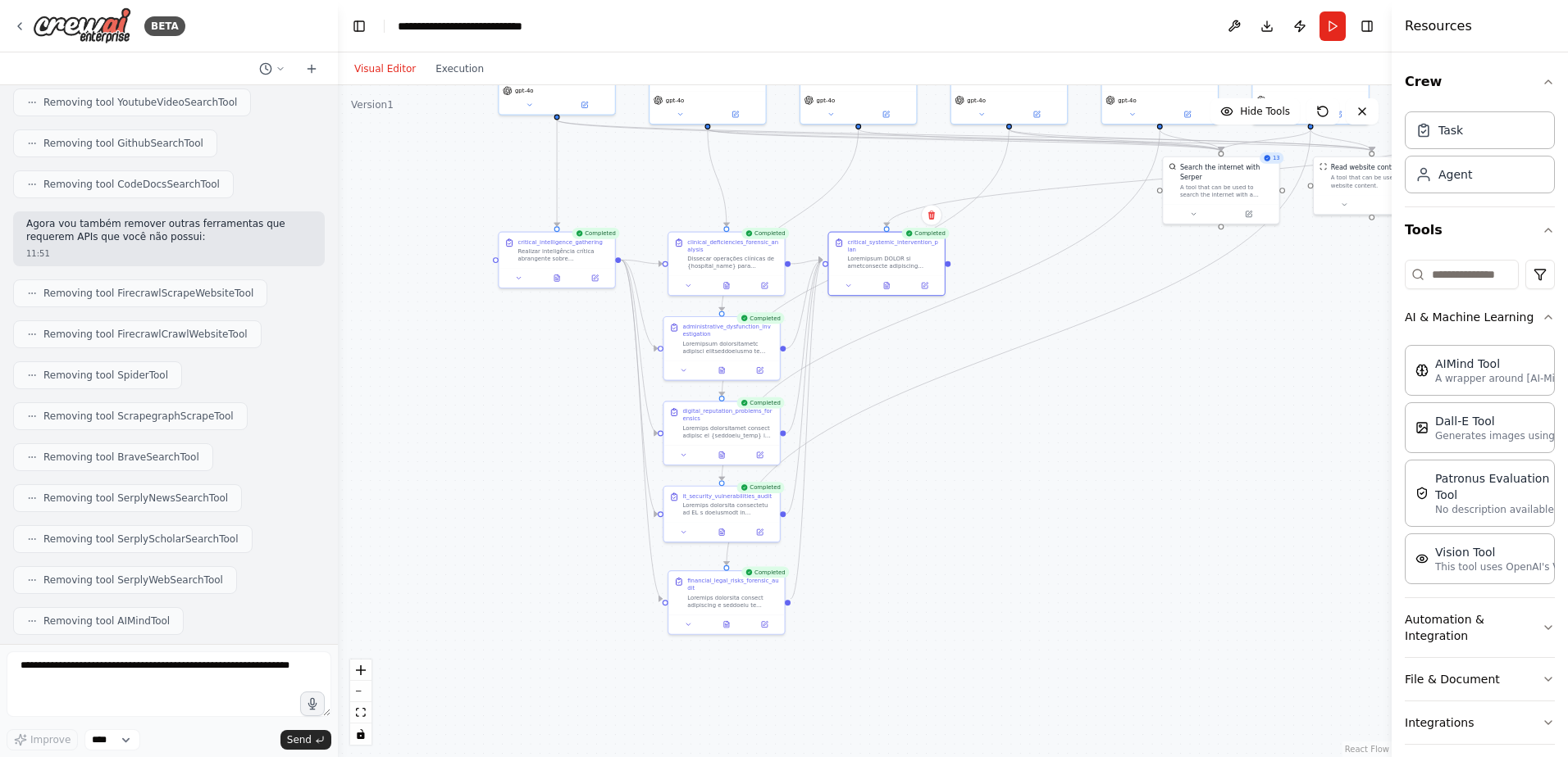
drag, startPoint x: 500, startPoint y: 449, endPoint x: 581, endPoint y: 384, distance: 103.9
click at [581, 384] on div ".deletable-edge-delete-btn { width: 20px; height: 20px; border: 0px solid #ffff…" at bounding box center [864, 421] width 1053 height 672
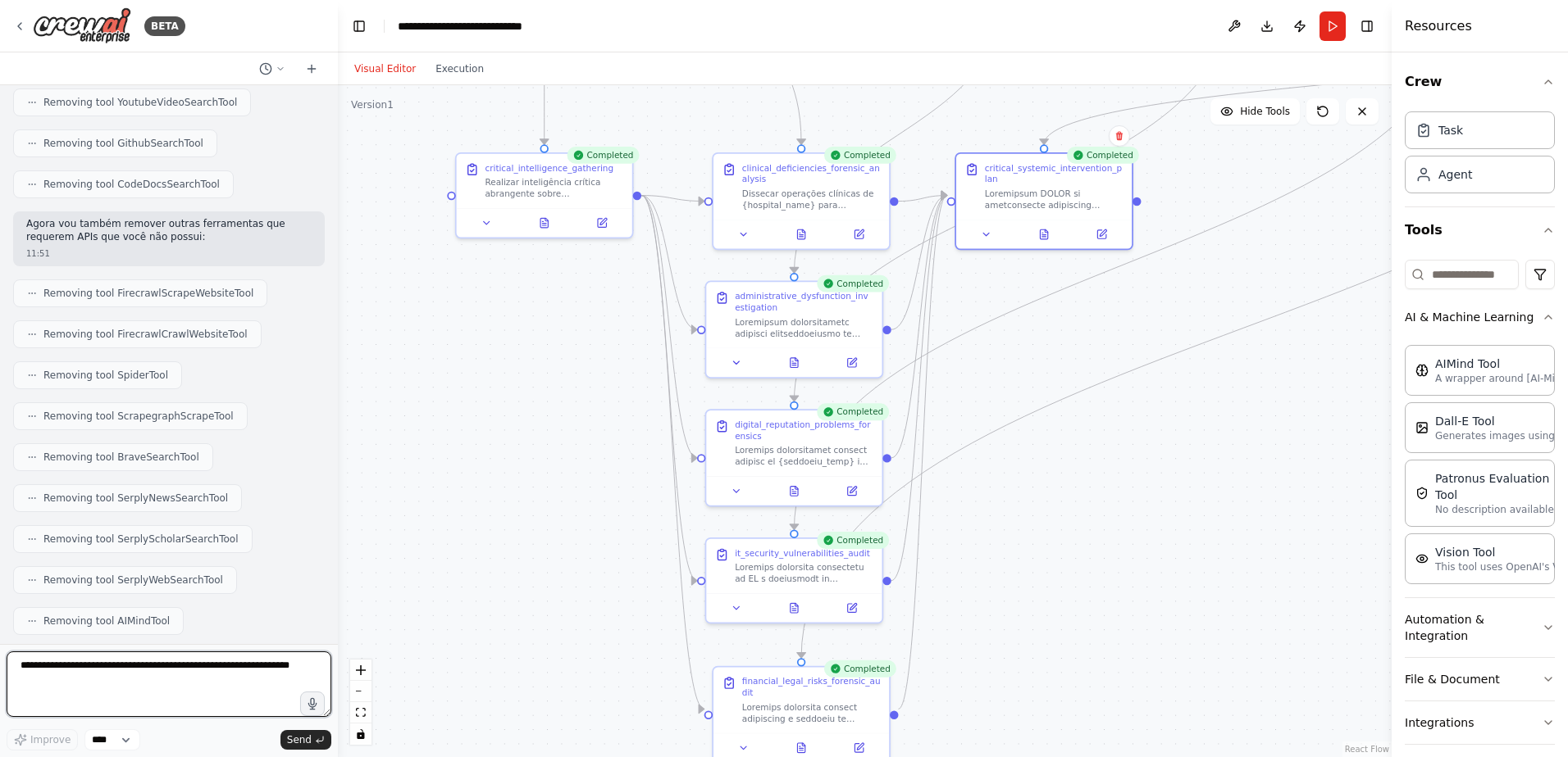
click at [31, 672] on textarea at bounding box center [169, 684] width 325 height 66
type textarea "*"
paste textarea "**********"
click at [156, 690] on textarea at bounding box center [169, 684] width 325 height 66
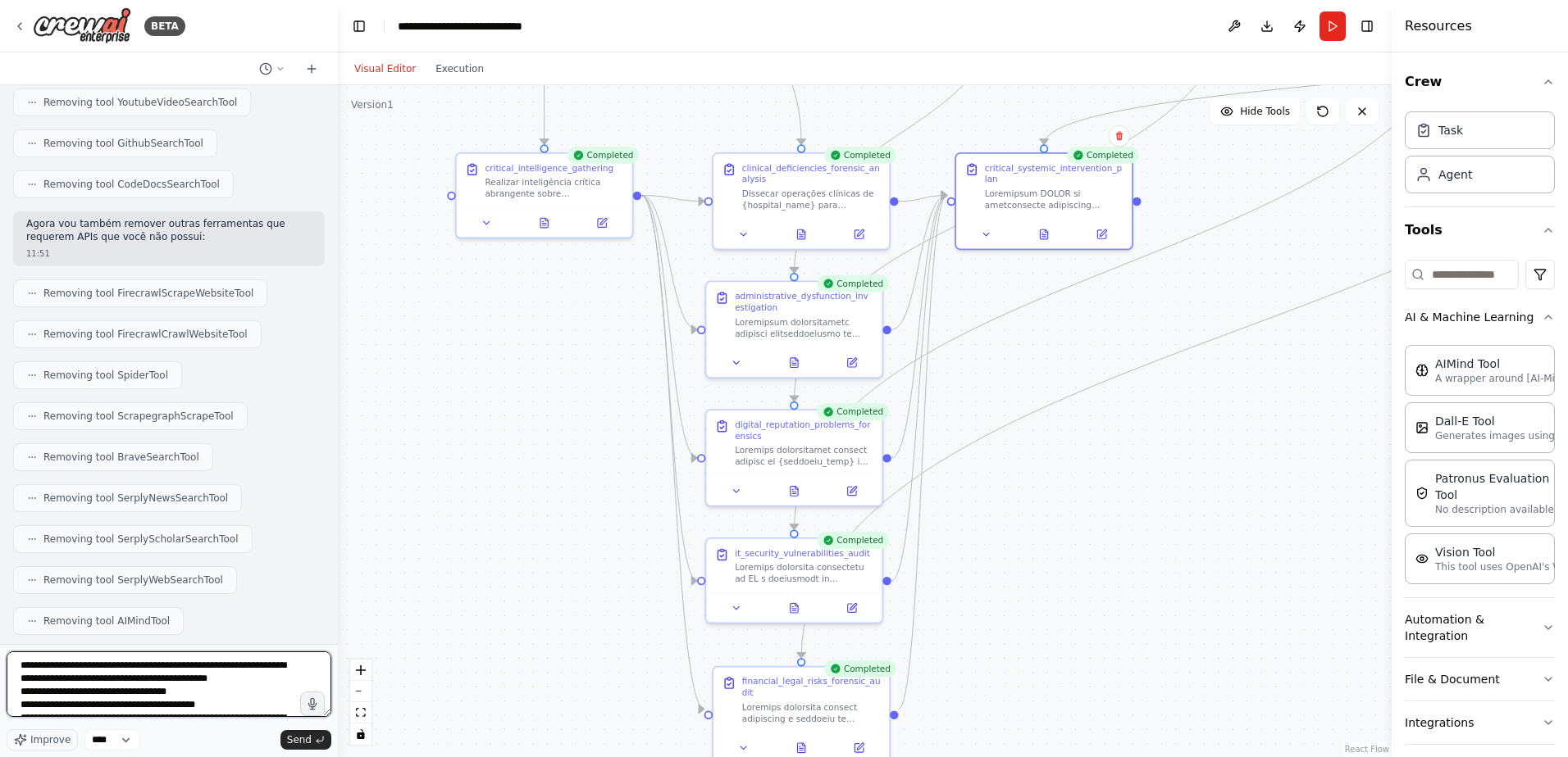
scroll to position [246, 0]
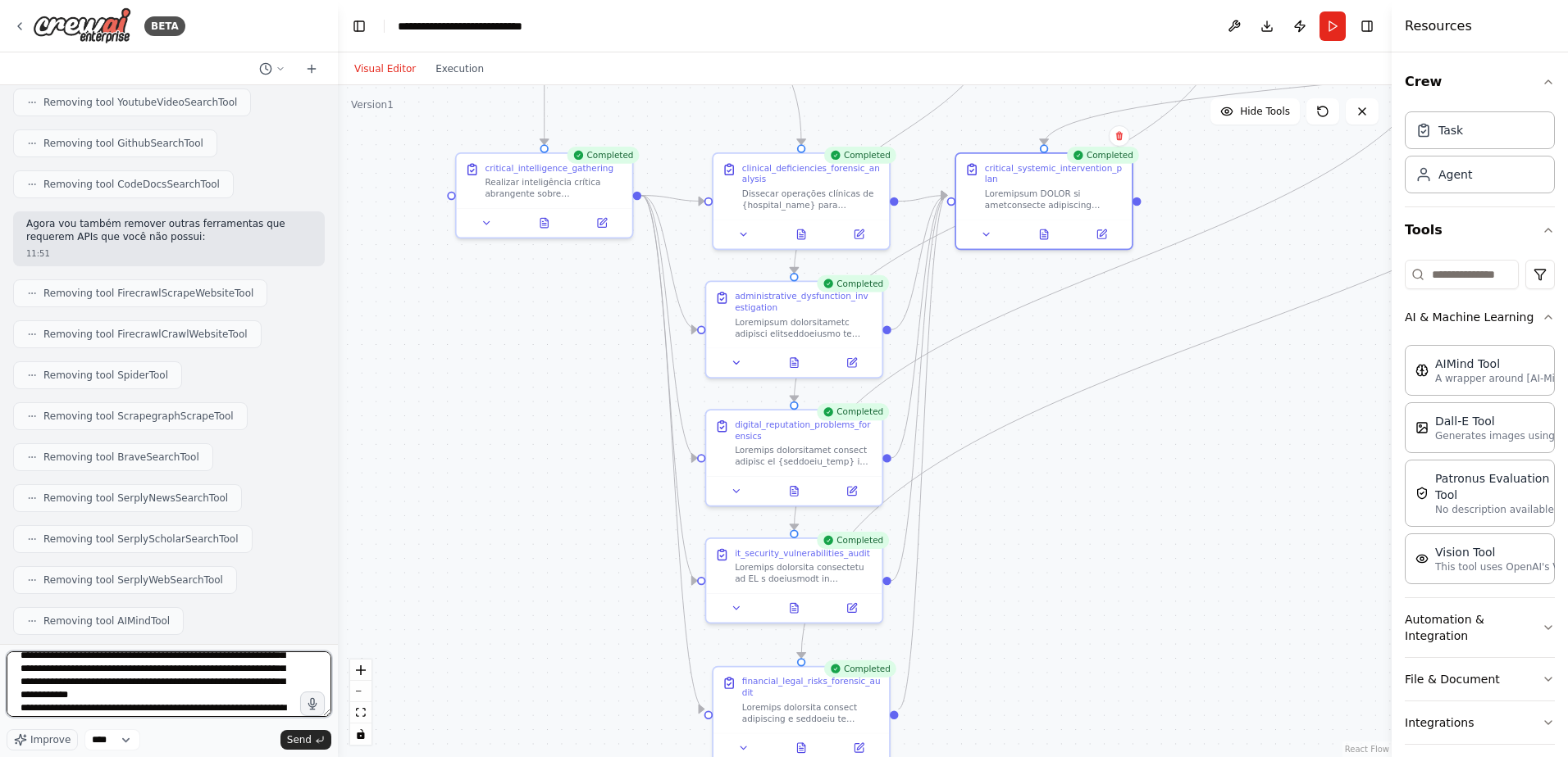
type textarea "**********"
click at [299, 737] on span "Send" at bounding box center [299, 739] width 25 height 13
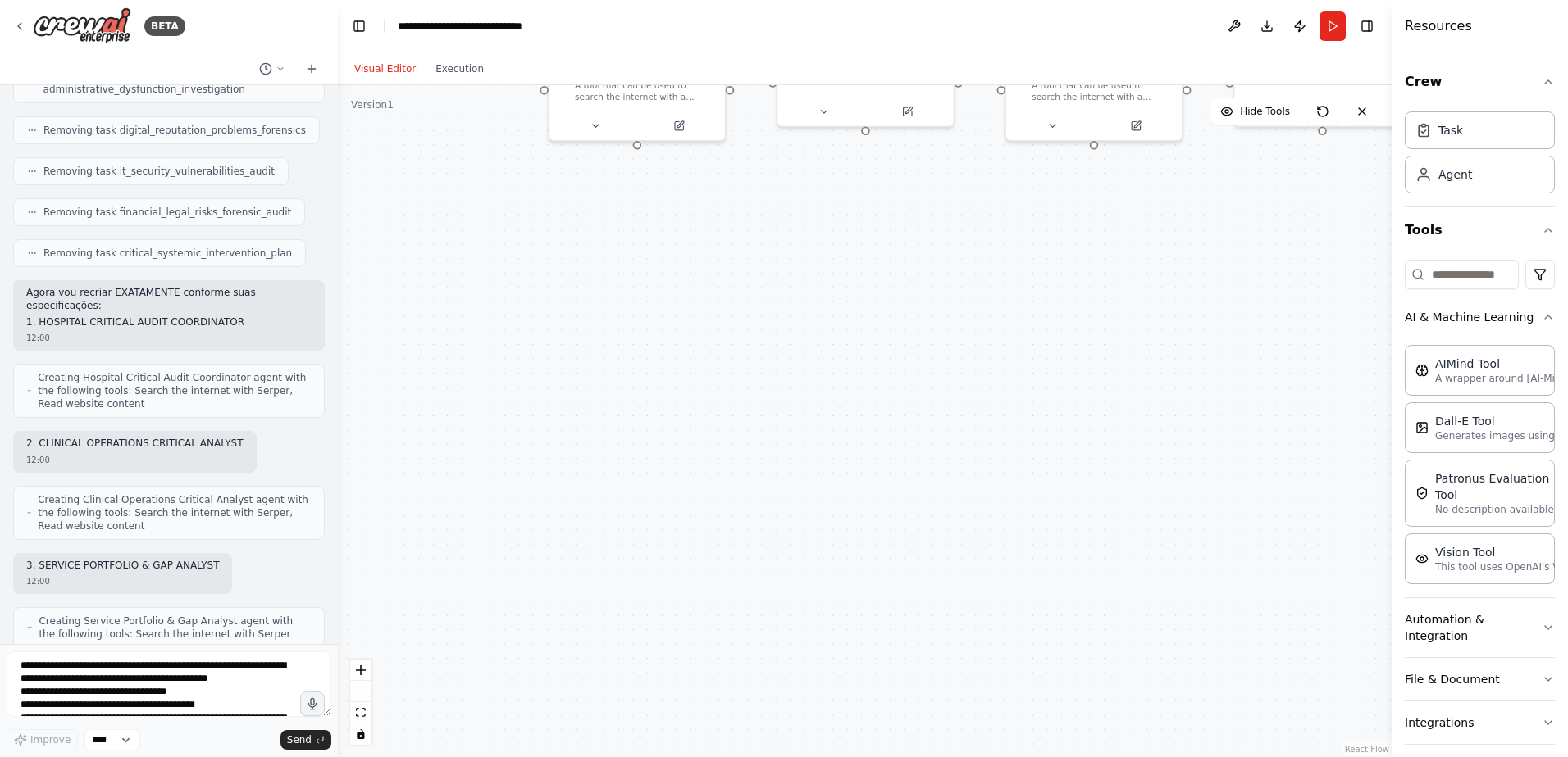
scroll to position [24168, 0]
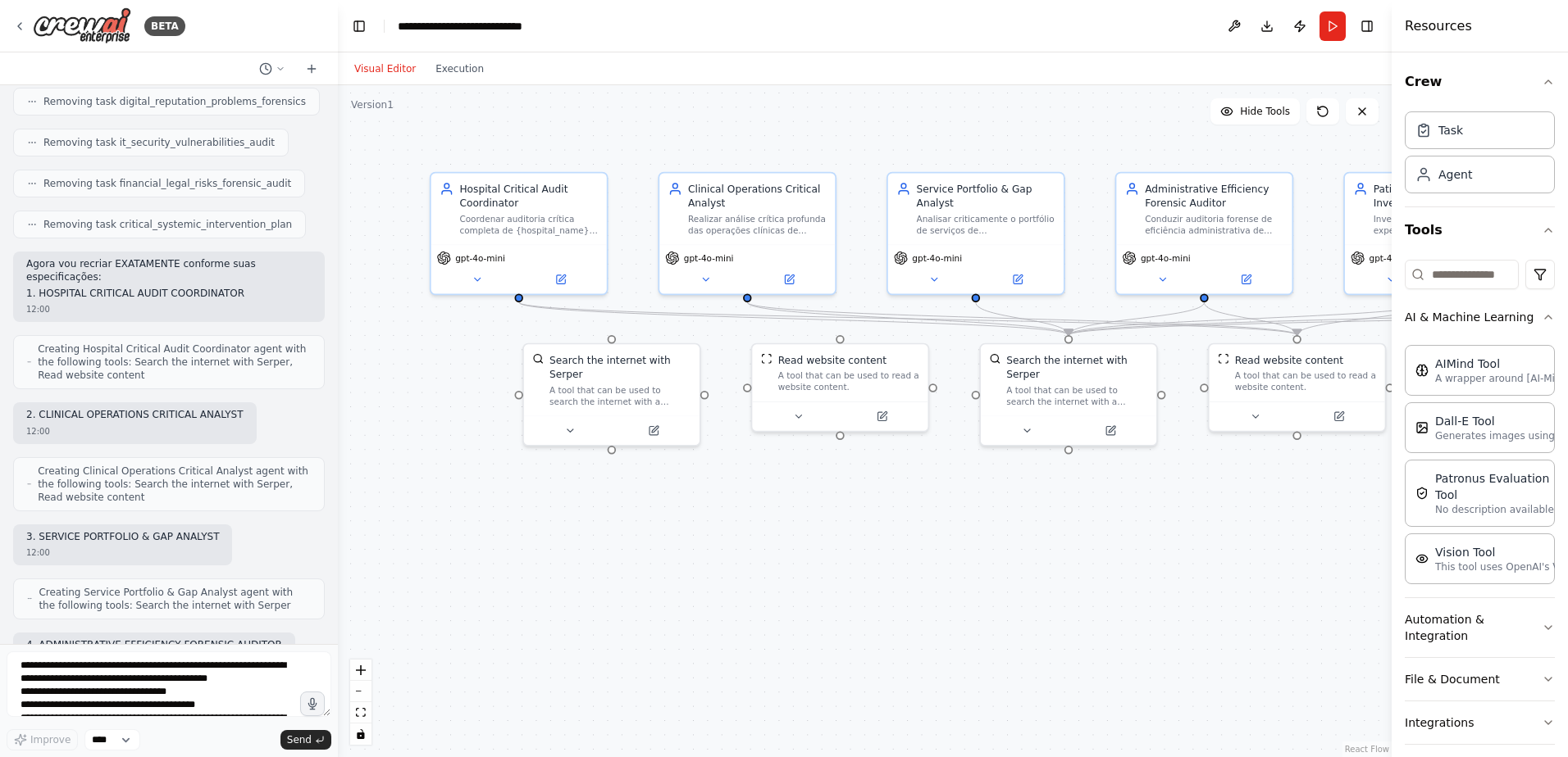
drag, startPoint x: 677, startPoint y: 310, endPoint x: 651, endPoint y: 555, distance: 246.4
click at [651, 555] on div ".deletable-edge-delete-btn { width: 20px; height: 20px; border: 0px solid #ffff…" at bounding box center [864, 421] width 1053 height 672
click at [1335, 27] on button "Run" at bounding box center [1332, 26] width 27 height 30
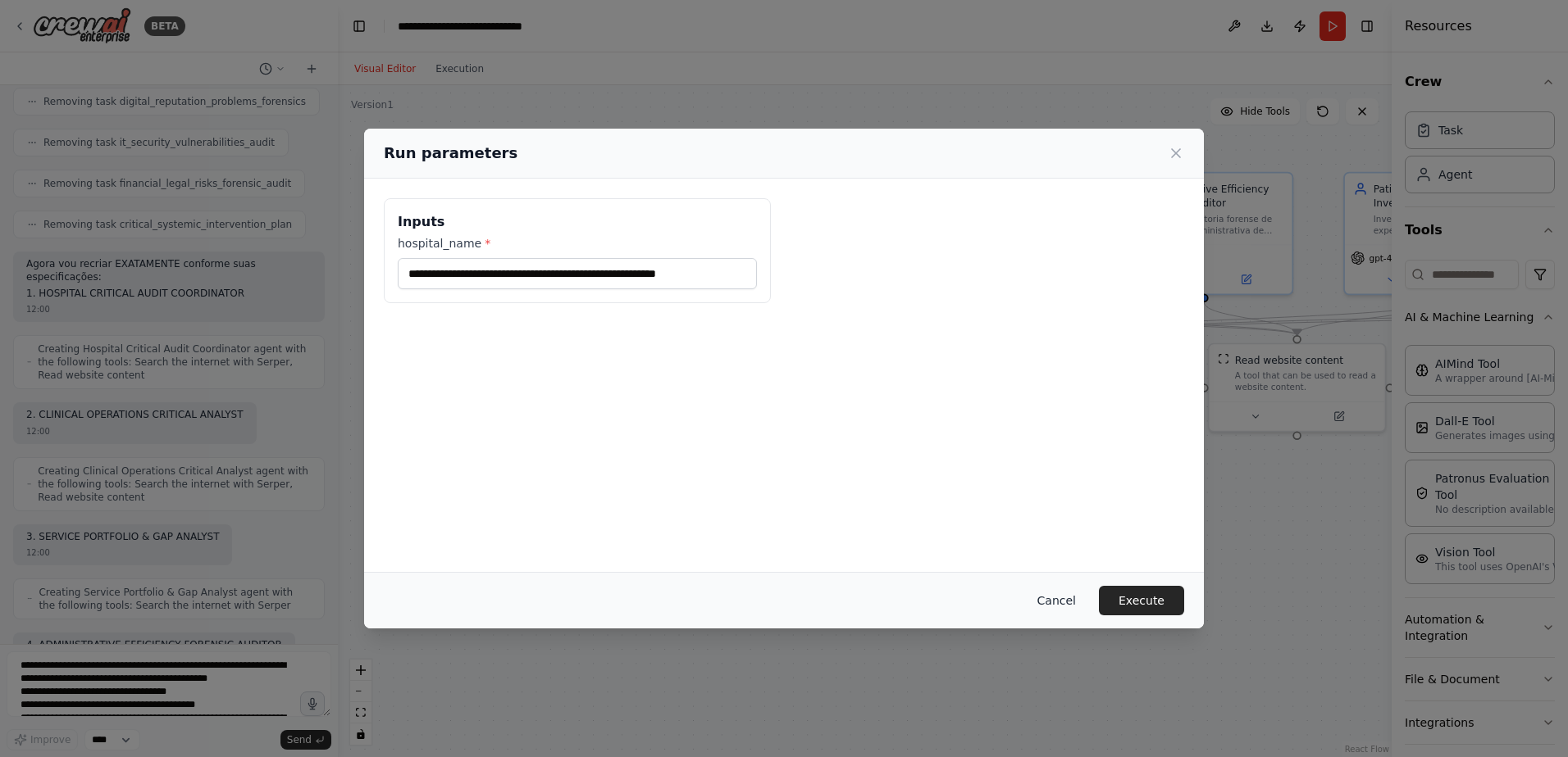
click at [1089, 599] on button "Cancel" at bounding box center [1057, 601] width 65 height 30
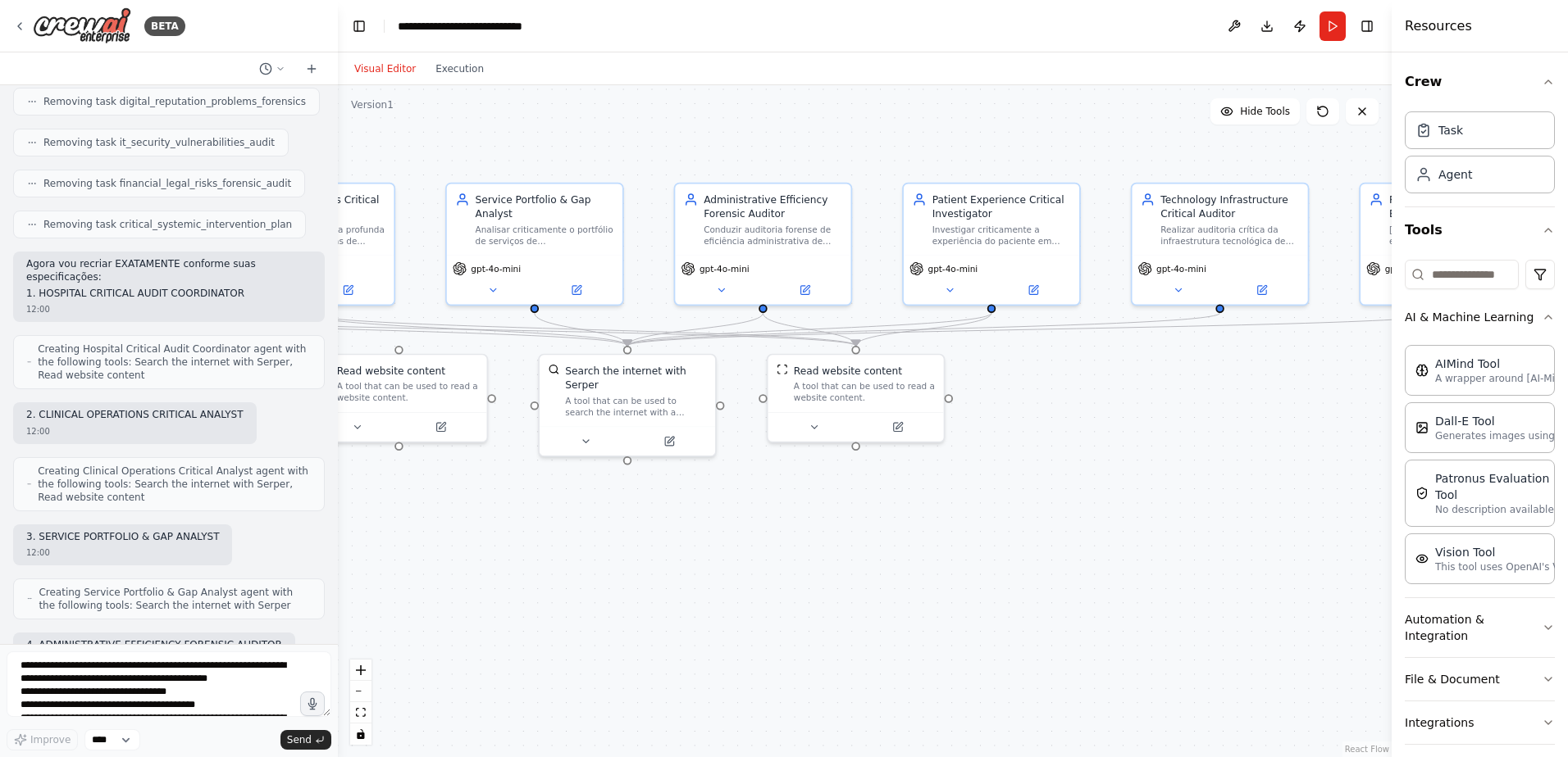
drag, startPoint x: 1042, startPoint y: 532, endPoint x: 601, endPoint y: 543, distance: 441.1
click at [601, 543] on div ".deletable-edge-delete-btn { width: 20px; height: 20px; border: 0px solid #ffff…" at bounding box center [864, 421] width 1053 height 672
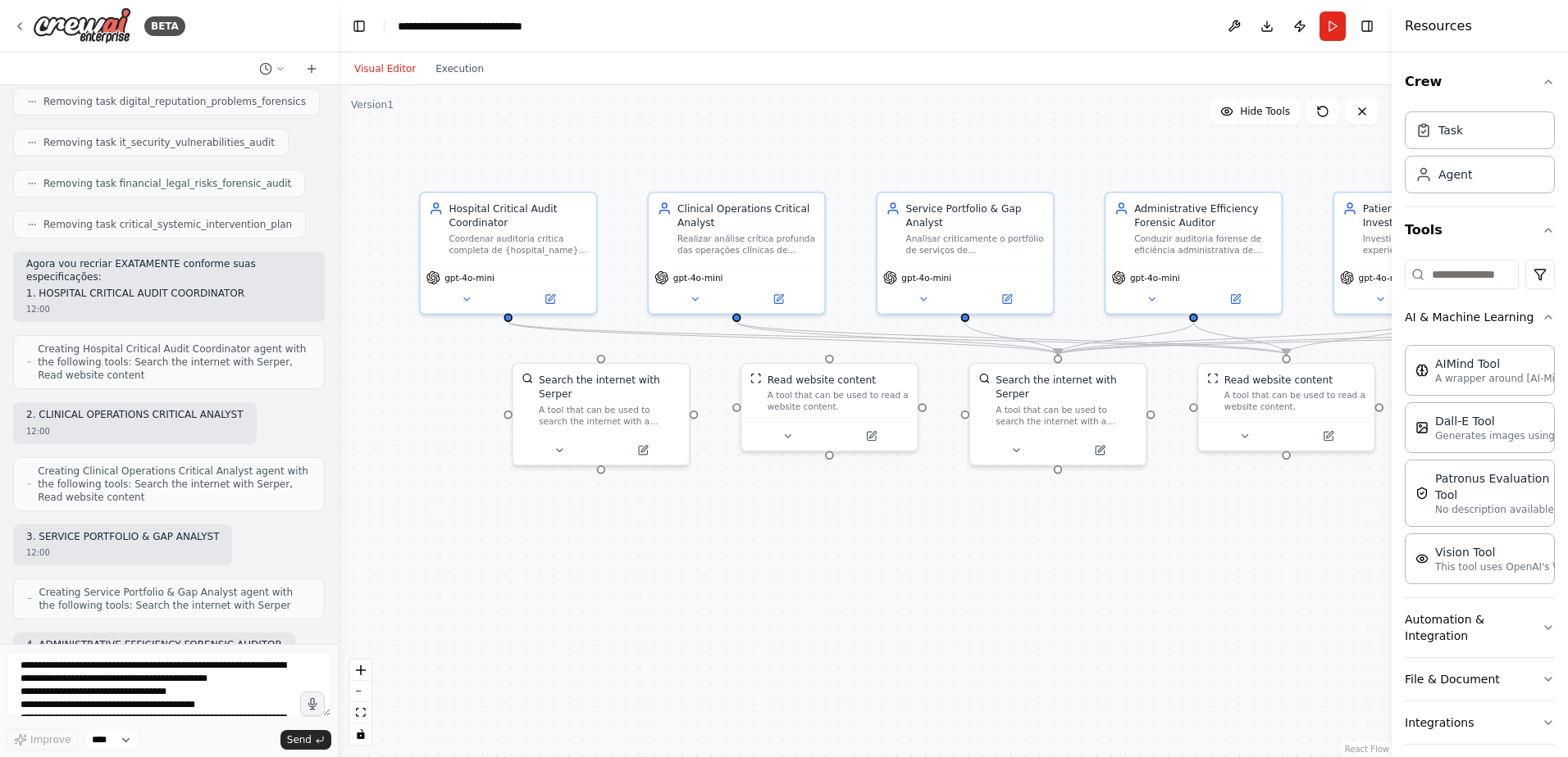
drag, startPoint x: 546, startPoint y: 544, endPoint x: 976, endPoint y: 553, distance: 430.1
click at [976, 553] on div ".deletable-edge-delete-btn { width: 20px; height: 20px; border: 0px solid #ffff…" at bounding box center [864, 421] width 1053 height 672
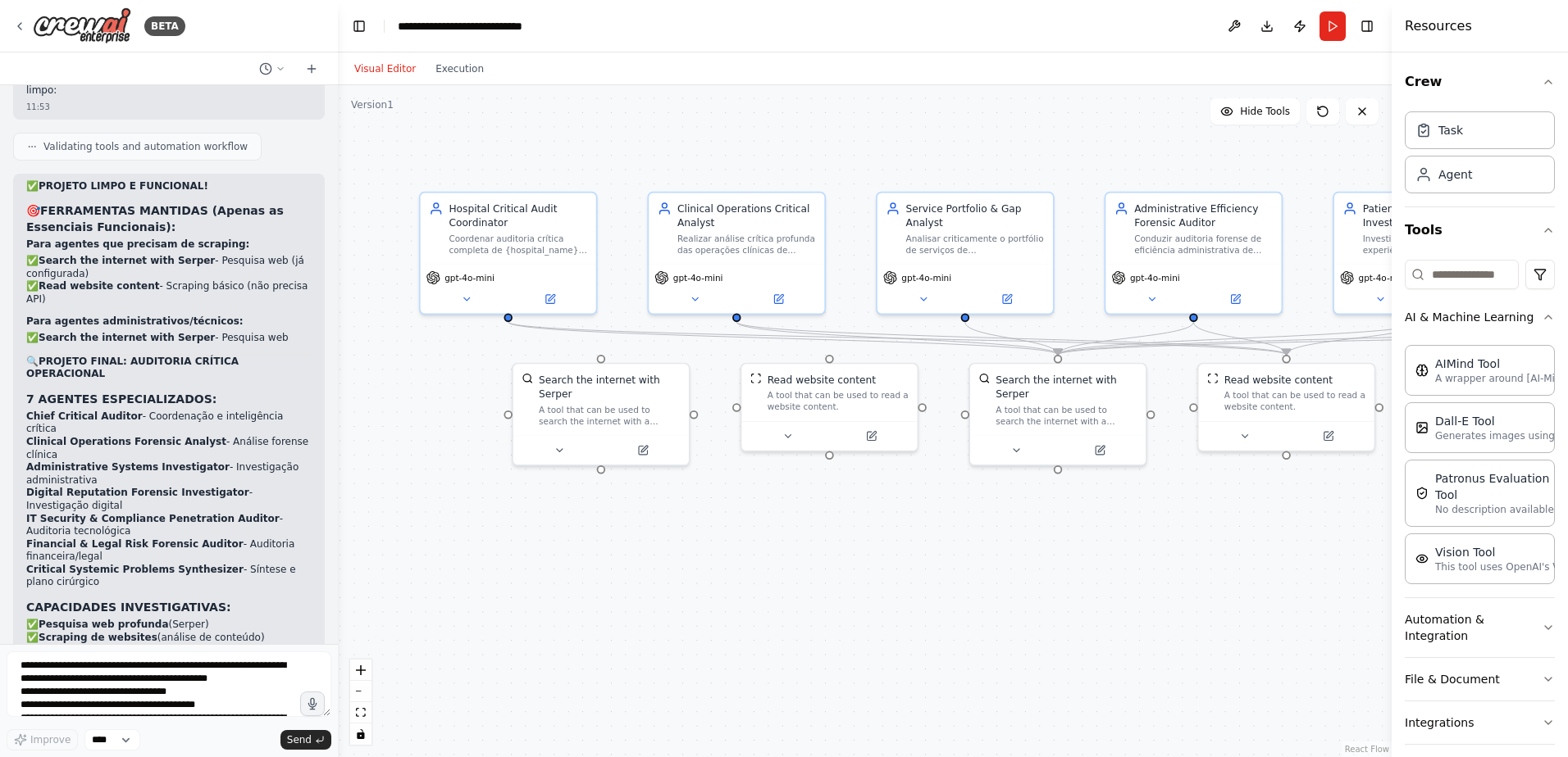
scroll to position [21089, 0]
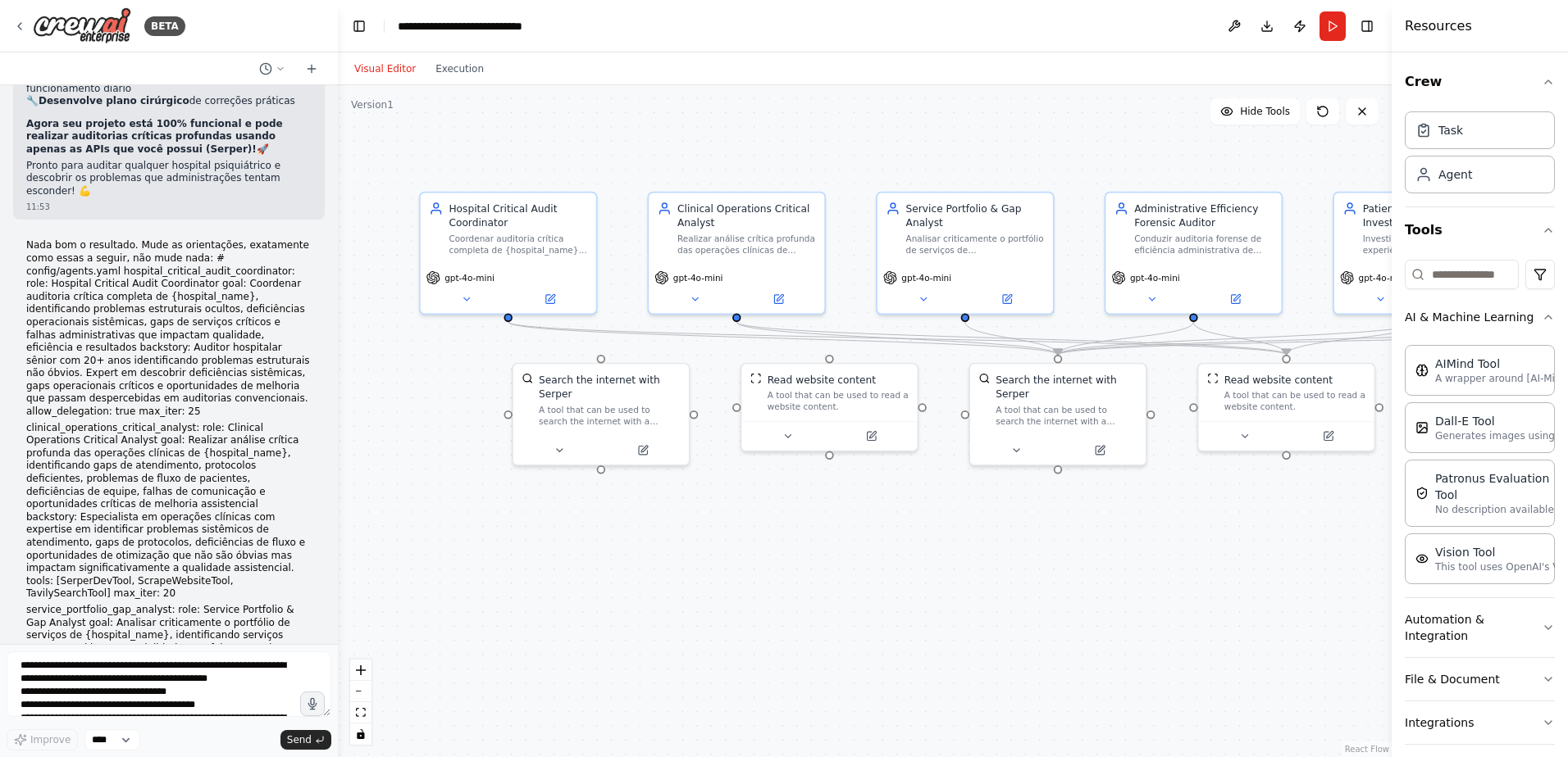
scroll to position [22155, 0]
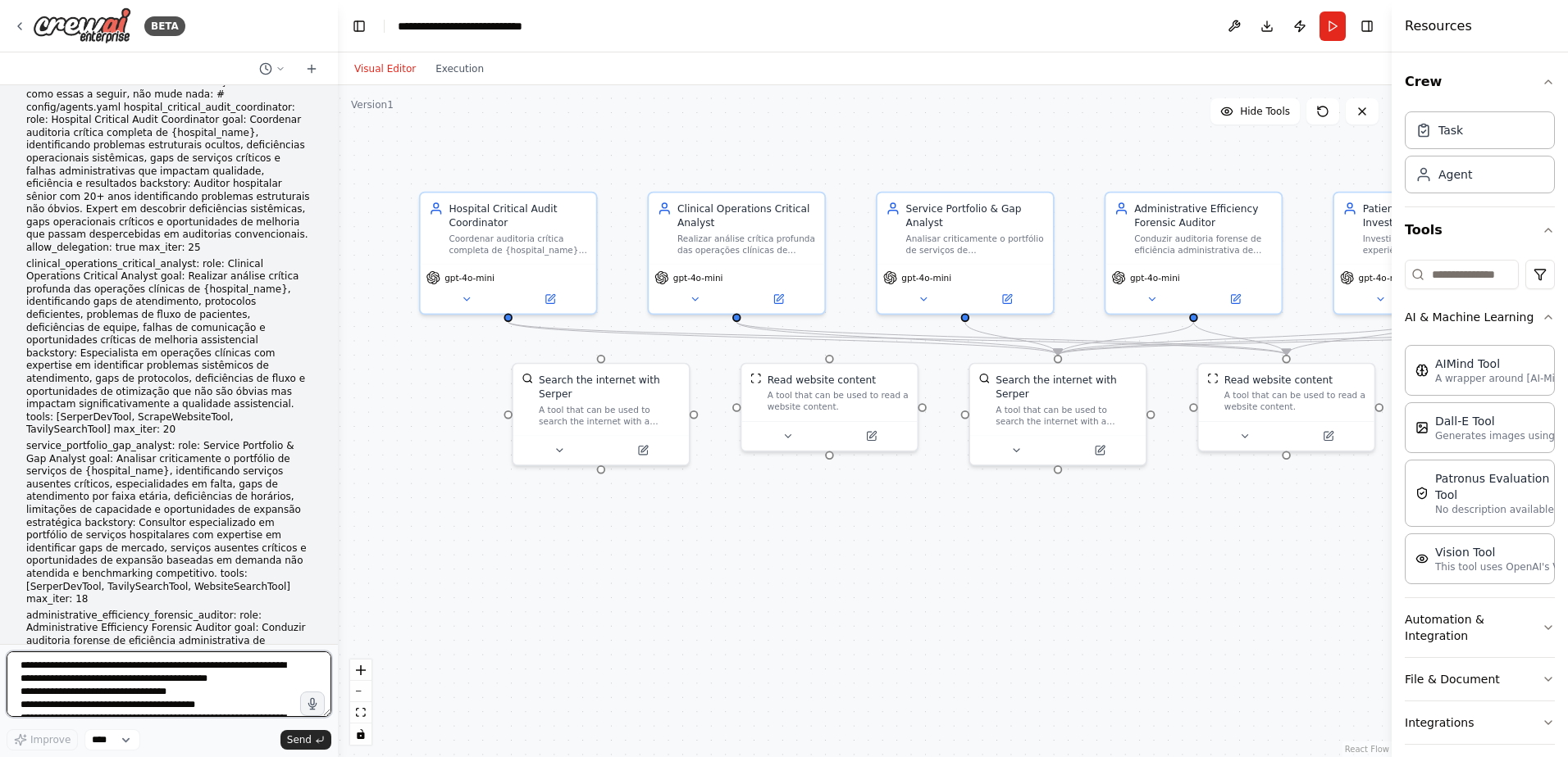
drag, startPoint x: 43, startPoint y: 664, endPoint x: 78, endPoint y: 643, distance: 40.8
click at [43, 664] on textarea at bounding box center [169, 684] width 325 height 66
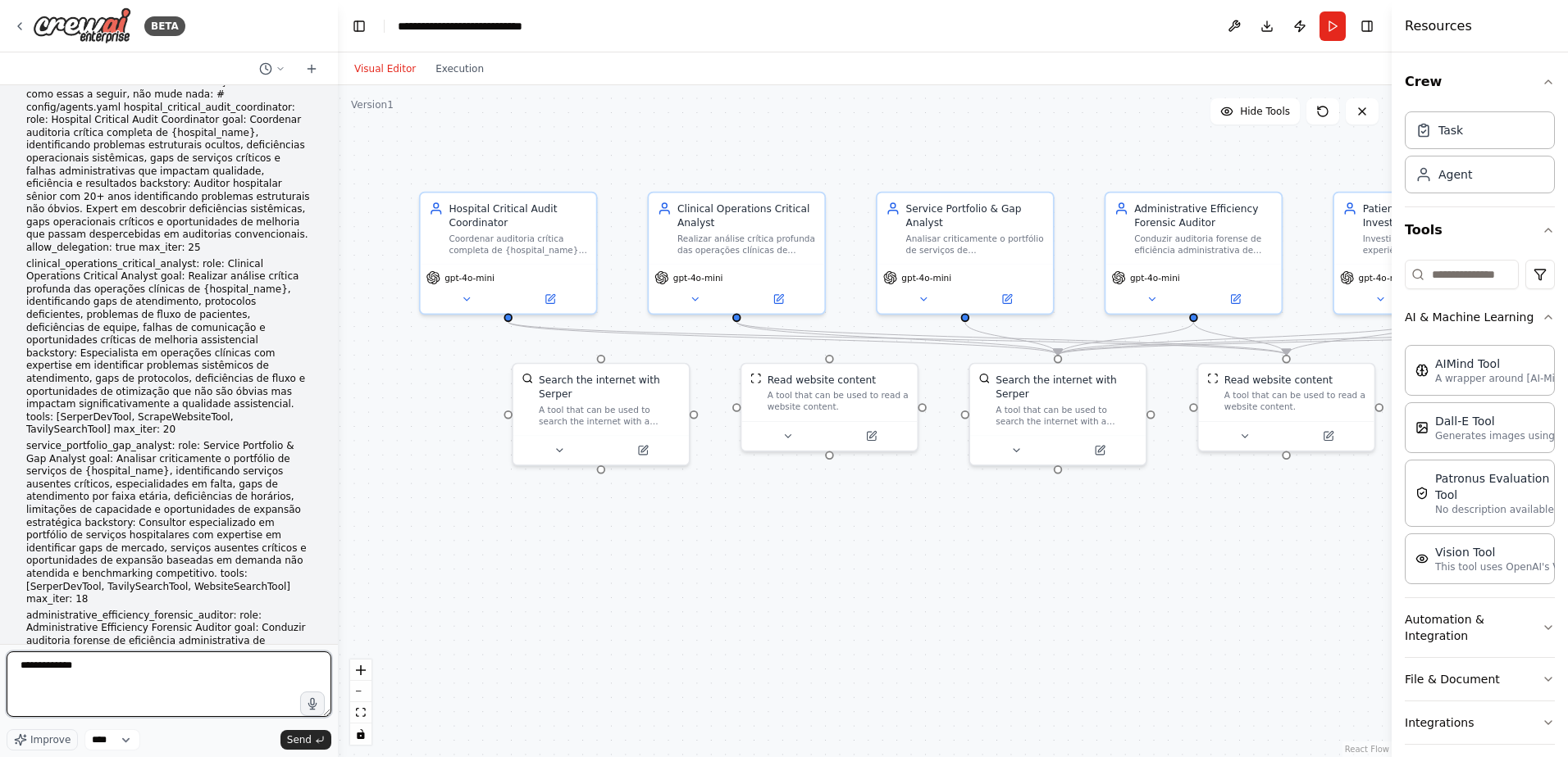
paste textarea "**********"
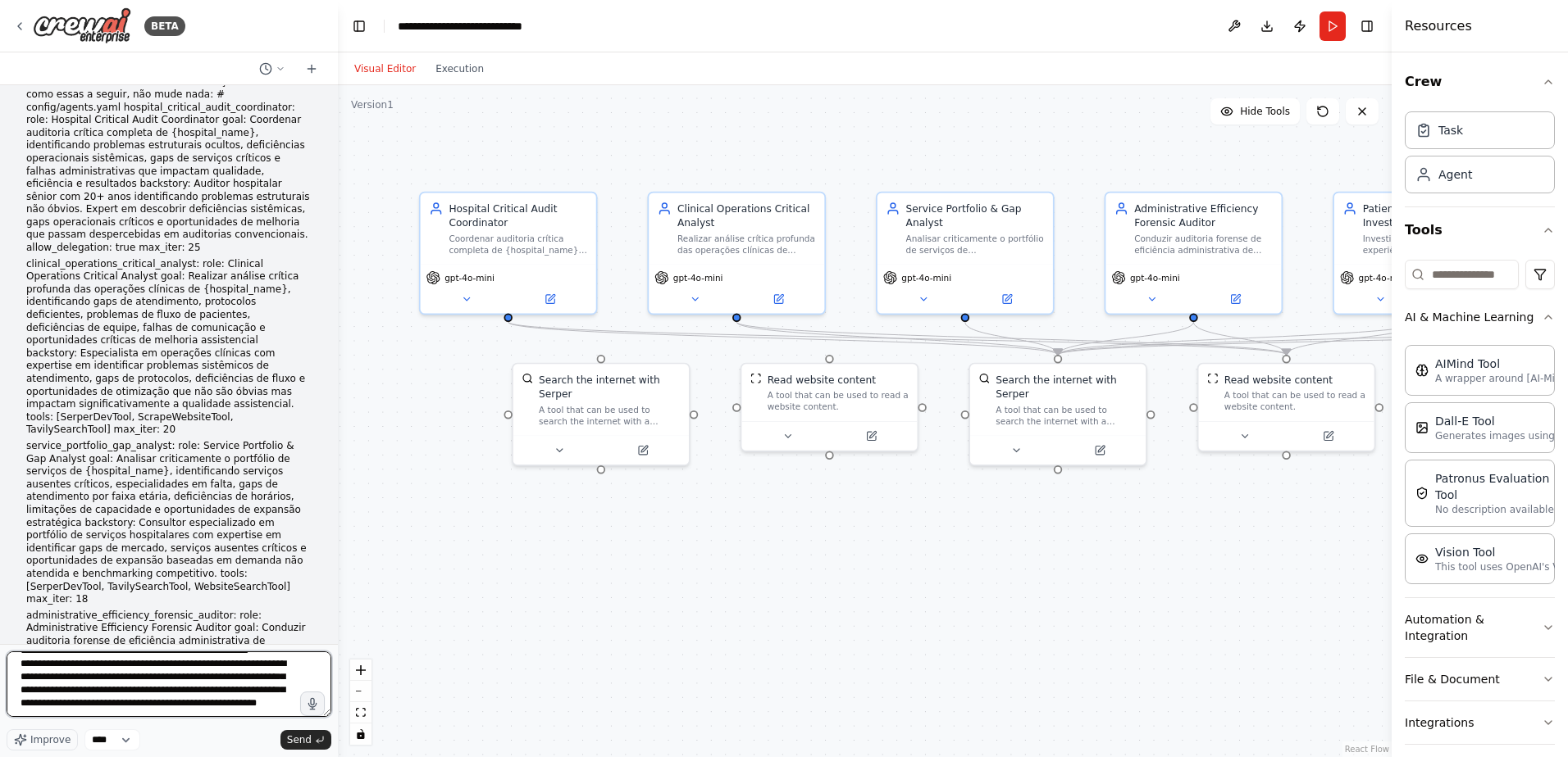
click at [233, 707] on textarea at bounding box center [169, 684] width 325 height 66
paste textarea "**********"
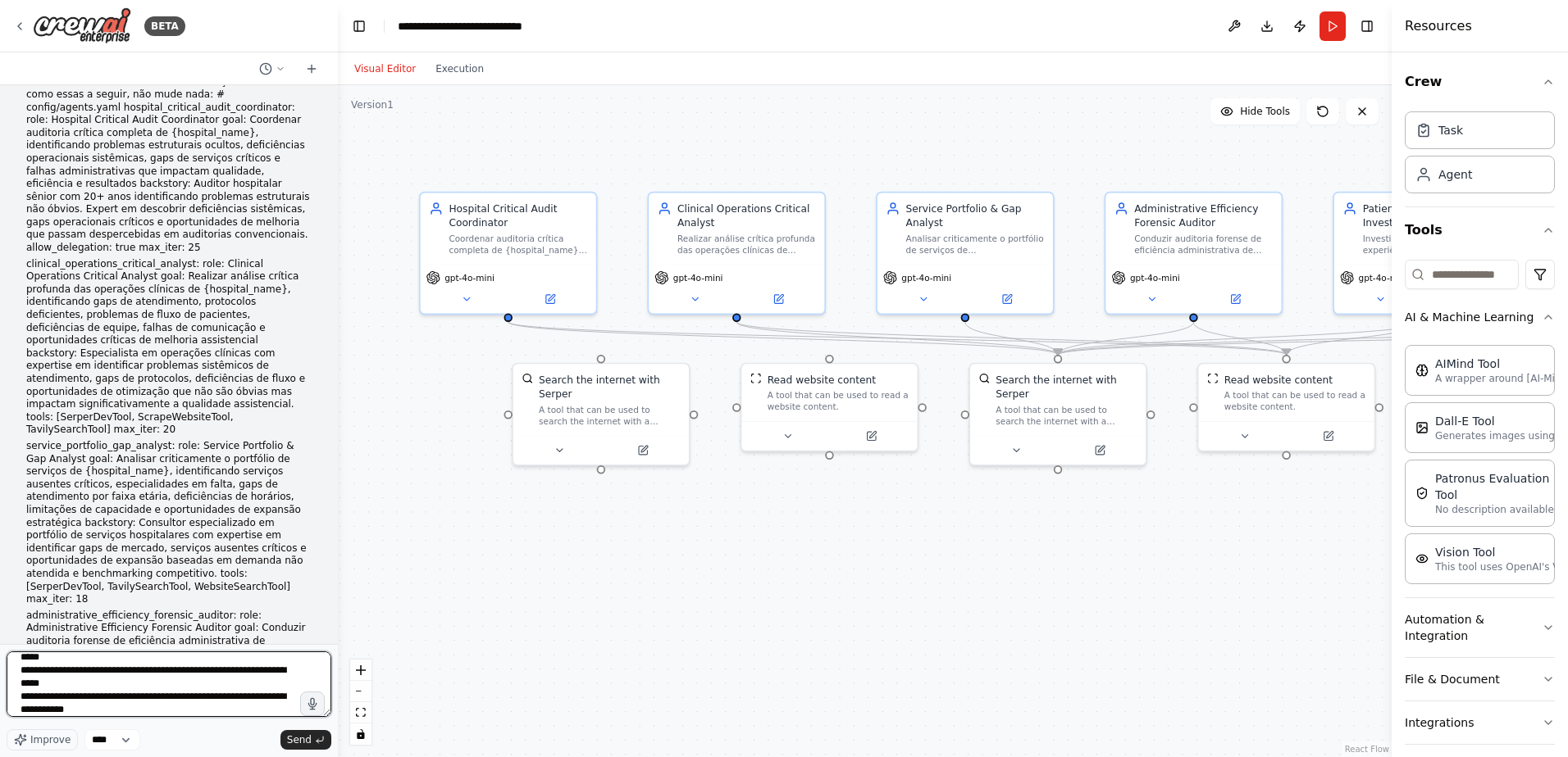
scroll to position [4059, 0]
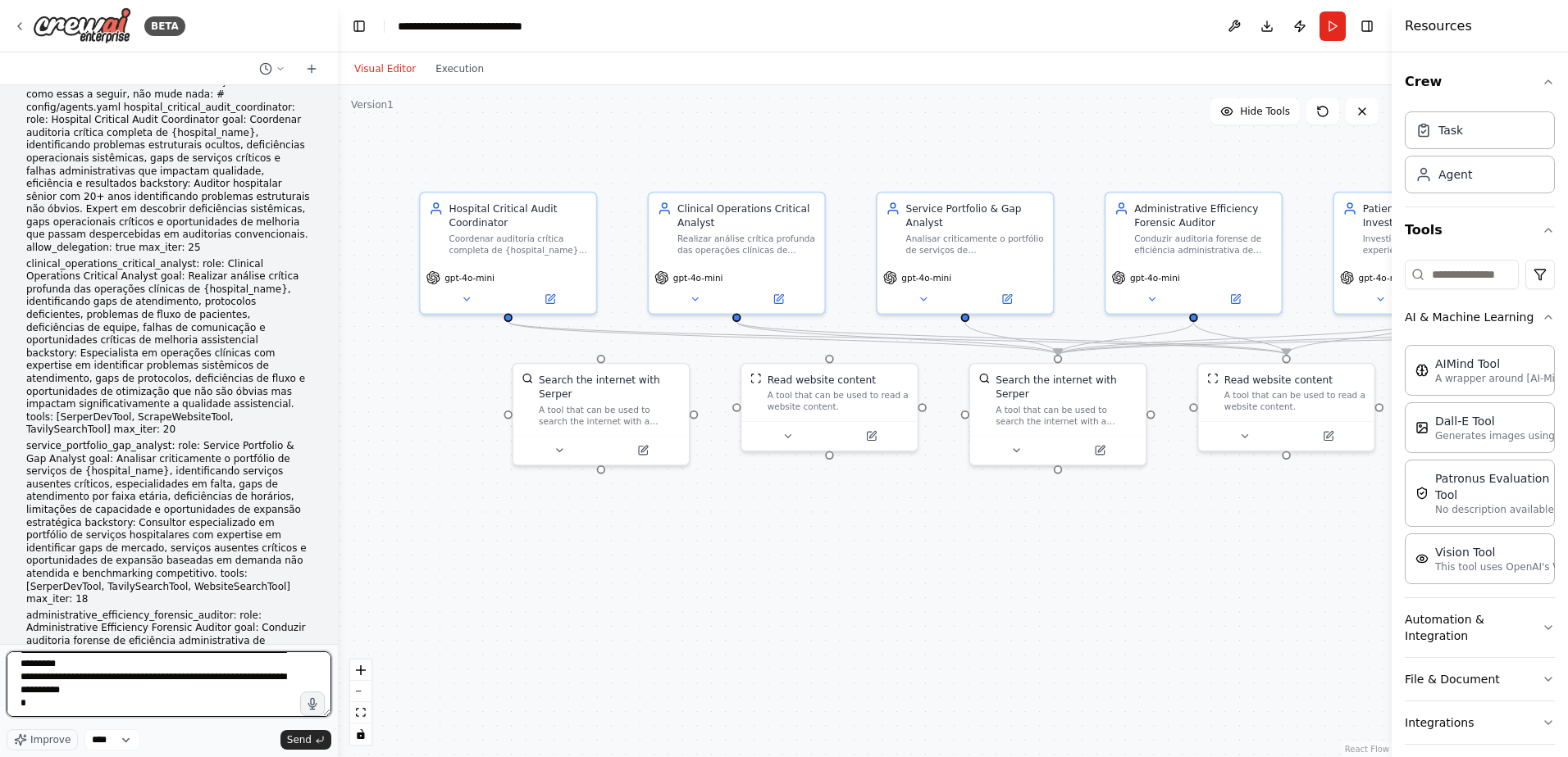
click at [119, 666] on textarea at bounding box center [169, 684] width 325 height 66
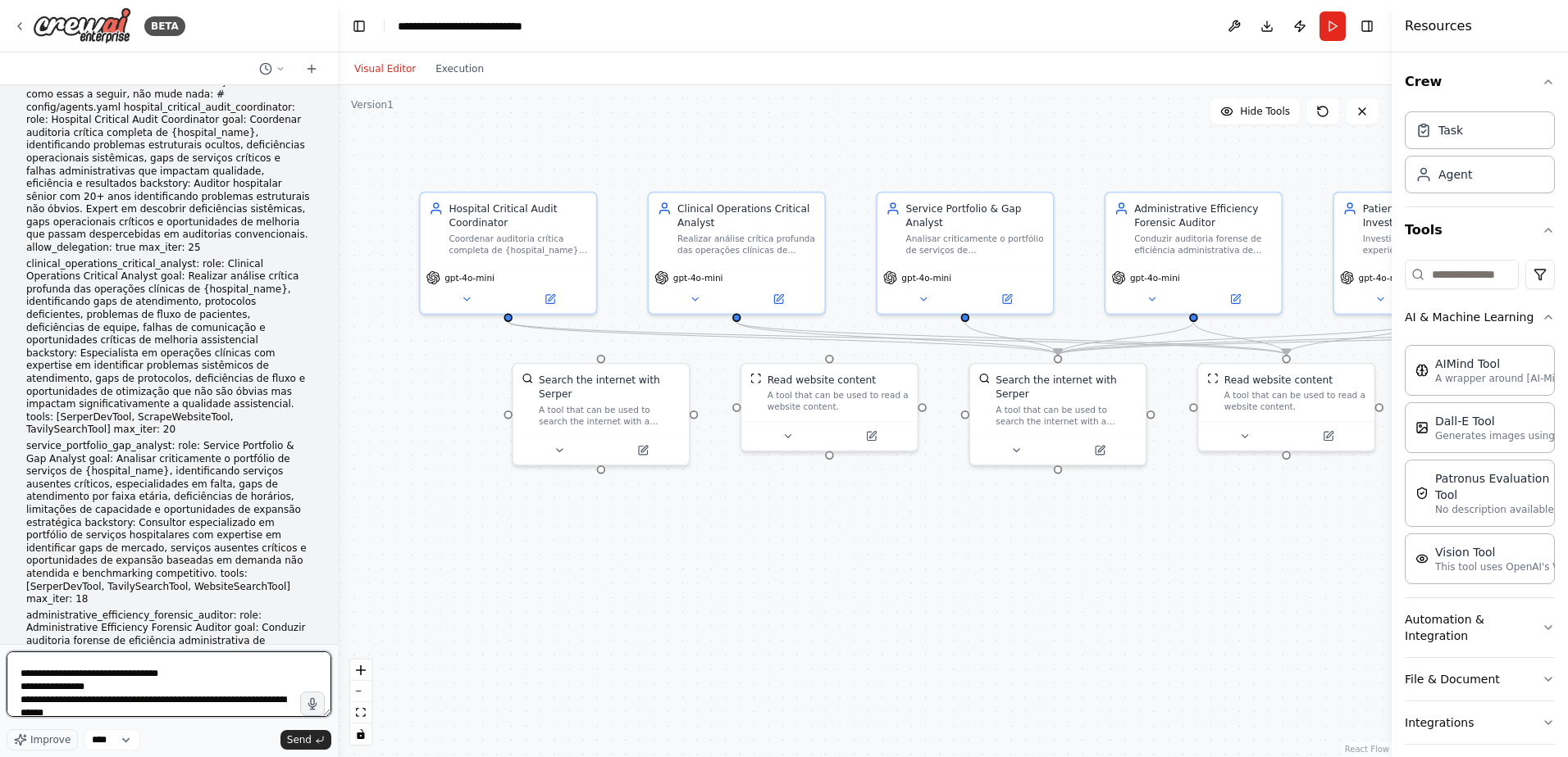
scroll to position [0, 0]
click at [20, 660] on textarea at bounding box center [169, 684] width 325 height 66
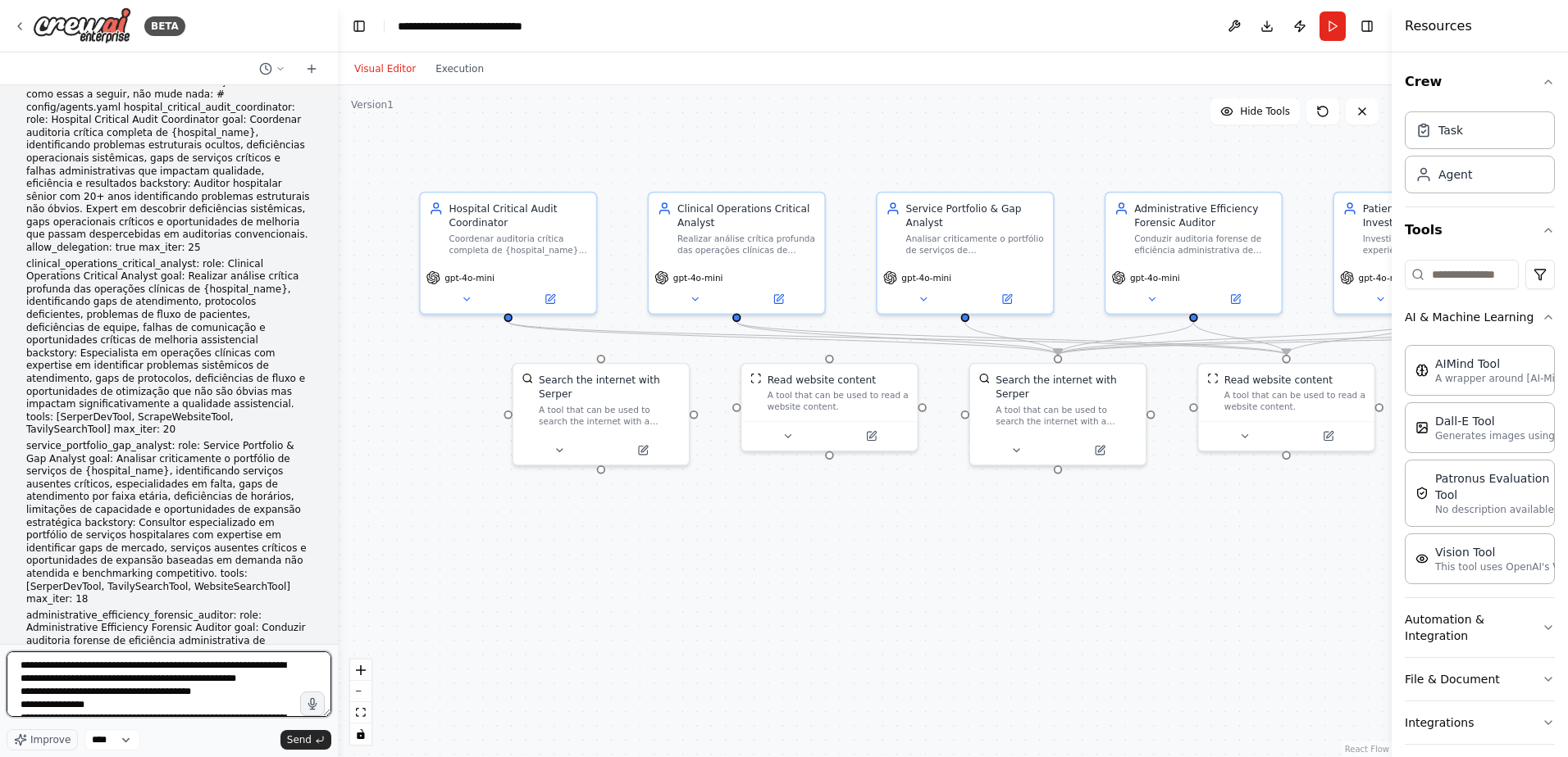
type textarea "**********"
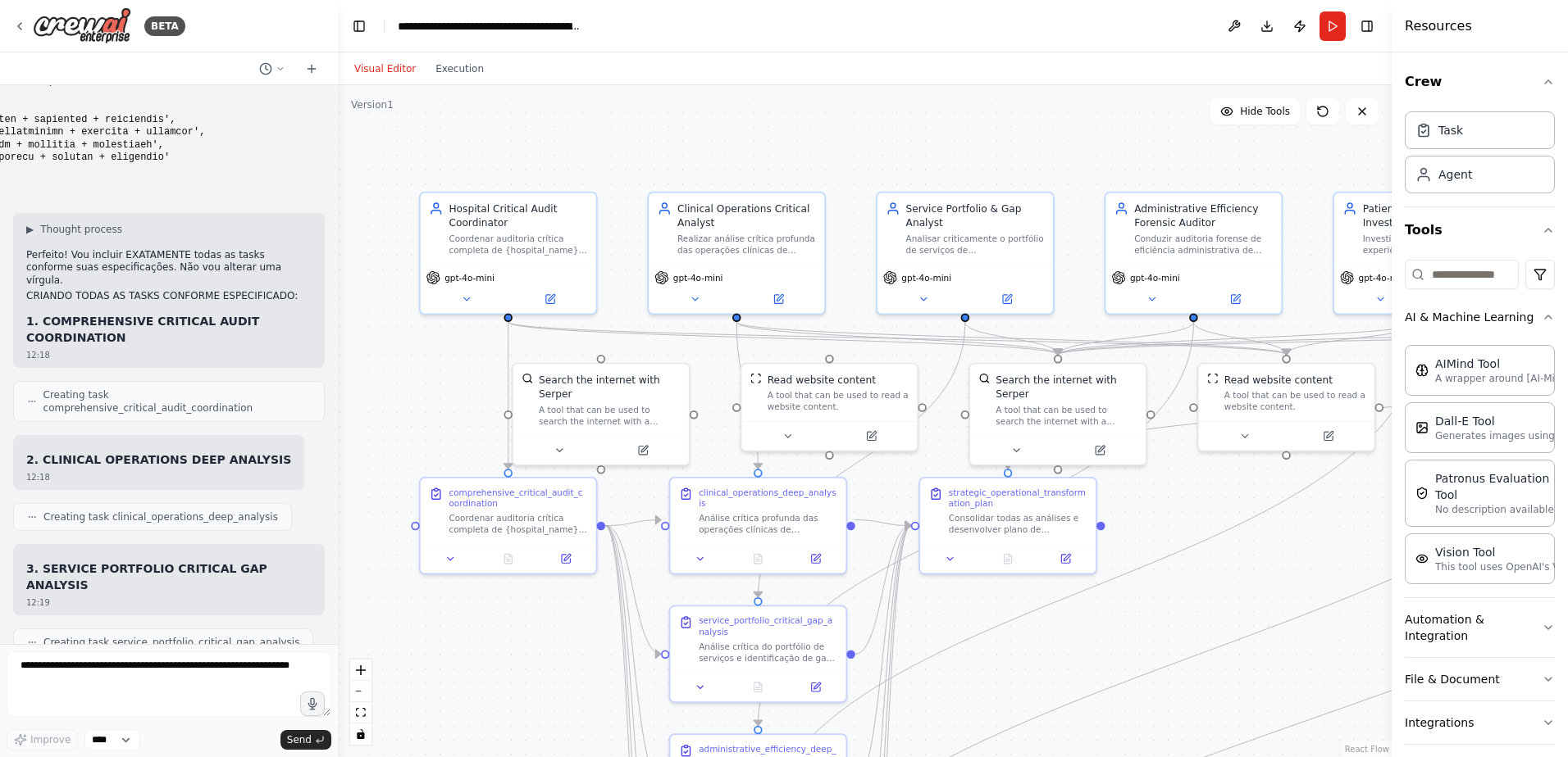
scroll to position [28567, 0]
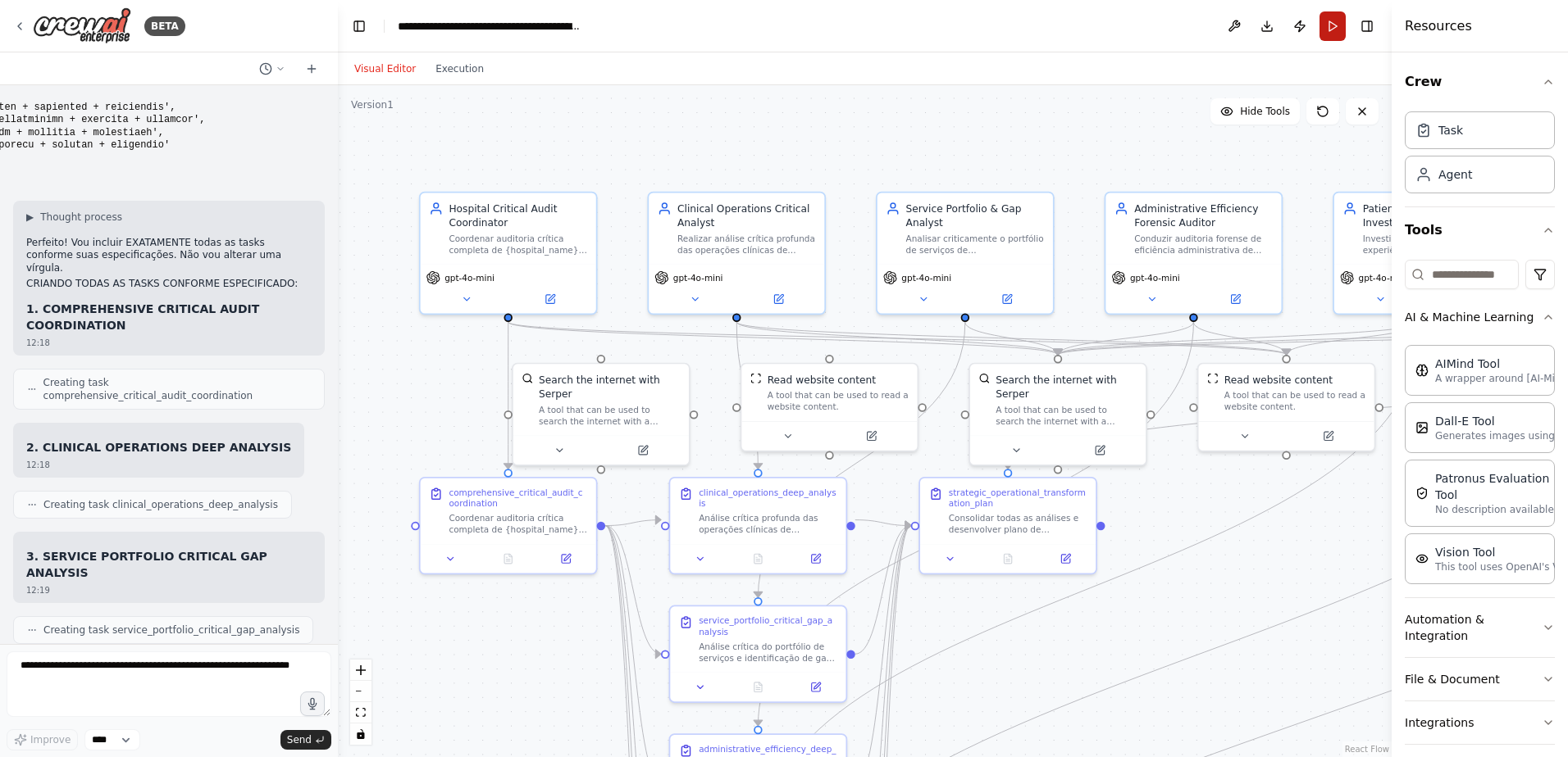
click at [1329, 24] on button "Run" at bounding box center [1332, 26] width 27 height 30
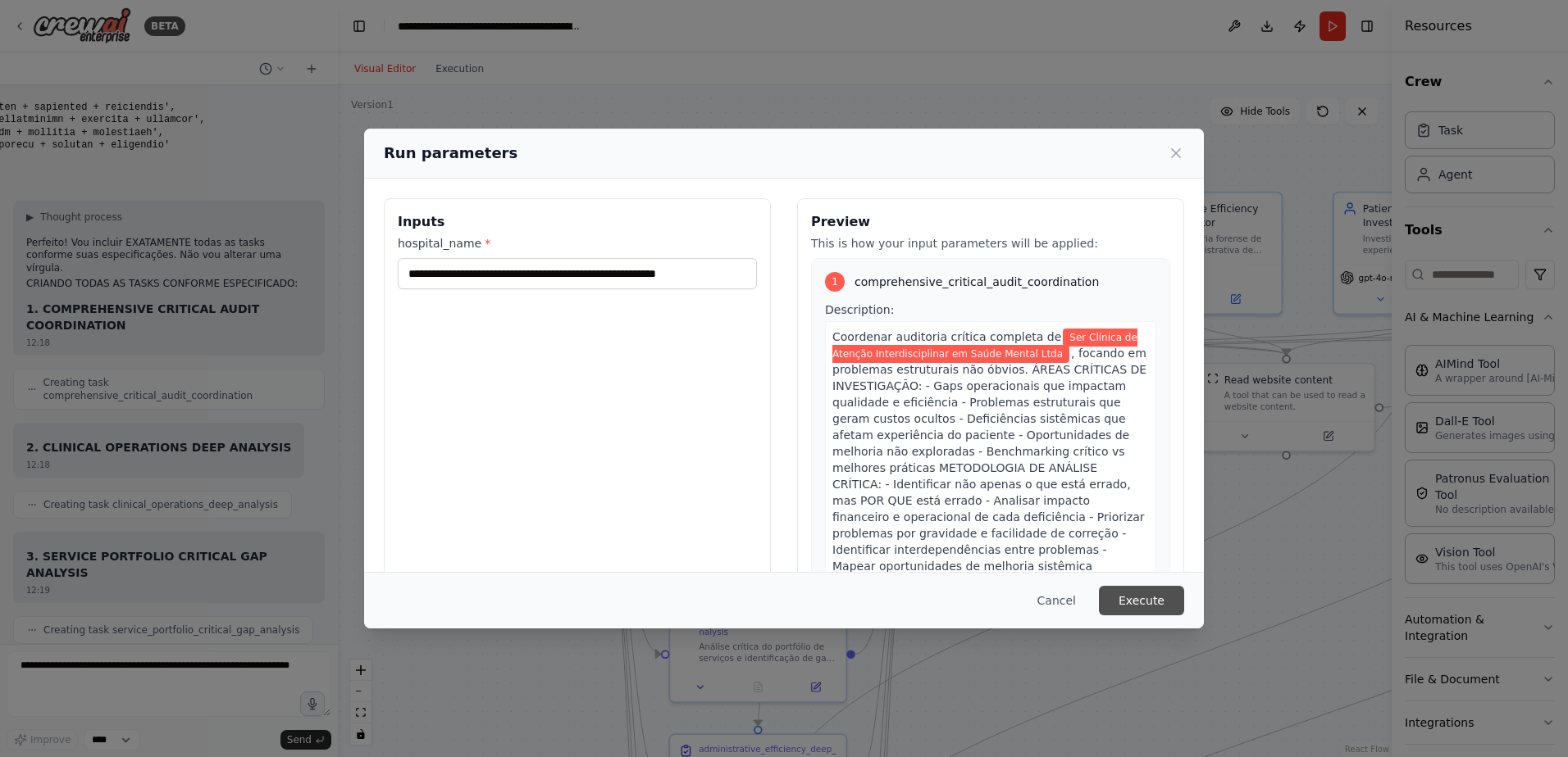
click at [1144, 597] on button "Execute" at bounding box center [1141, 601] width 85 height 30
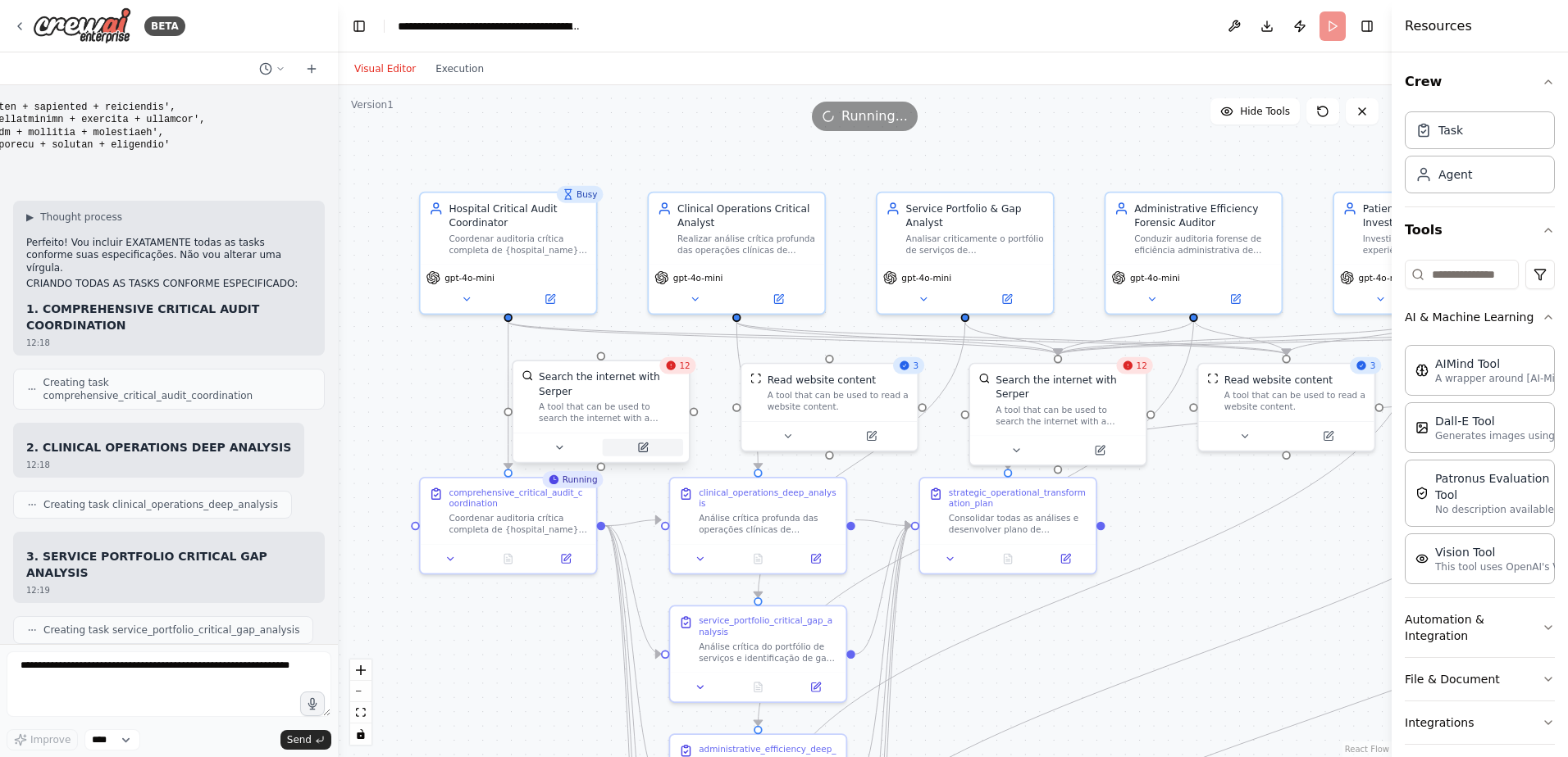
click at [640, 443] on icon at bounding box center [643, 448] width 9 height 9
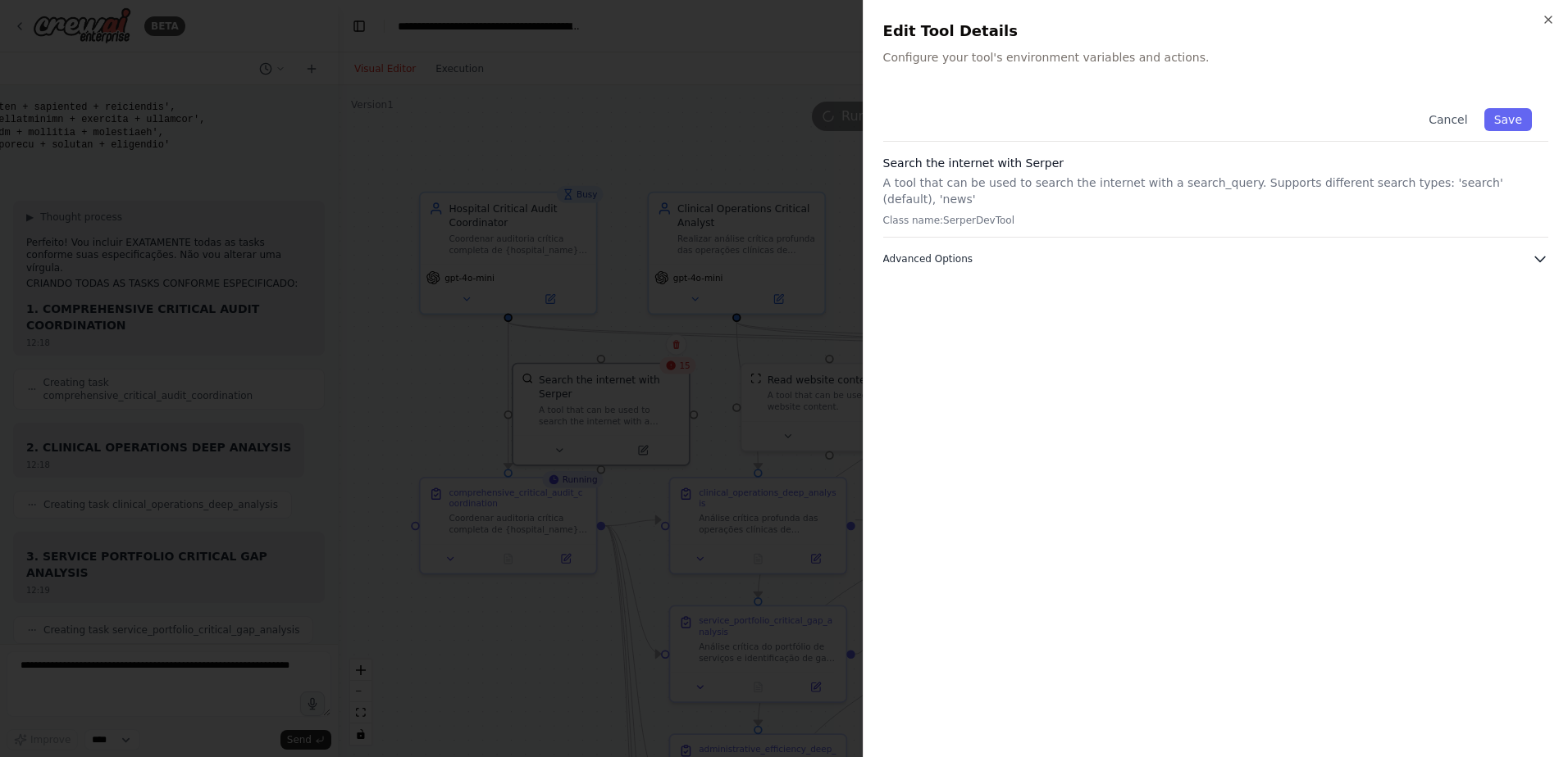
click at [945, 252] on span "Advanced Options" at bounding box center [928, 258] width 90 height 13
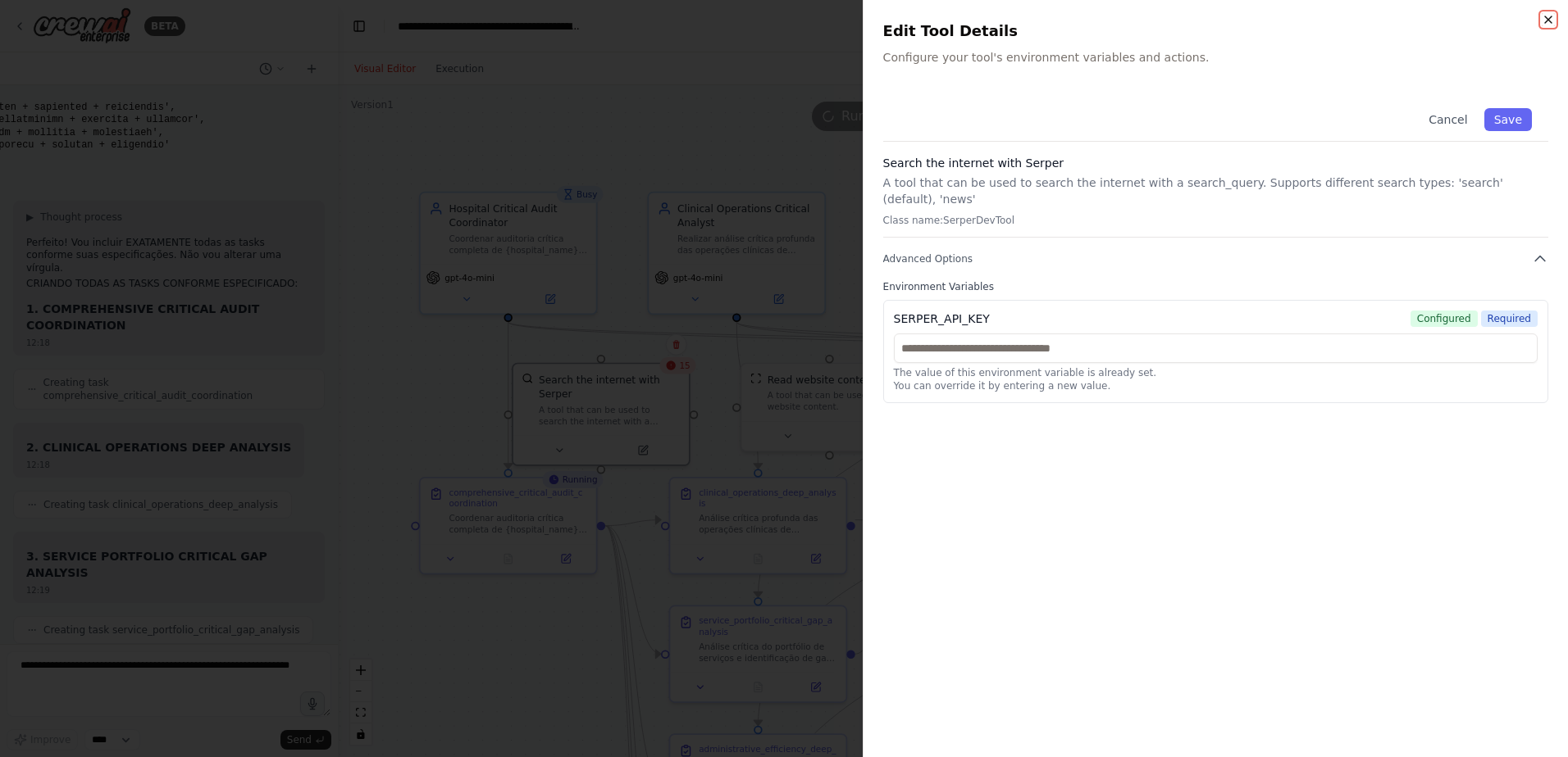
click at [1541, 15] on icon "button" at bounding box center [1547, 19] width 13 height 13
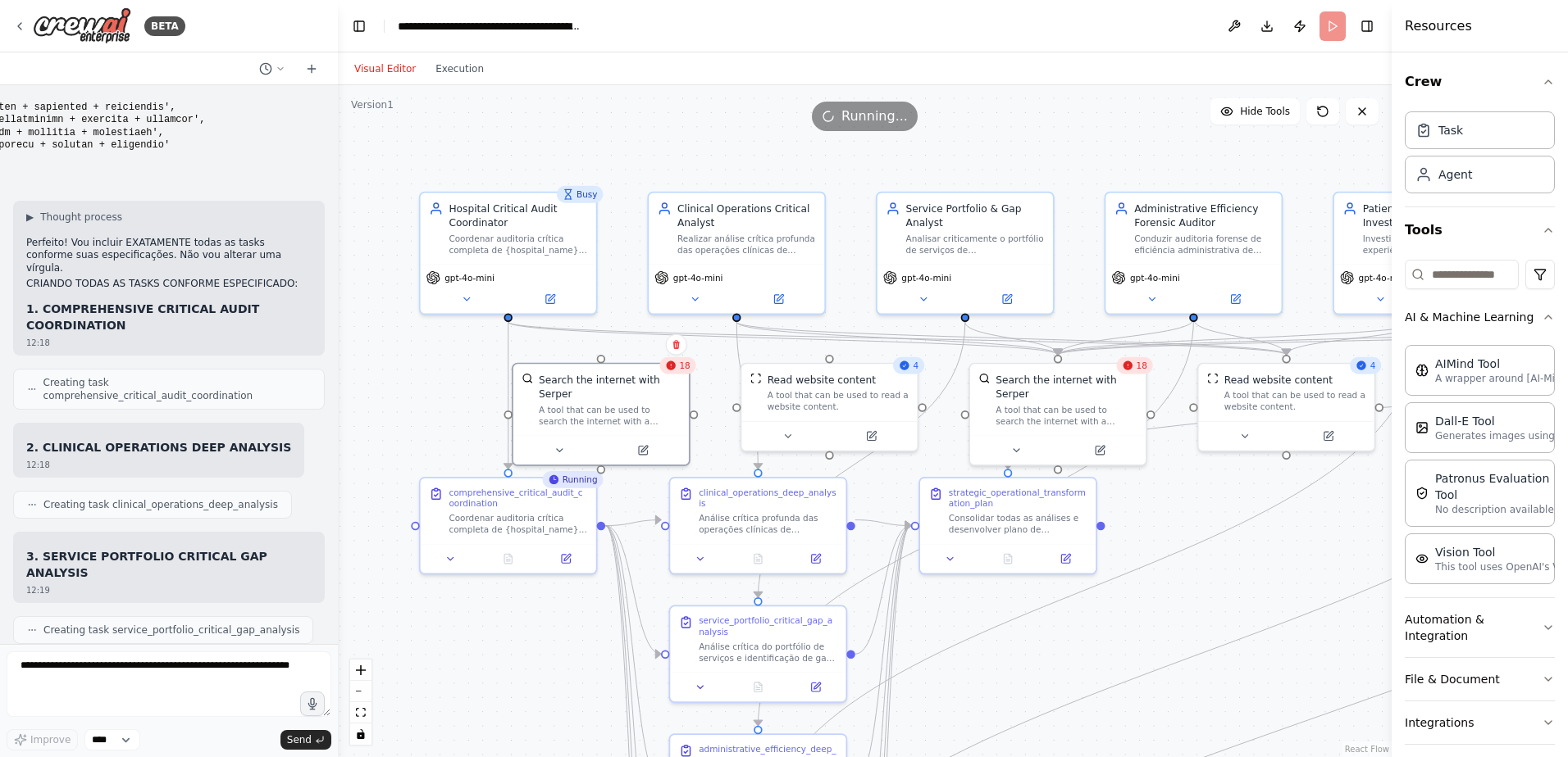
click at [1070, 138] on div ".deletable-edge-delete-btn { width: 20px; height: 20px; border: 0px solid #ffff…" at bounding box center [864, 421] width 1053 height 672
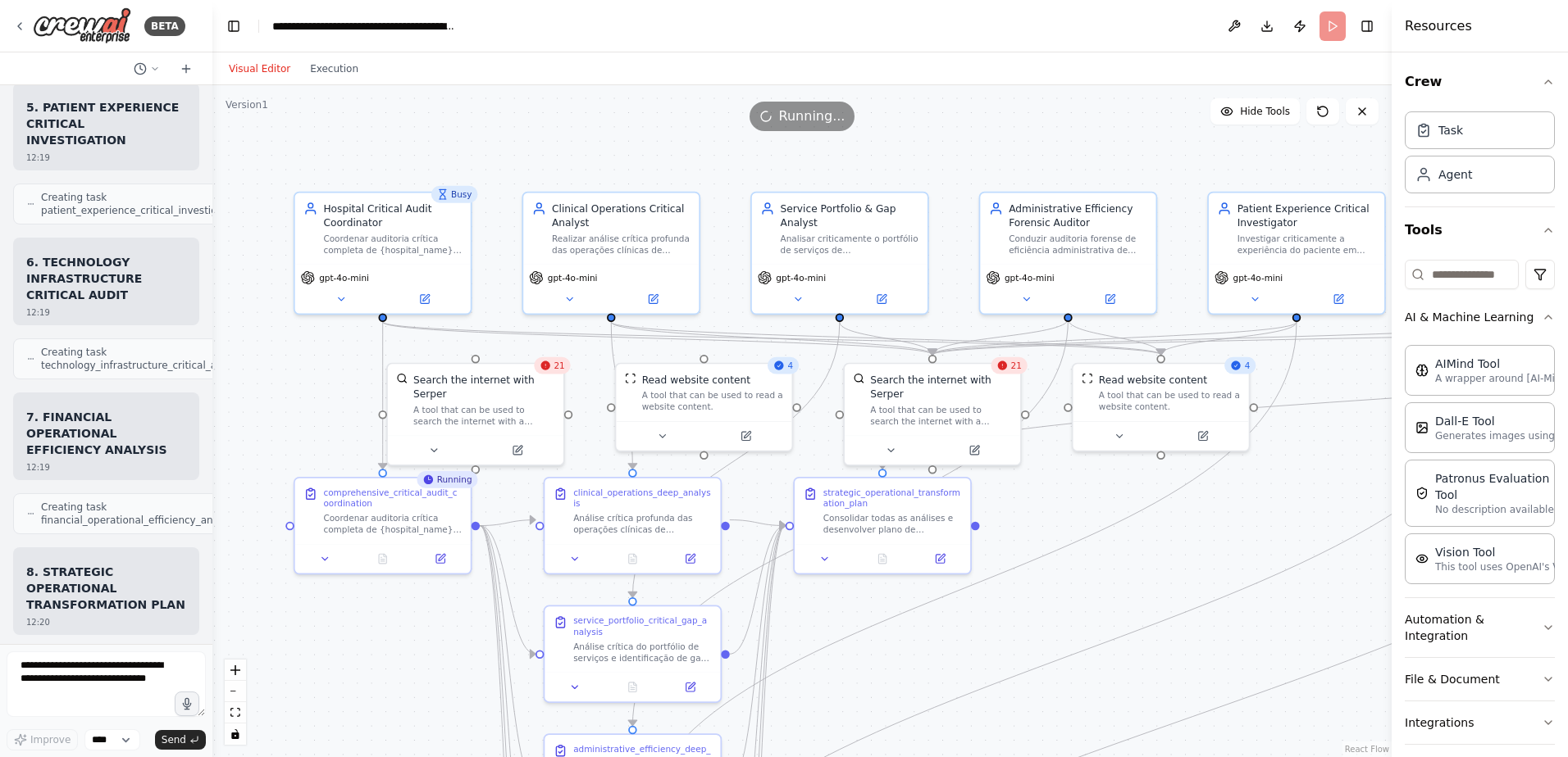
scroll to position [36388, 0]
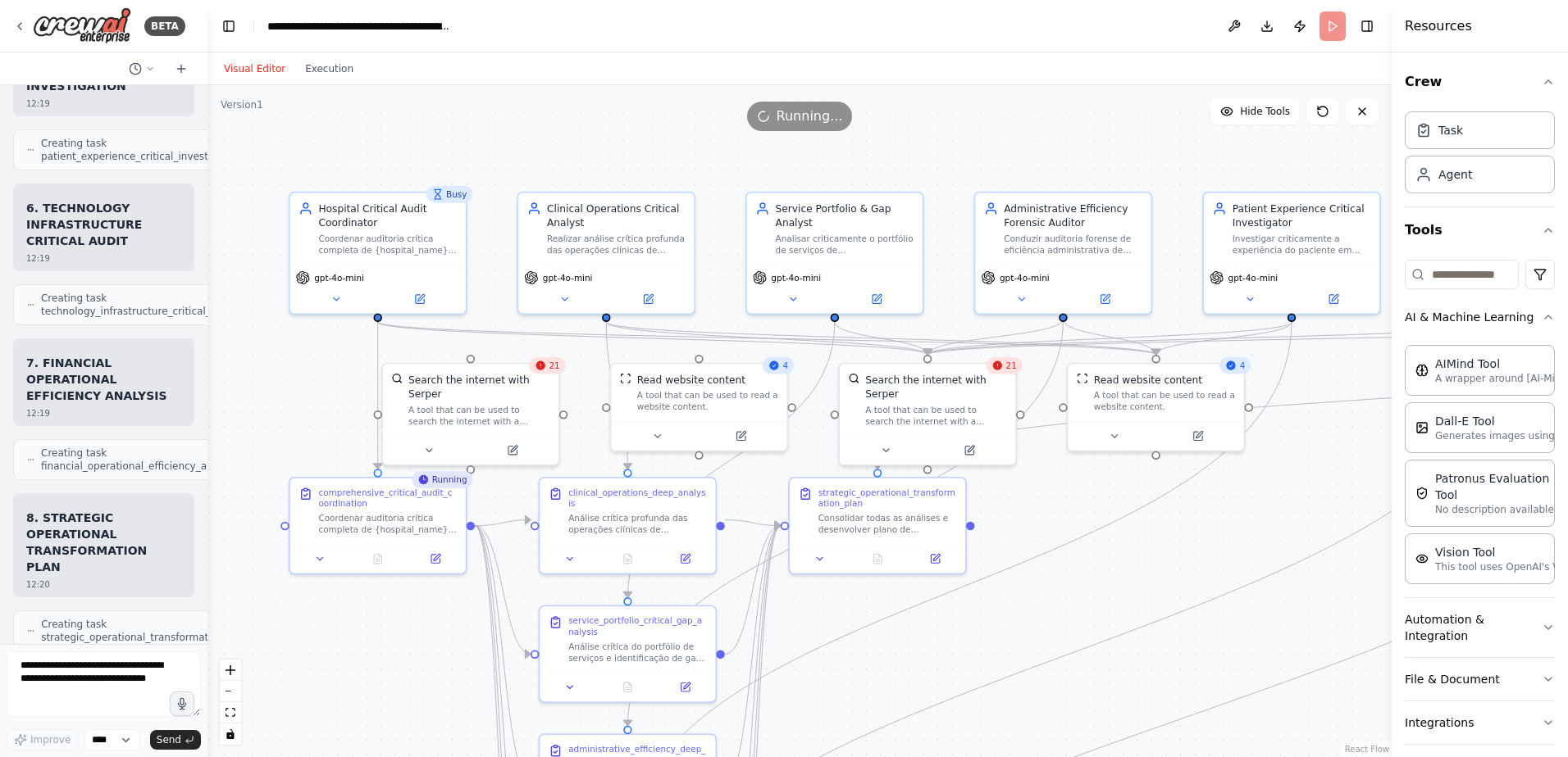
drag, startPoint x: 334, startPoint y: 193, endPoint x: 208, endPoint y: 191, distance: 126.0
click at [208, 191] on div "BETA Hello! I'm the CrewAI assistant. What kind of automation do you want to bu…" at bounding box center [784, 378] width 1568 height 757
